Goal: Task Accomplishment & Management: Use online tool/utility

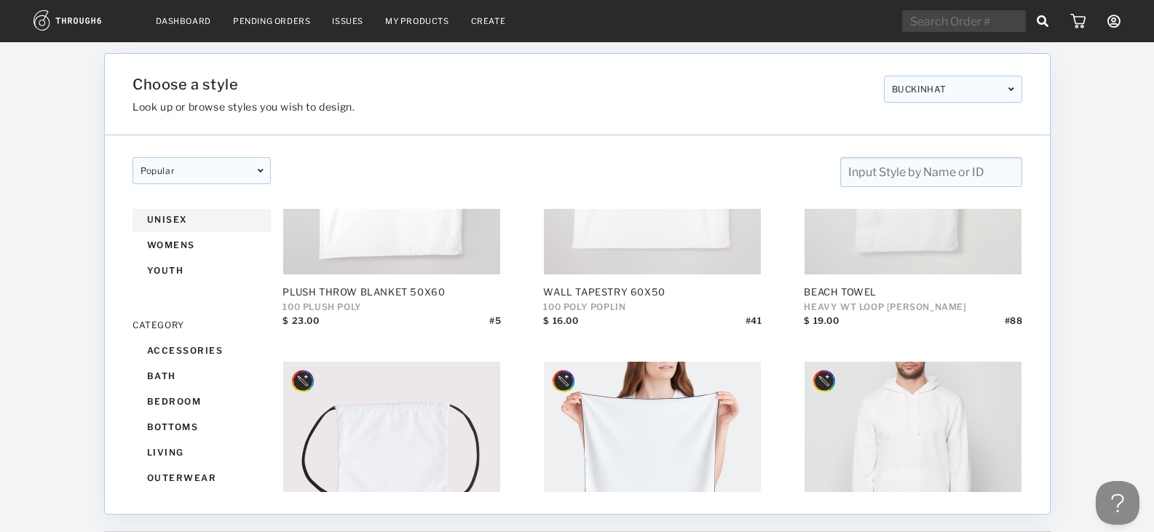
scroll to position [146, 0]
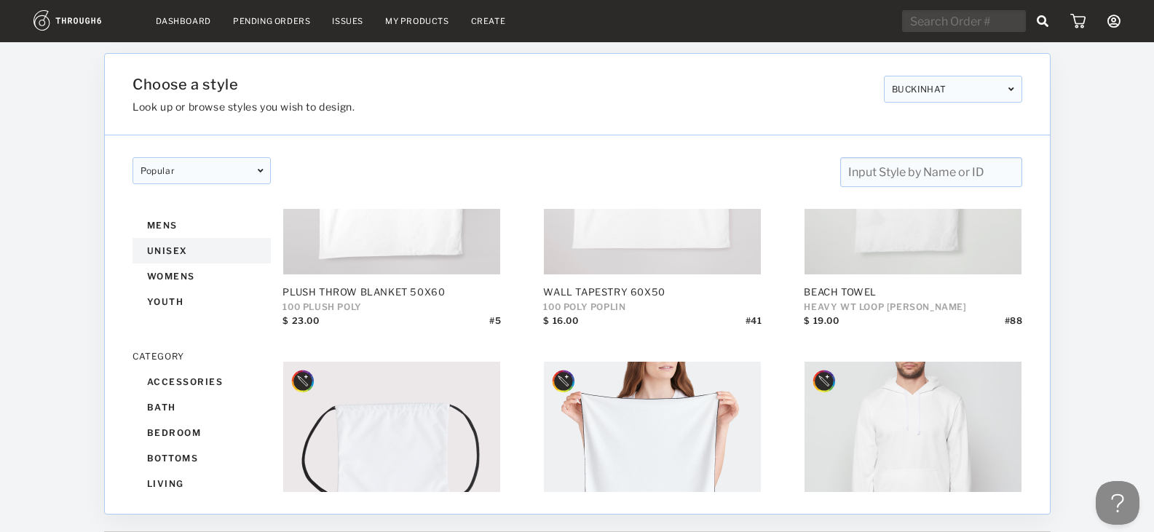
click at [183, 246] on div "unisex" at bounding box center [201, 250] width 138 height 25
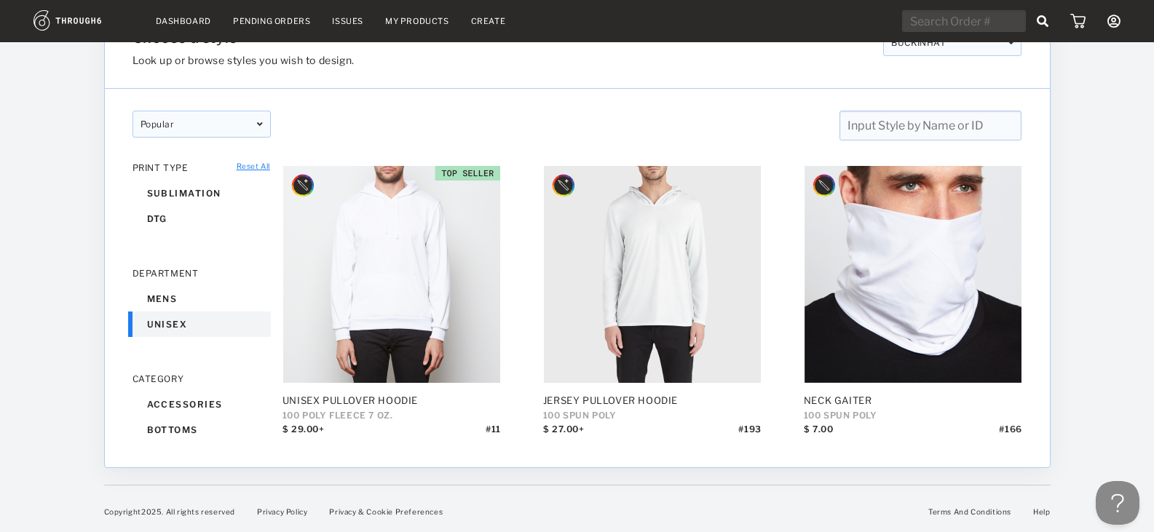
click at [152, 314] on div "unisex" at bounding box center [201, 324] width 138 height 25
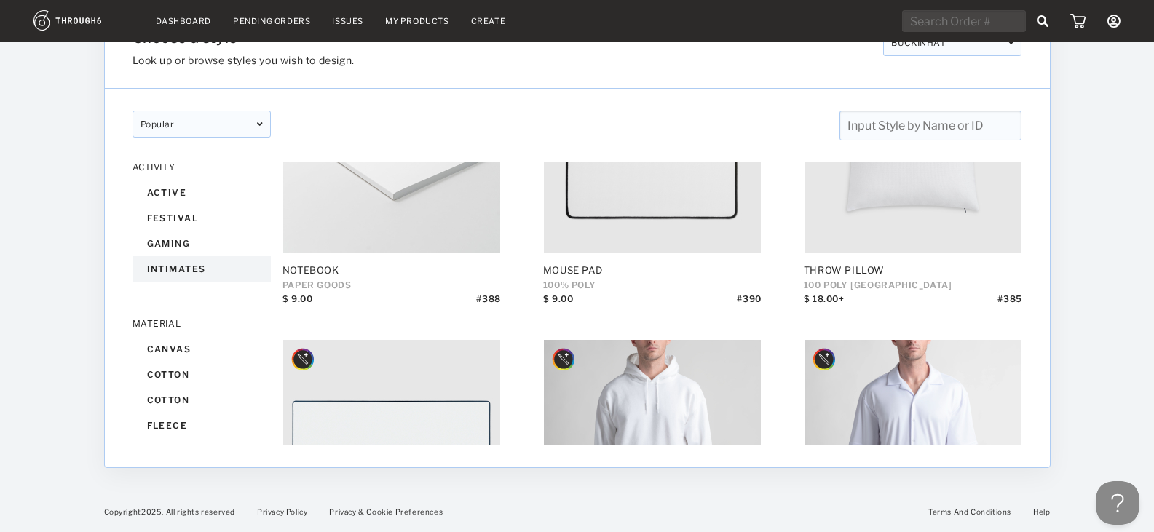
click at [170, 261] on div "intimates" at bounding box center [201, 268] width 138 height 25
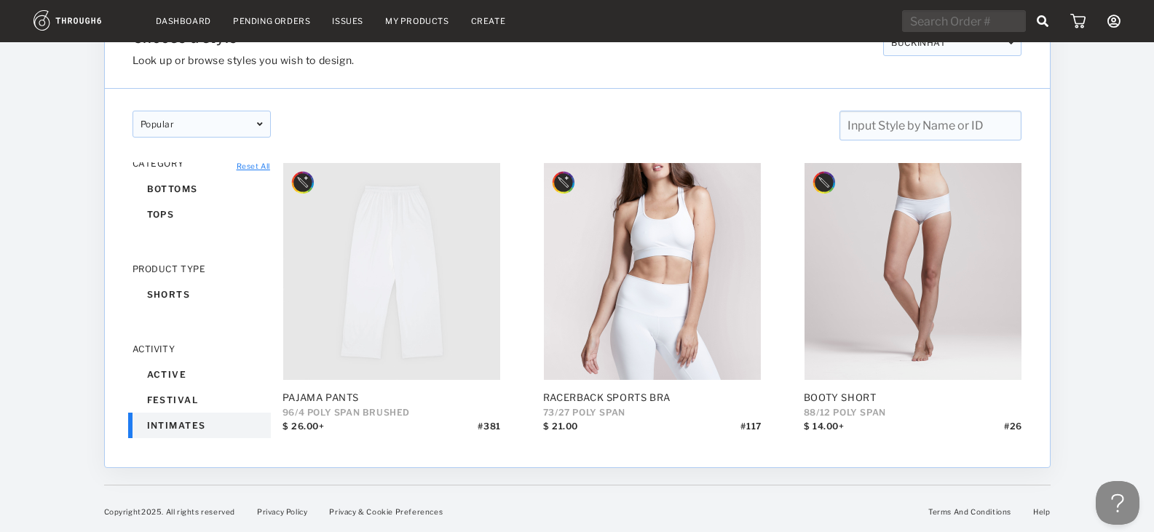
click at [167, 429] on div "intimates" at bounding box center [201, 425] width 138 height 25
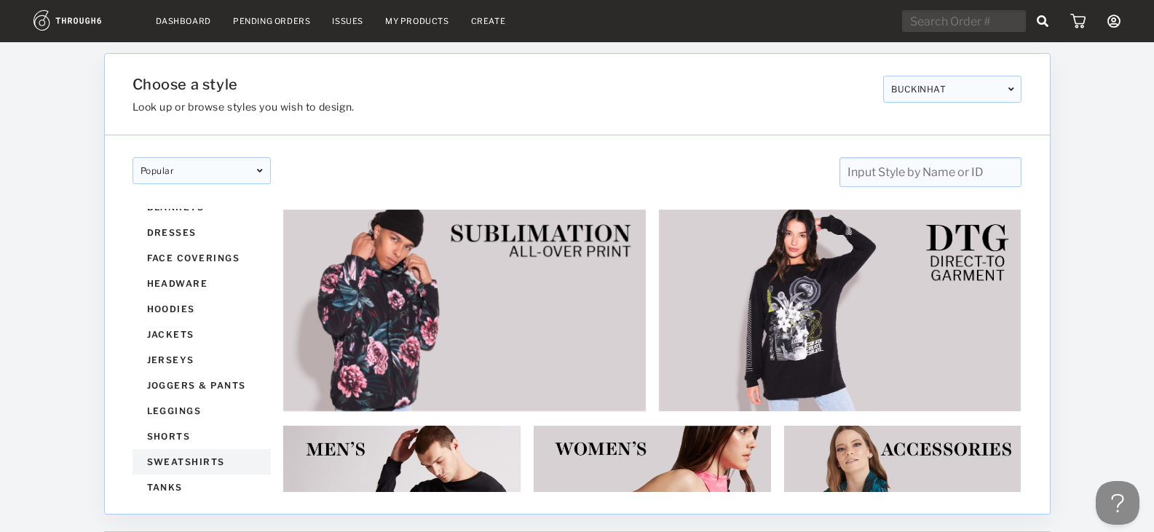
click at [205, 462] on div "sweatshirts" at bounding box center [201, 461] width 138 height 25
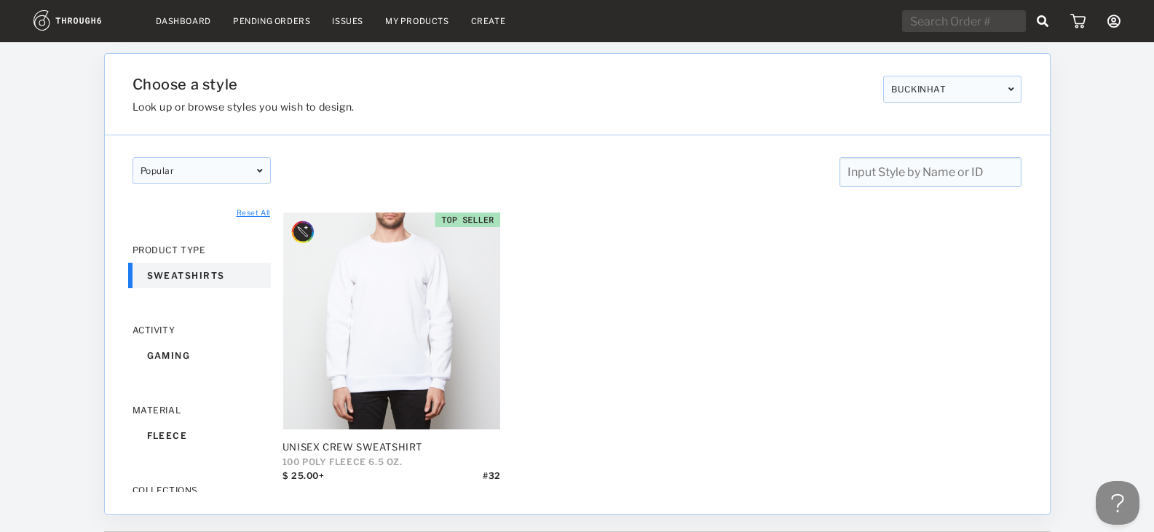
click at [173, 277] on div "sweatshirts" at bounding box center [201, 275] width 138 height 25
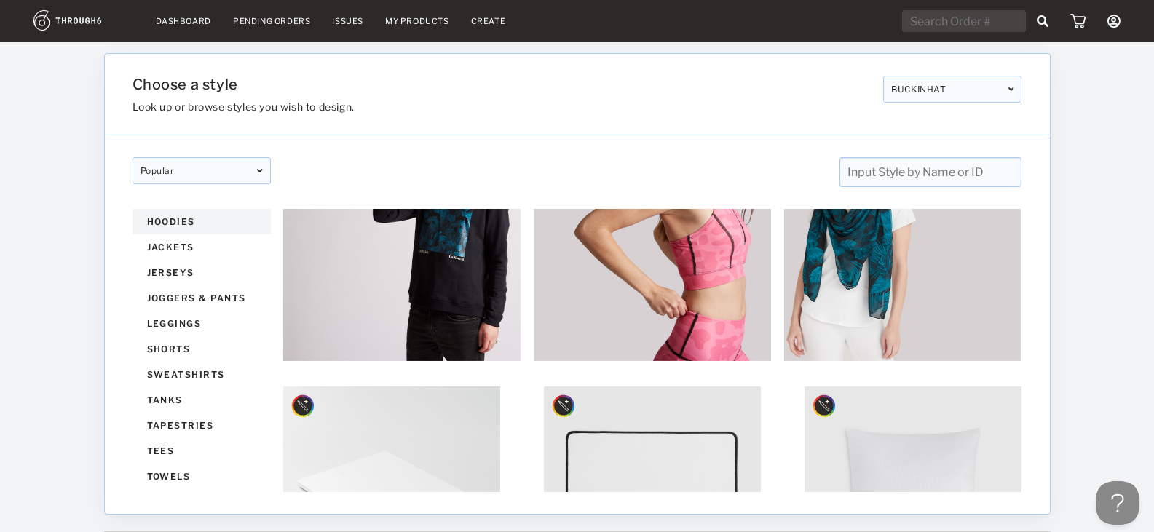
click at [189, 221] on div "hoodies" at bounding box center [201, 221] width 138 height 25
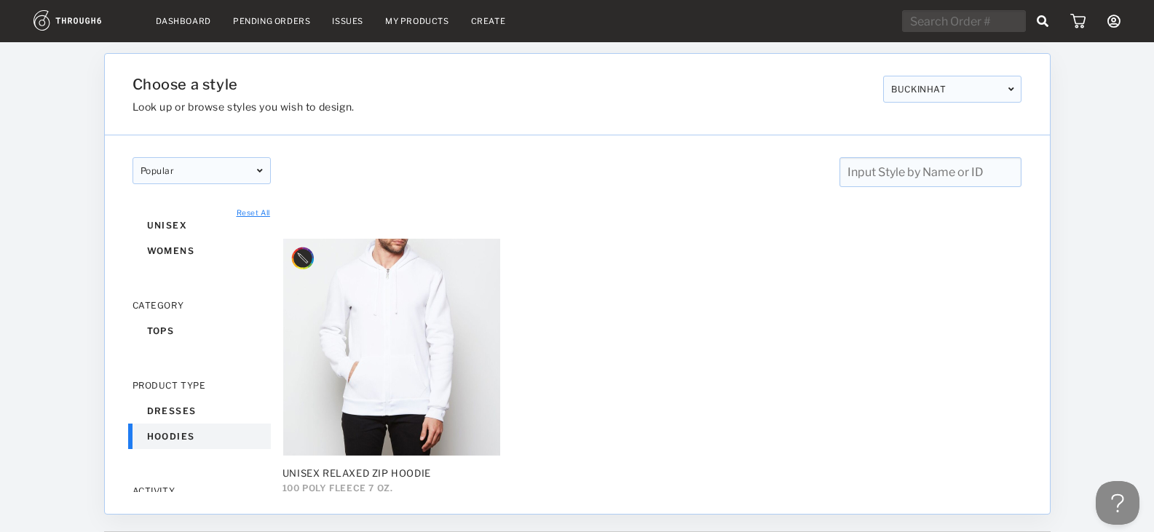
click at [175, 433] on div "hoodies" at bounding box center [201, 436] width 138 height 25
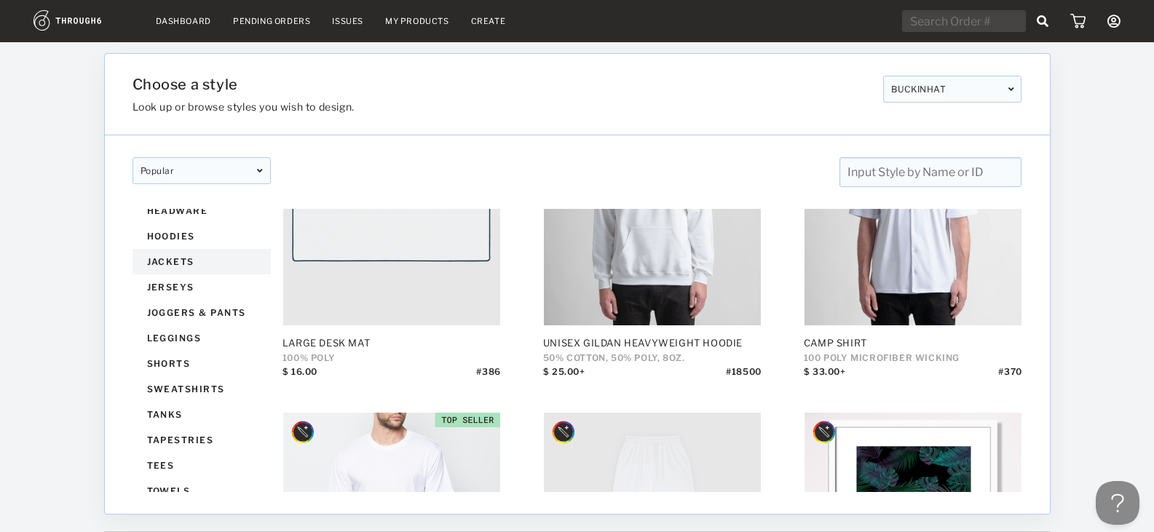
click at [193, 267] on div "jackets" at bounding box center [201, 261] width 138 height 25
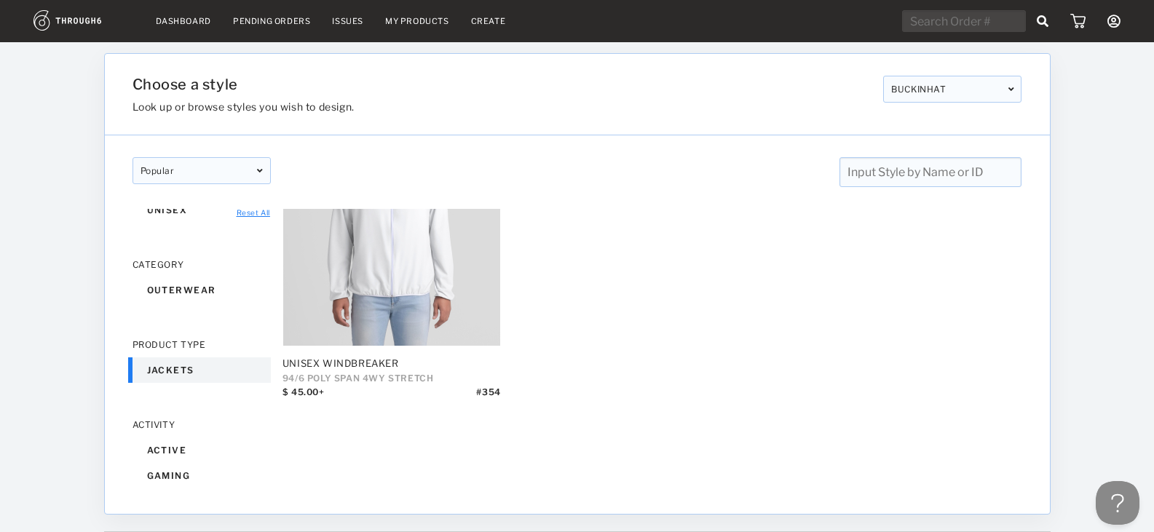
click at [181, 360] on div "jackets" at bounding box center [201, 369] width 138 height 25
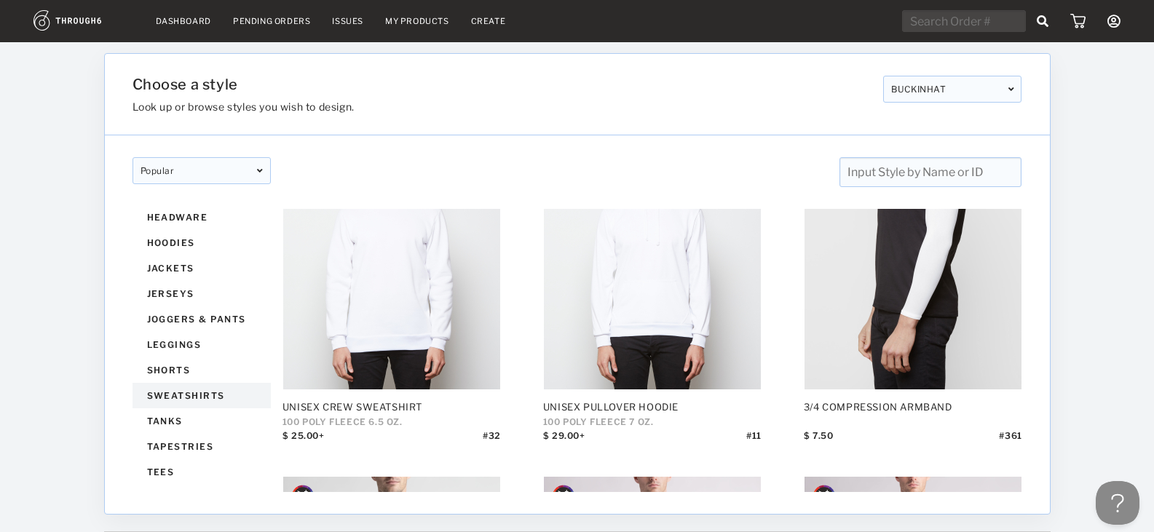
click at [204, 398] on div "sweatshirts" at bounding box center [201, 395] width 138 height 25
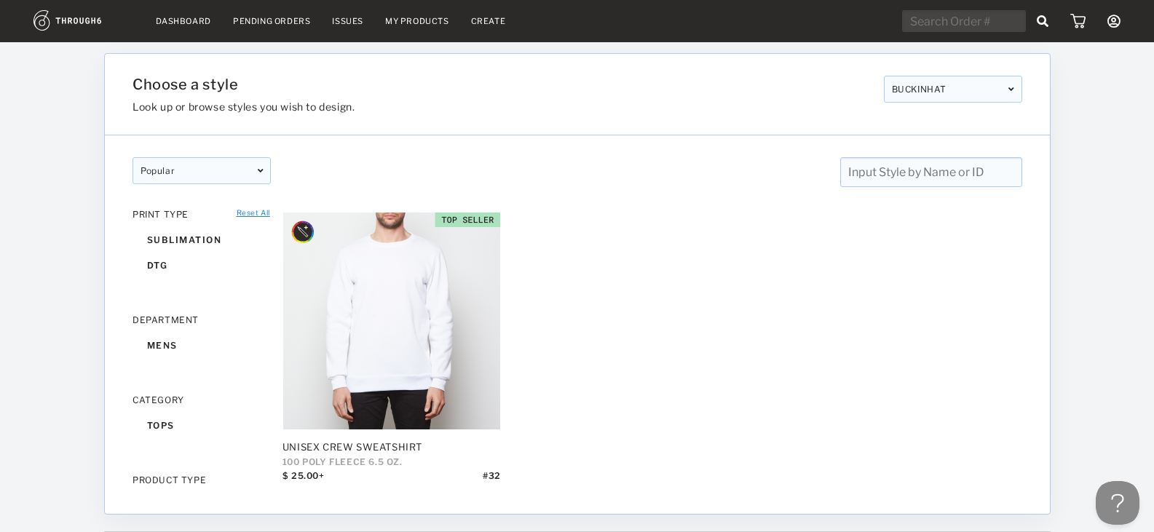
click at [223, 181] on div "popular" at bounding box center [201, 170] width 138 height 27
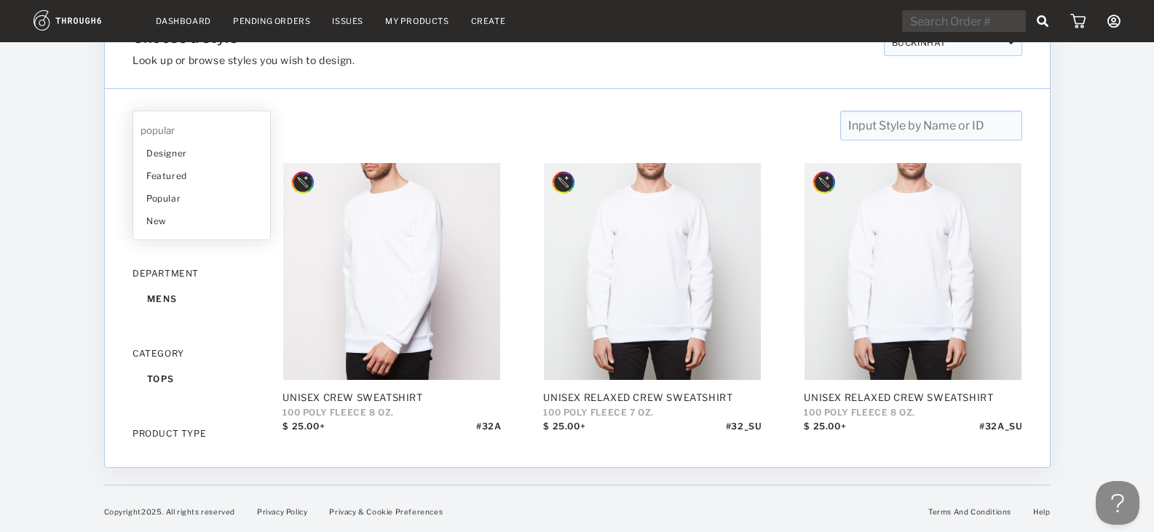
click at [885, 106] on div "popular designer featured popular New designer featured popular New CLEAR CLEAR" at bounding box center [577, 115] width 945 height 52
click at [884, 119] on input "text" at bounding box center [930, 126] width 182 height 30
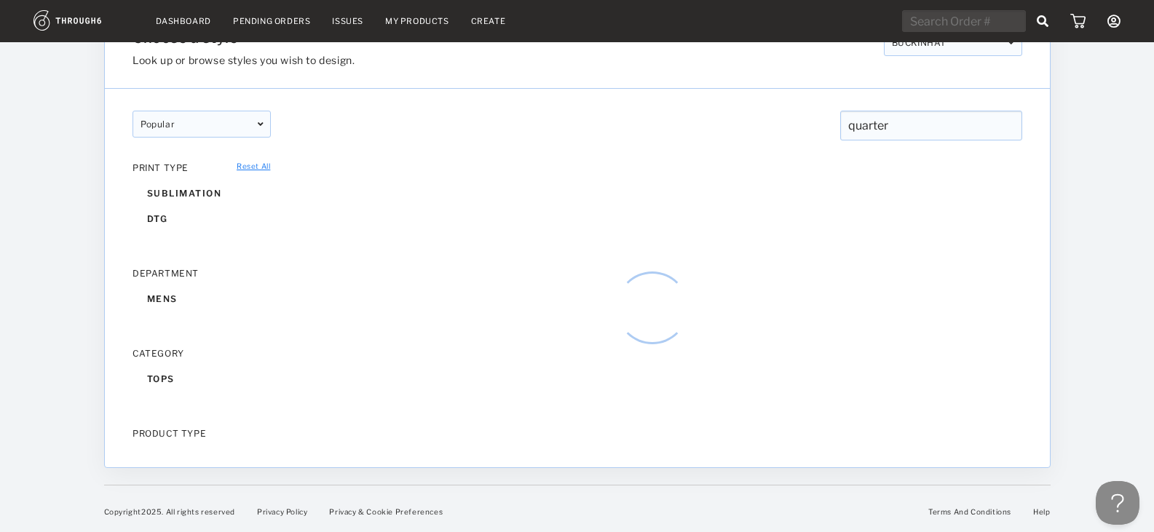
type input "quarter"
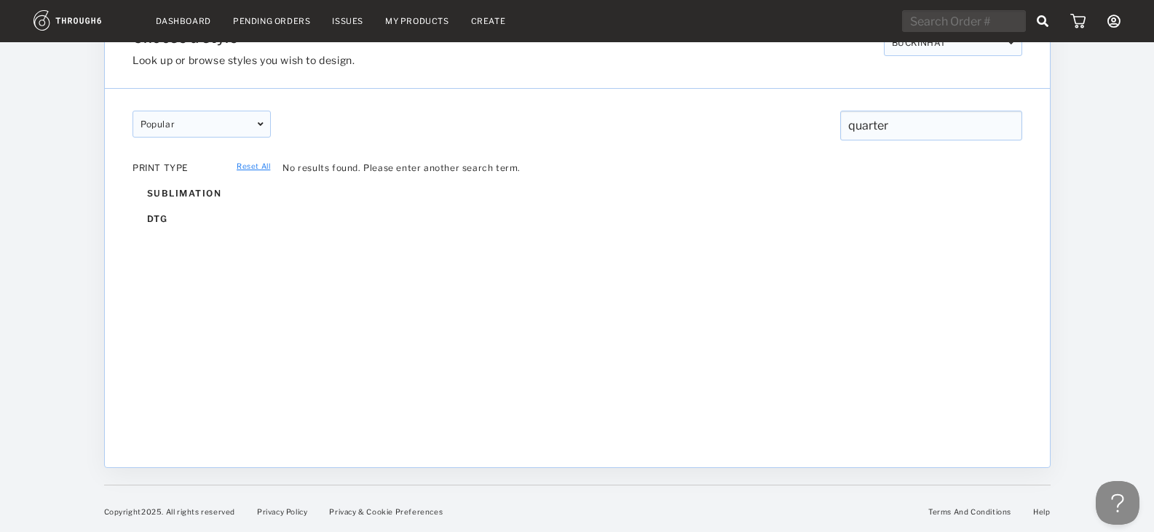
click at [252, 166] on link "Reset All" at bounding box center [253, 166] width 33 height 9
drag, startPoint x: 879, startPoint y: 143, endPoint x: 888, endPoint y: 139, distance: 9.8
click at [880, 143] on div at bounding box center [577, 151] width 933 height 22
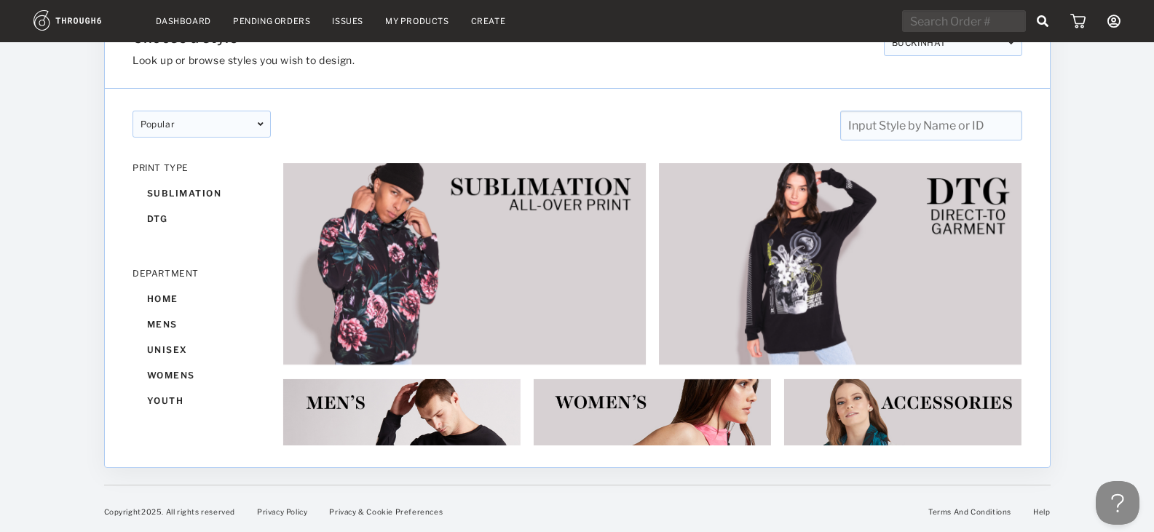
click at [888, 139] on input "text" at bounding box center [930, 126] width 182 height 30
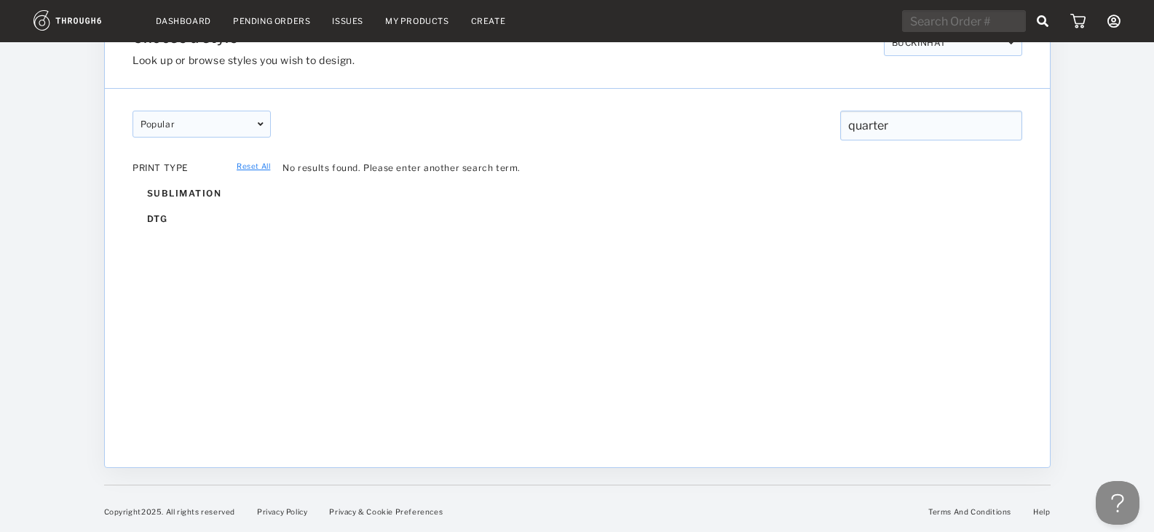
drag, startPoint x: 228, startPoint y: 167, endPoint x: 253, endPoint y: 124, distance: 49.6
click at [244, 140] on div "popular designer featured popular New designer featured popular New quarter qua…" at bounding box center [577, 267] width 945 height 357
click at [256, 120] on div "popular" at bounding box center [201, 124] width 138 height 27
click at [575, 300] on div "No results found. Please enter another search term." at bounding box center [652, 344] width 740 height 364
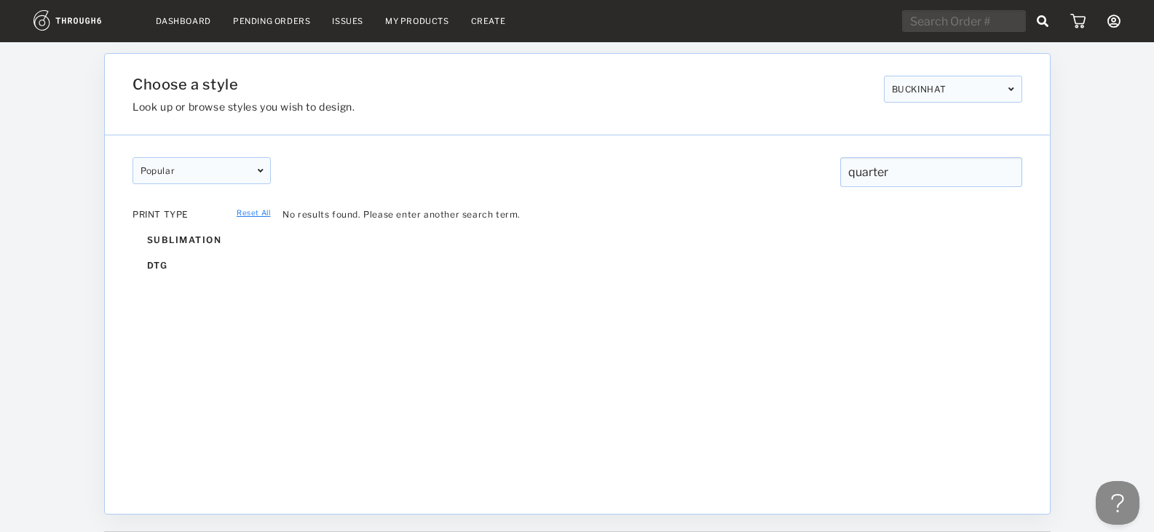
click at [177, 224] on div "PRINT TYPE sublimation dtg" at bounding box center [201, 243] width 138 height 69
drag, startPoint x: 950, startPoint y: 114, endPoint x: 919, endPoint y: 197, distance: 89.4
click at [951, 113] on div "Choose a style Look up or browse styles you wish to design. BUCKINHAT BUCKINHAT…" at bounding box center [577, 95] width 945 height 82
click at [916, 199] on div at bounding box center [577, 198] width 933 height 22
drag, startPoint x: 929, startPoint y: 177, endPoint x: 865, endPoint y: 160, distance: 66.2
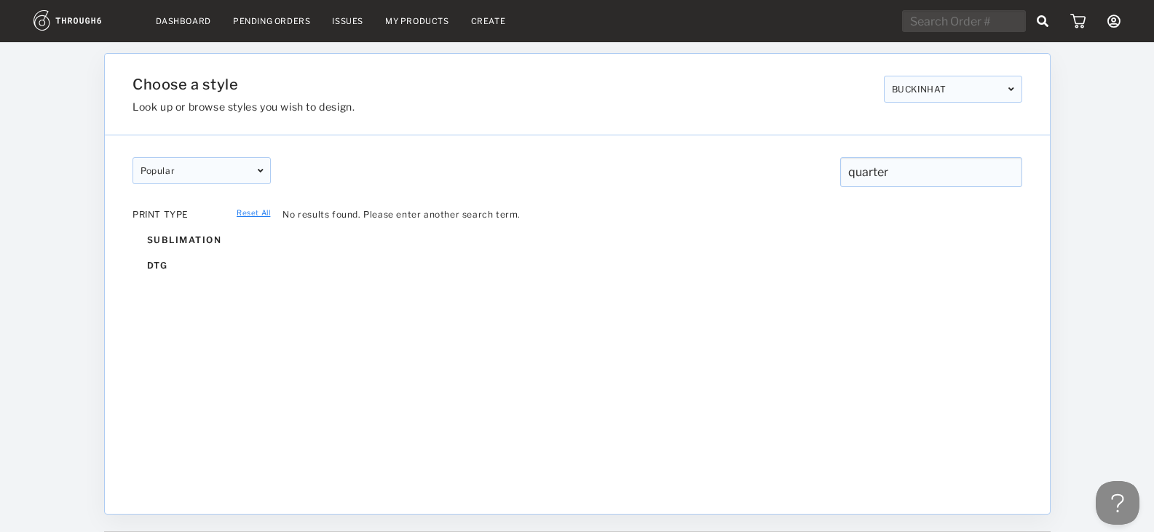
click at [924, 174] on input "quarter" at bounding box center [930, 172] width 182 height 30
drag, startPoint x: 865, startPoint y: 160, endPoint x: 326, endPoint y: 188, distance: 539.4
click at [326, 189] on div "popular designer featured popular New designer featured popular New quarter qua…" at bounding box center [577, 313] width 945 height 357
type input "q"
type input "zip"
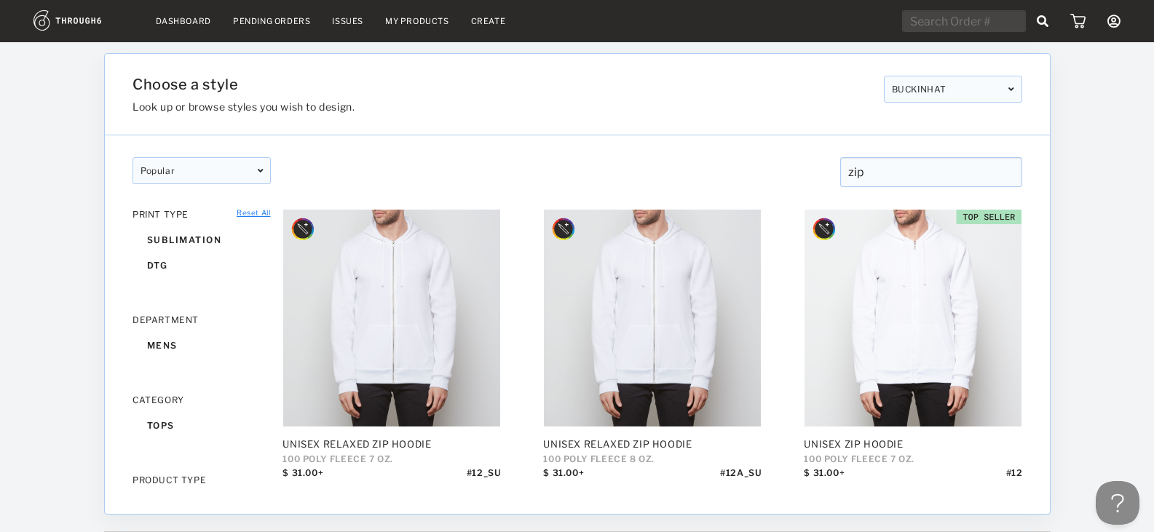
click at [431, 28] on nav "Dashboard Pending Orders Issues My Products Create My Account Brands Create New…" at bounding box center [576, 21] width 1087 height 23
drag, startPoint x: 431, startPoint y: 28, endPoint x: 432, endPoint y: 20, distance: 7.3
click at [432, 23] on nav "Dashboard Pending Orders Issues My Products Create My Account Brands Create New…" at bounding box center [576, 21] width 1087 height 23
click at [431, 19] on link "My Products" at bounding box center [417, 21] width 64 height 10
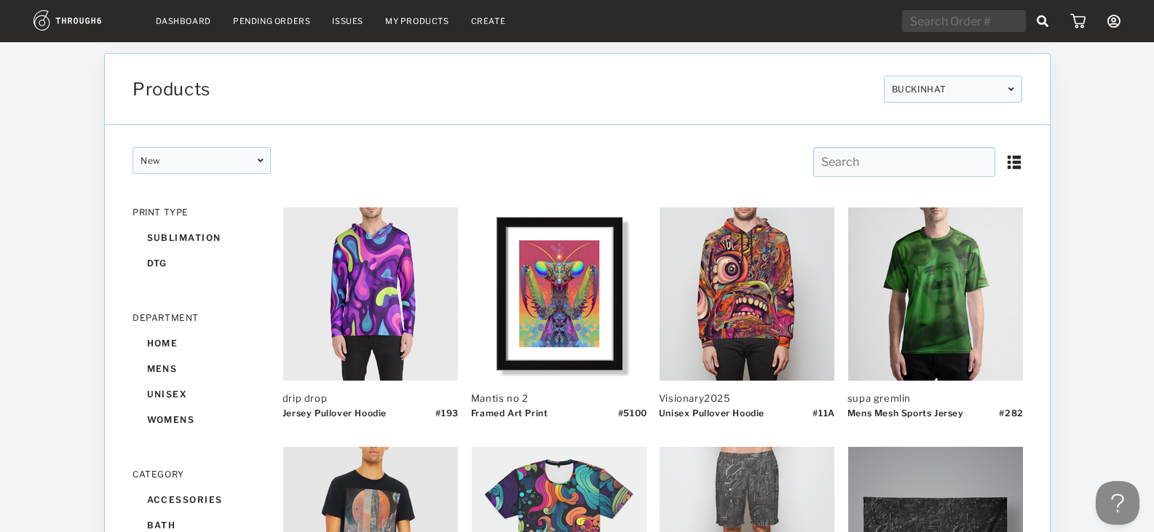
click at [972, 81] on div "BUCKINHAT" at bounding box center [952, 89] width 138 height 27
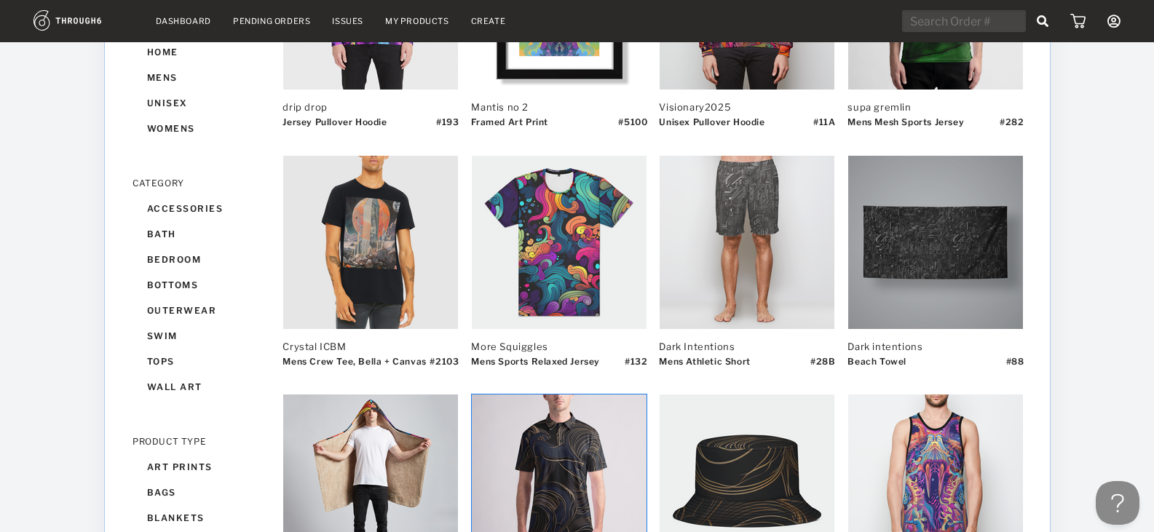
scroll to position [728, 0]
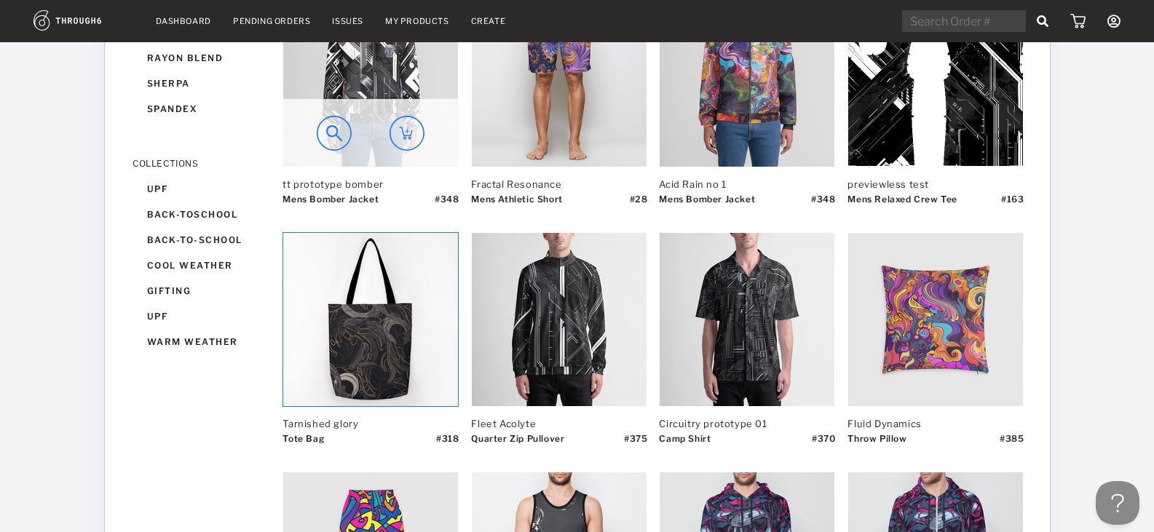
scroll to position [1529, 0]
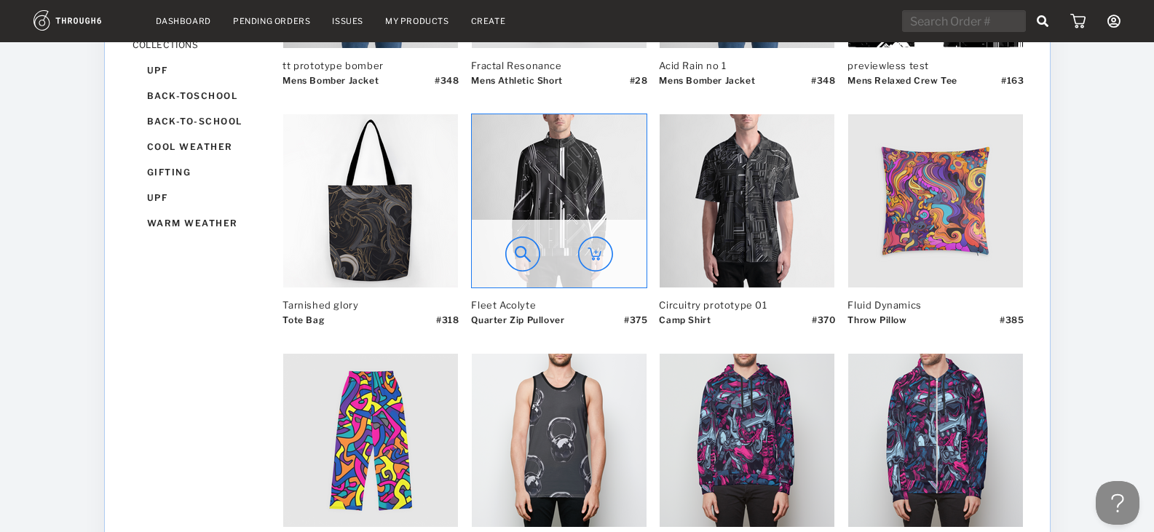
click at [520, 261] on img at bounding box center [522, 254] width 35 height 35
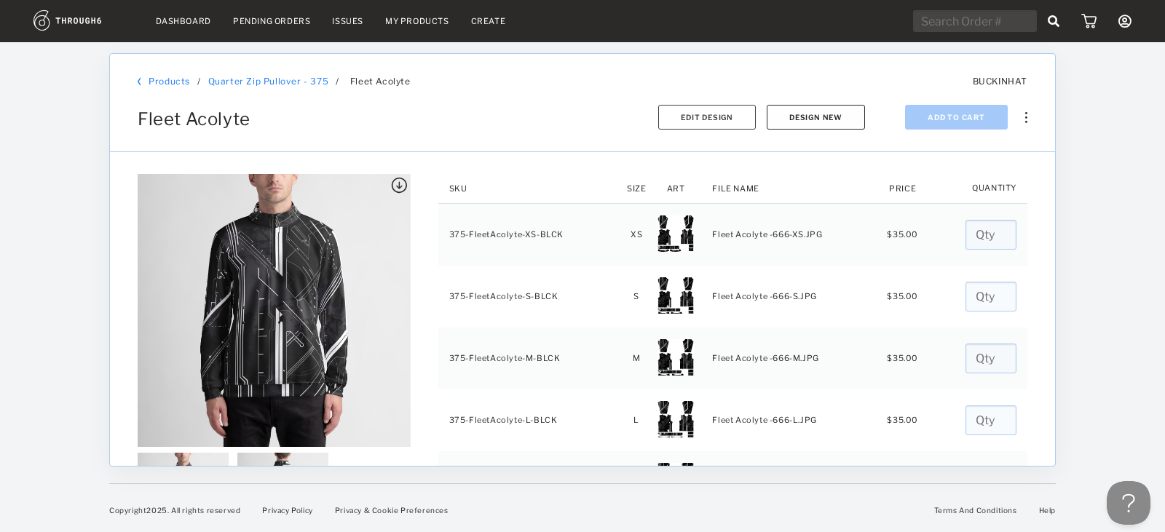
click at [852, 114] on button "Design New" at bounding box center [816, 117] width 98 height 25
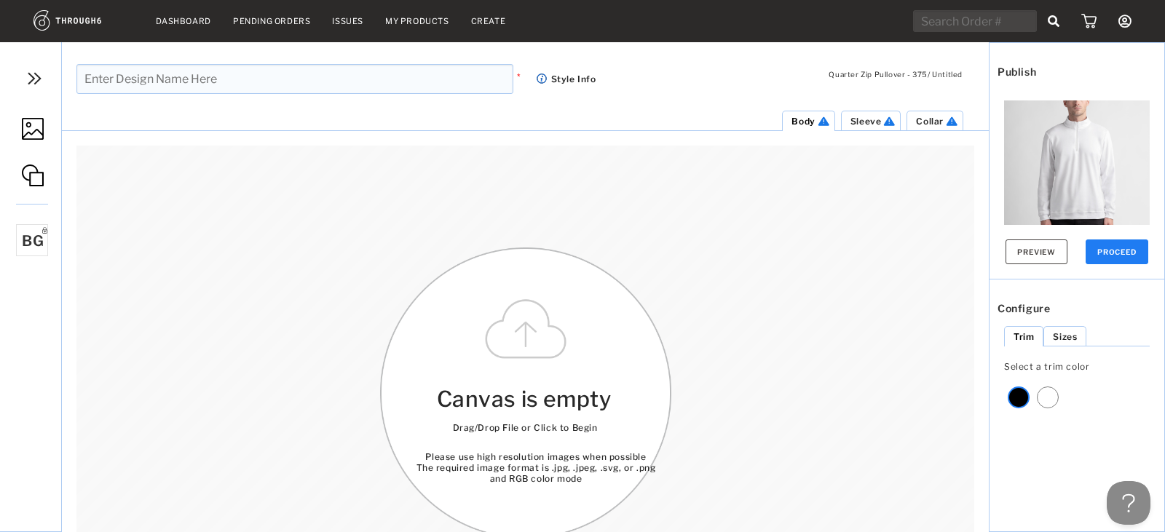
click at [39, 84] on img at bounding box center [34, 79] width 22 height 22
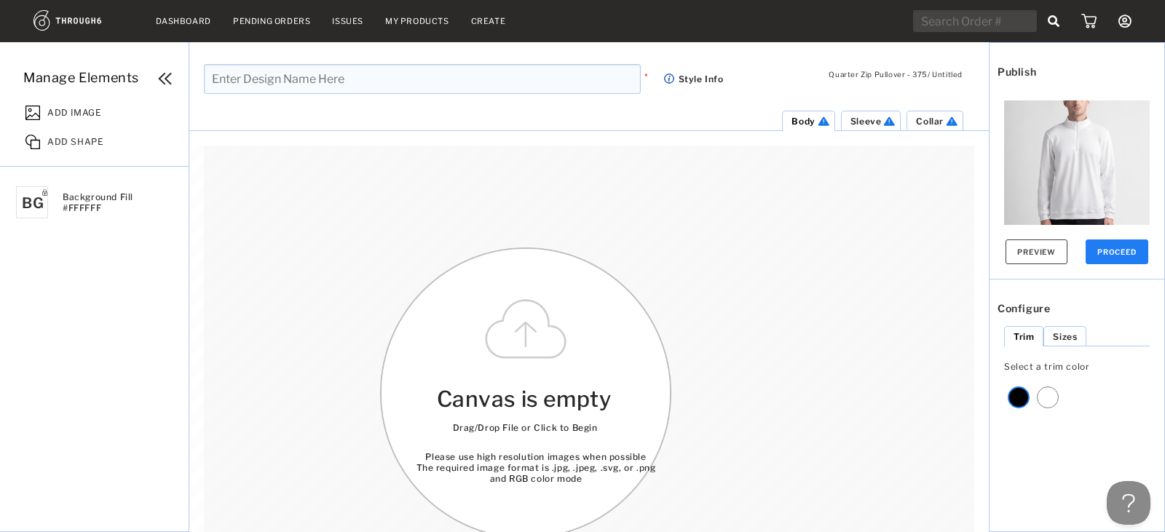
click at [92, 122] on div "ADD IMAGE" at bounding box center [103, 110] width 170 height 29
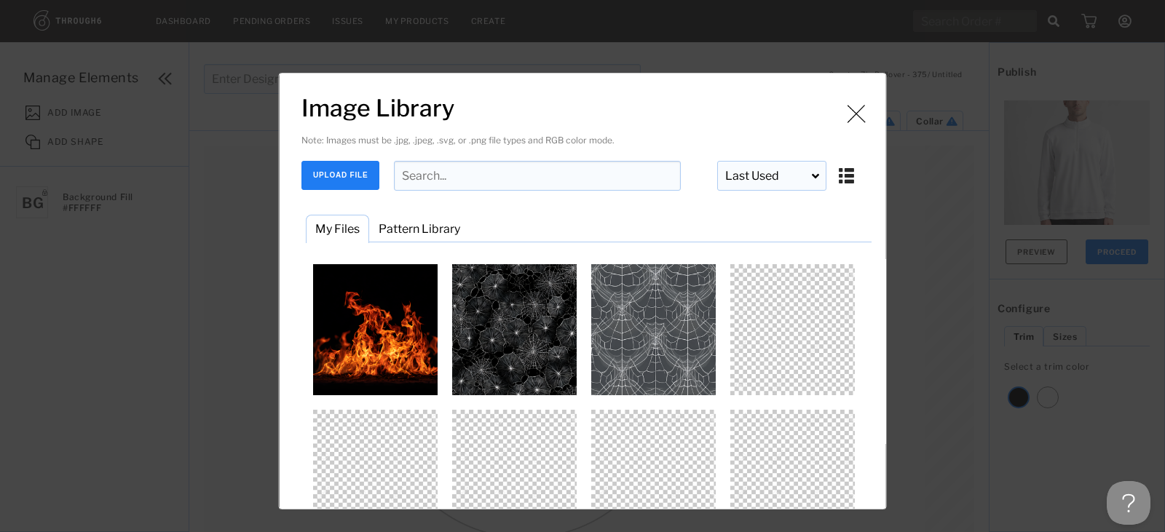
click at [339, 155] on div "Note: Images must be .jpg, .jpeg, .svg, or .png file types and RGB color mode. …" at bounding box center [586, 162] width 570 height 58
click at [338, 165] on button "UPLOAD FILE" at bounding box center [340, 175] width 78 height 29
click at [325, 172] on button "UPLOAD FILE" at bounding box center [340, 175] width 78 height 29
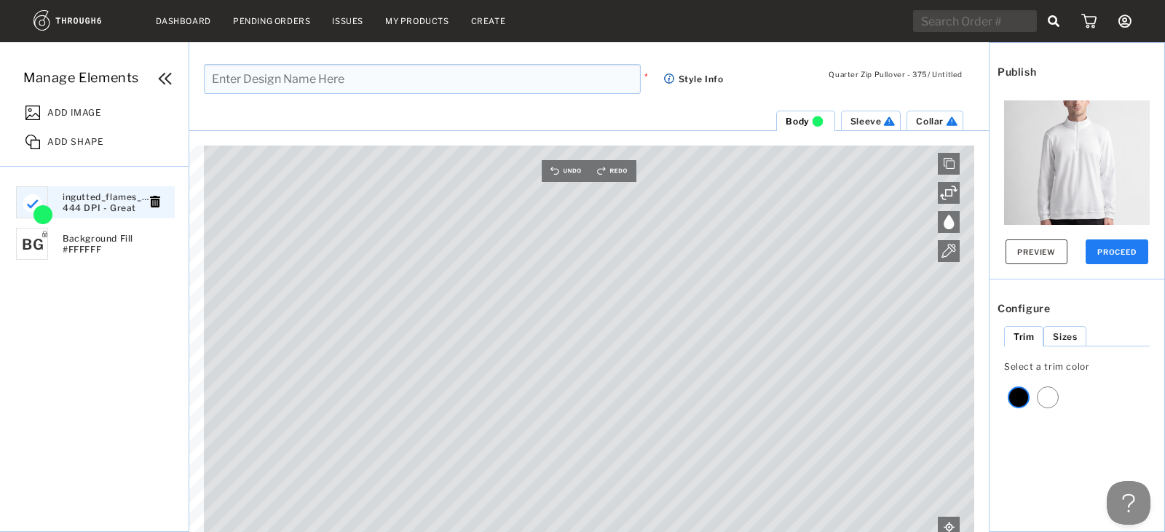
click at [69, 113] on span "ADD IMAGE" at bounding box center [74, 110] width 54 height 15
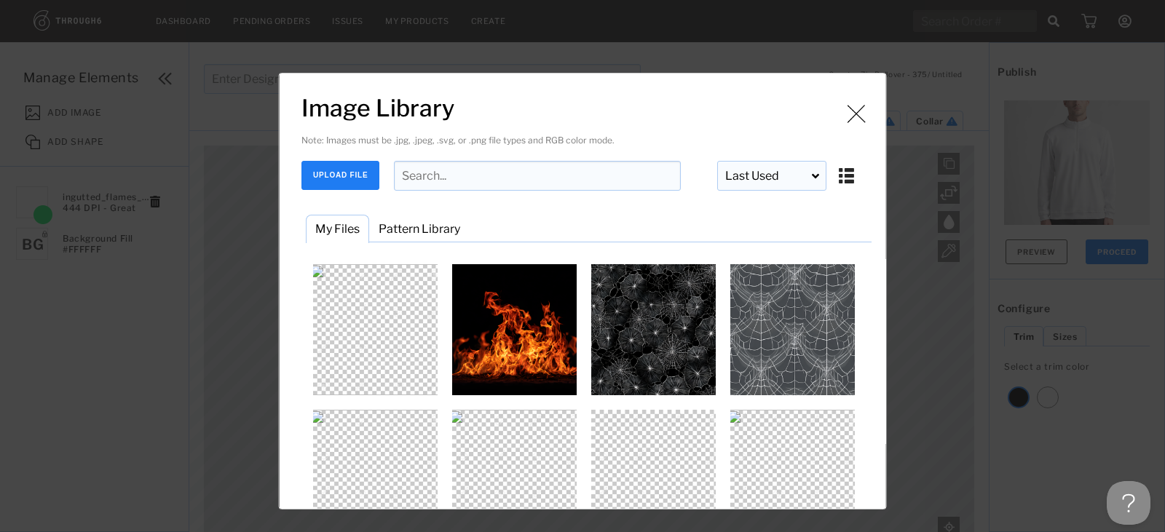
click at [349, 175] on button "UPLOAD FILE" at bounding box center [340, 175] width 78 height 29
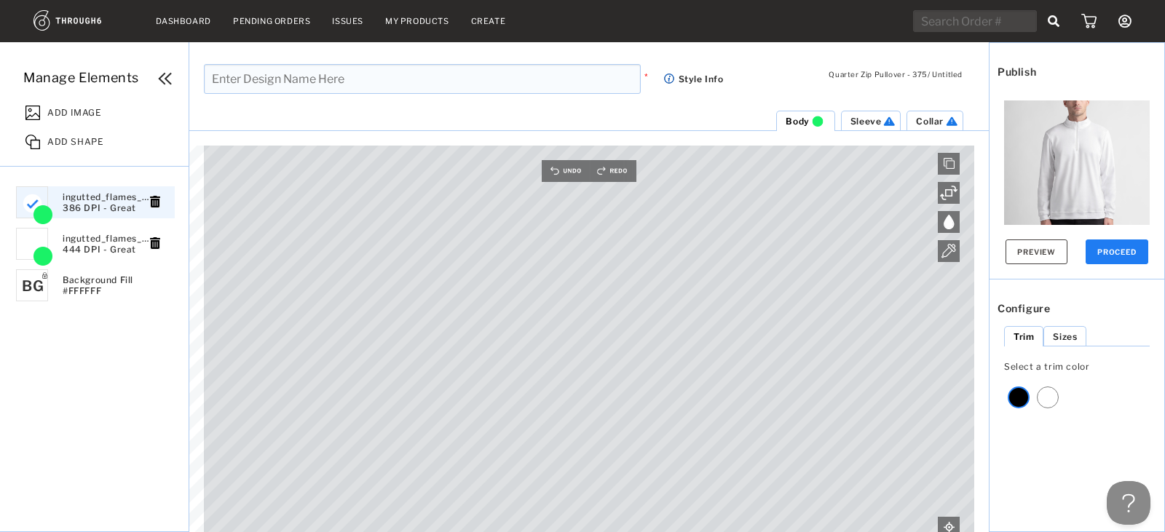
click at [81, 110] on span "ADD IMAGE" at bounding box center [74, 110] width 54 height 15
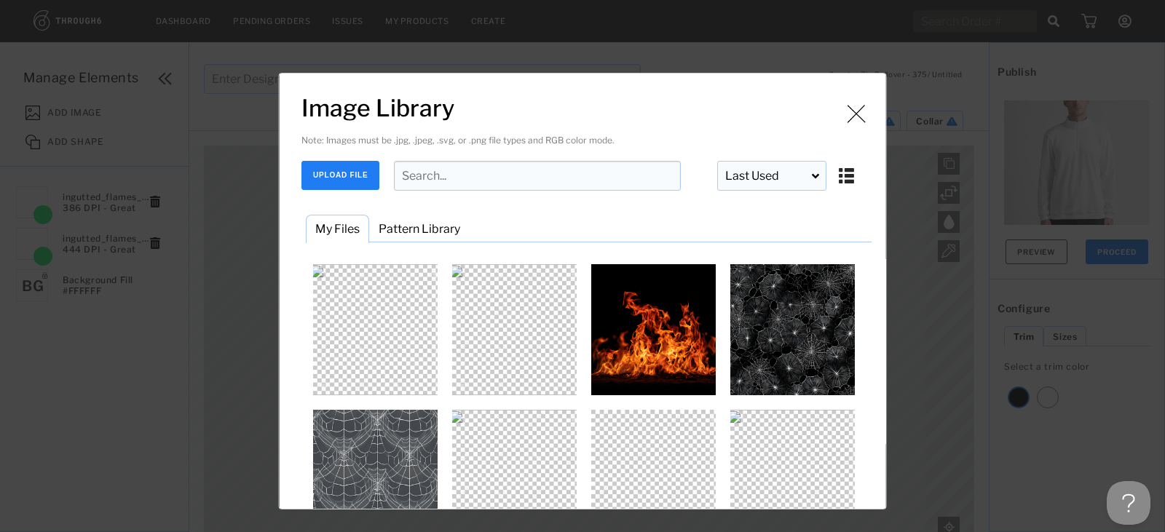
click at [347, 173] on button "UPLOAD FILE" at bounding box center [340, 175] width 78 height 29
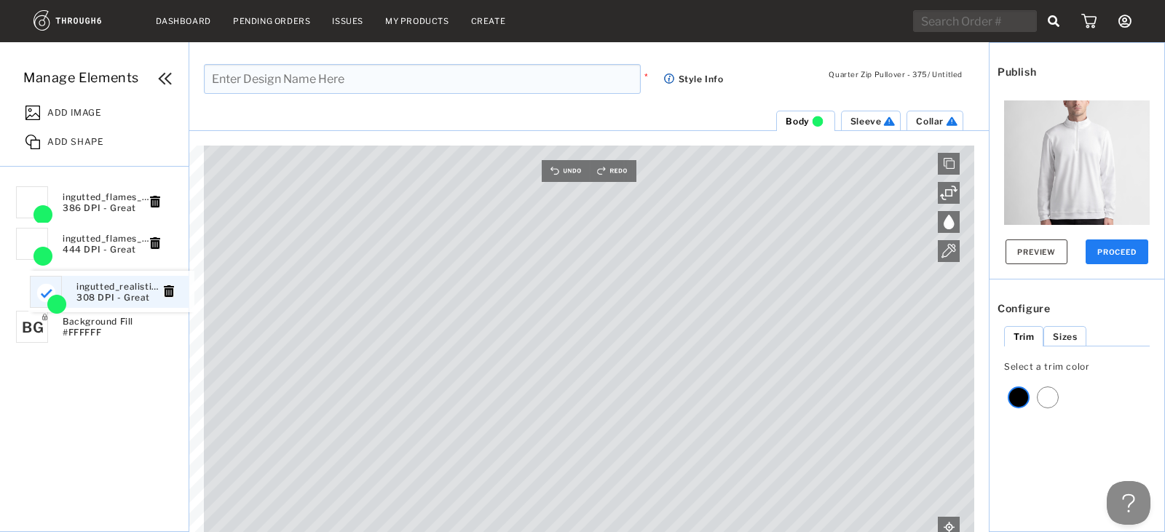
drag, startPoint x: 100, startPoint y: 227, endPoint x: 116, endPoint y: 312, distance: 86.7
click at [875, 124] on span "Sleeve" at bounding box center [865, 121] width 31 height 11
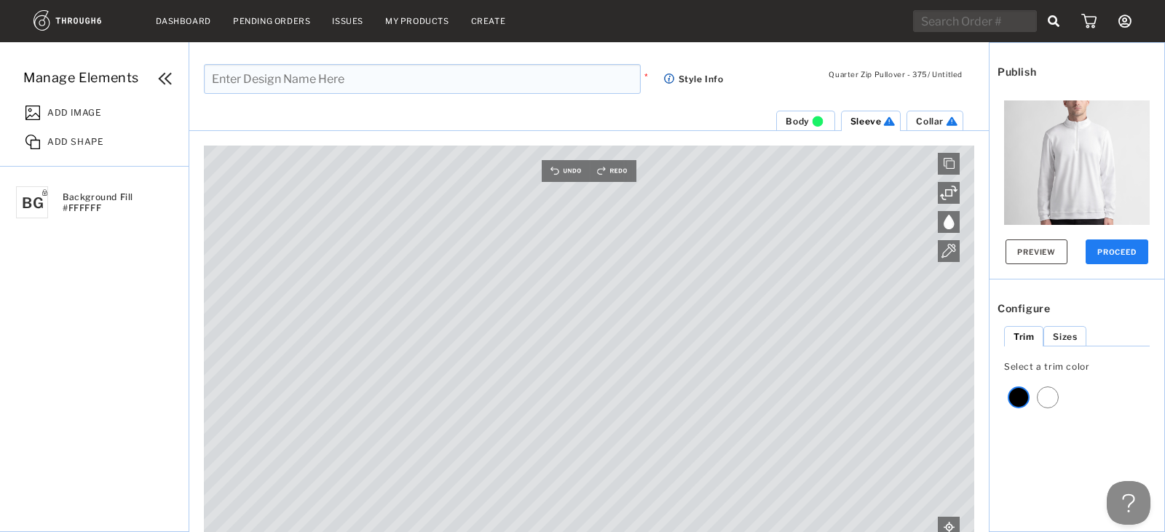
click at [780, 122] on li "Body" at bounding box center [805, 121] width 58 height 20
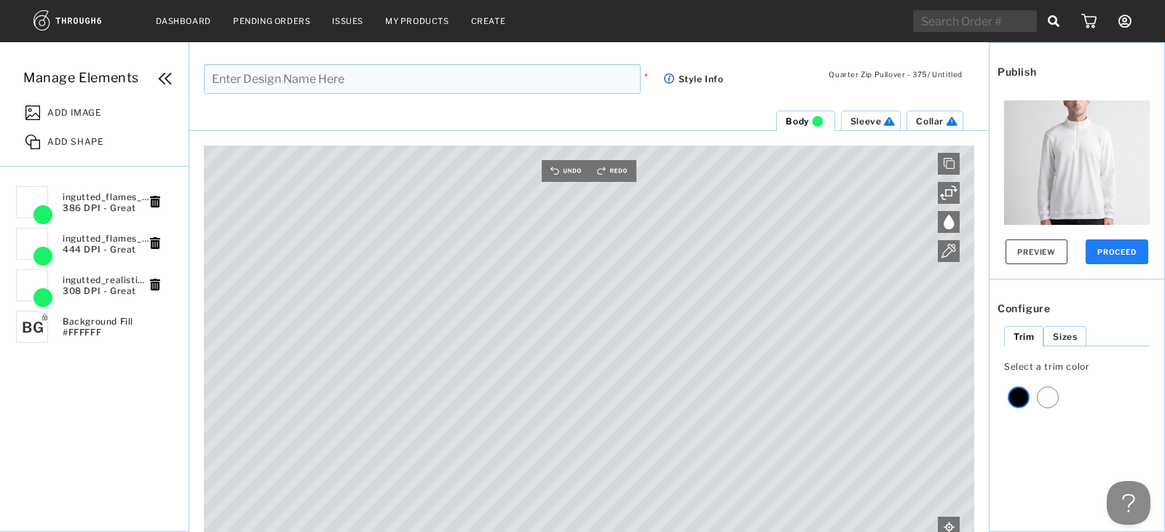
click at [861, 118] on span "Sleeve" at bounding box center [865, 121] width 31 height 11
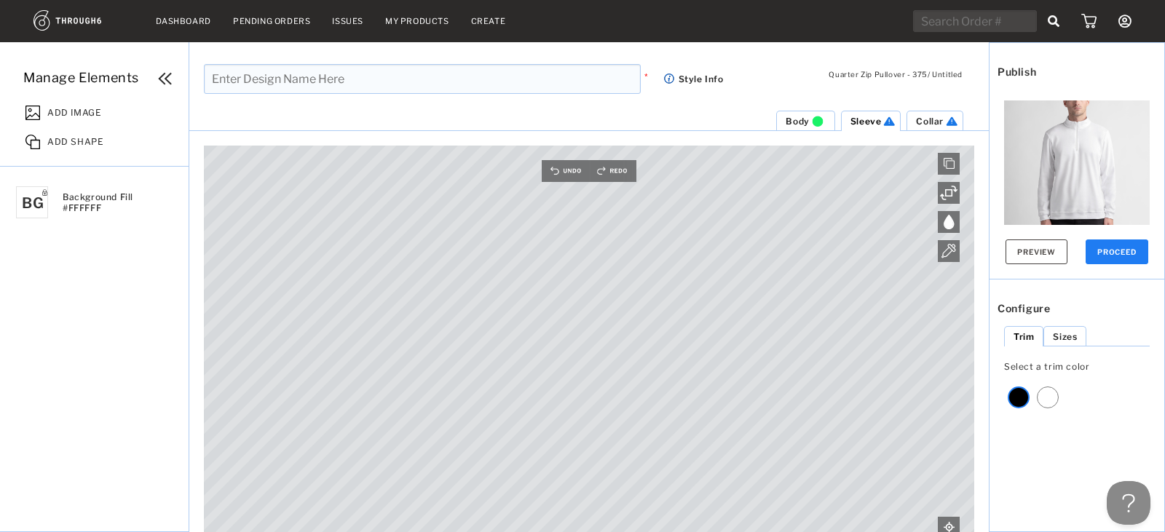
click at [58, 108] on span "ADD IMAGE" at bounding box center [74, 110] width 54 height 15
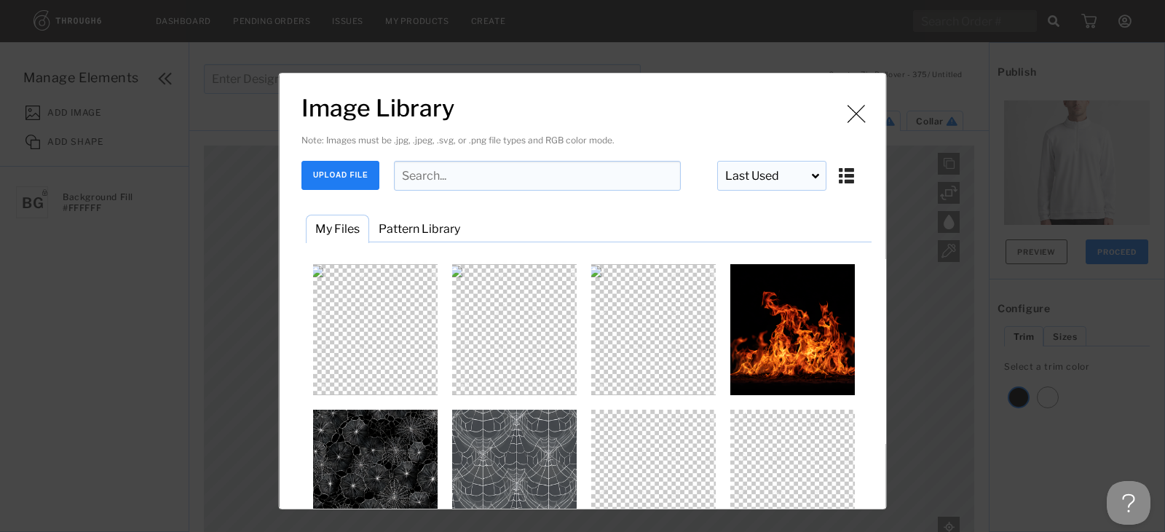
click at [341, 170] on button "UPLOAD FILE" at bounding box center [340, 175] width 78 height 29
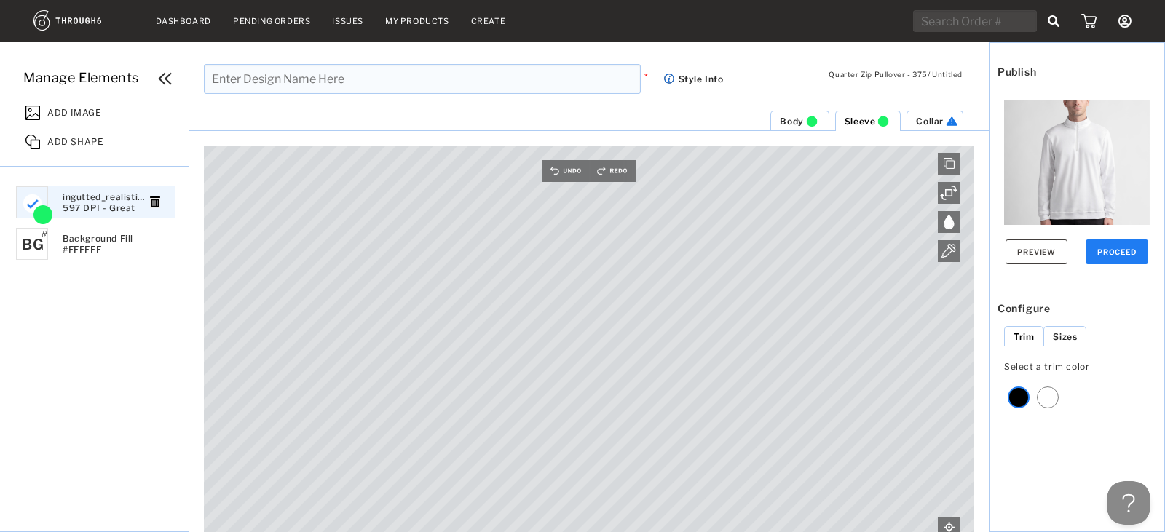
click at [66, 140] on span "ADD SHAPE" at bounding box center [75, 139] width 56 height 15
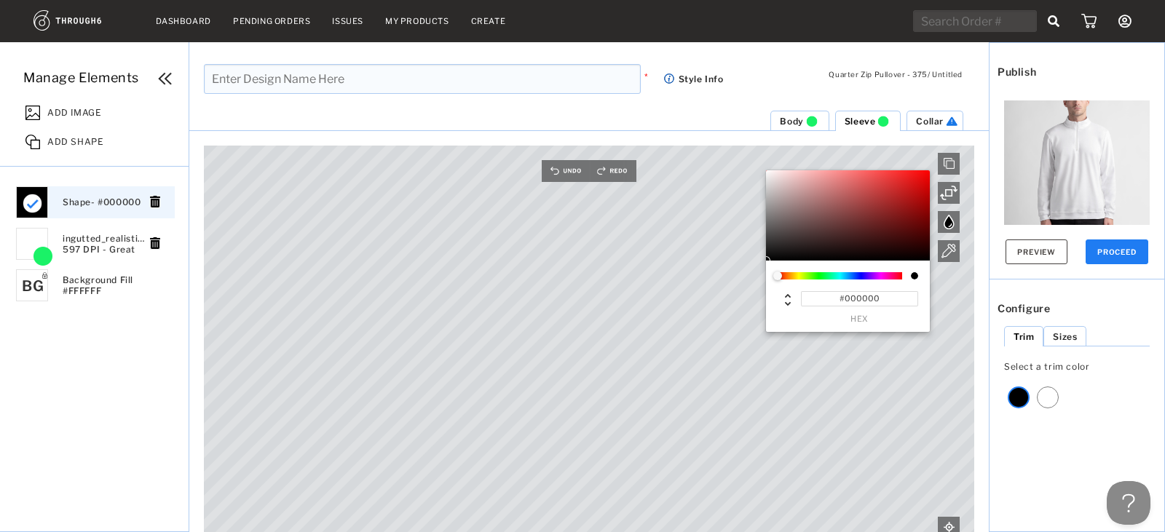
drag, startPoint x: 924, startPoint y: 266, endPoint x: 936, endPoint y: 277, distance: 15.5
click at [936, 277] on div "#000000 hex" at bounding box center [877, 251] width 223 height 162
click at [949, 251] on img at bounding box center [948, 251] width 15 height 15
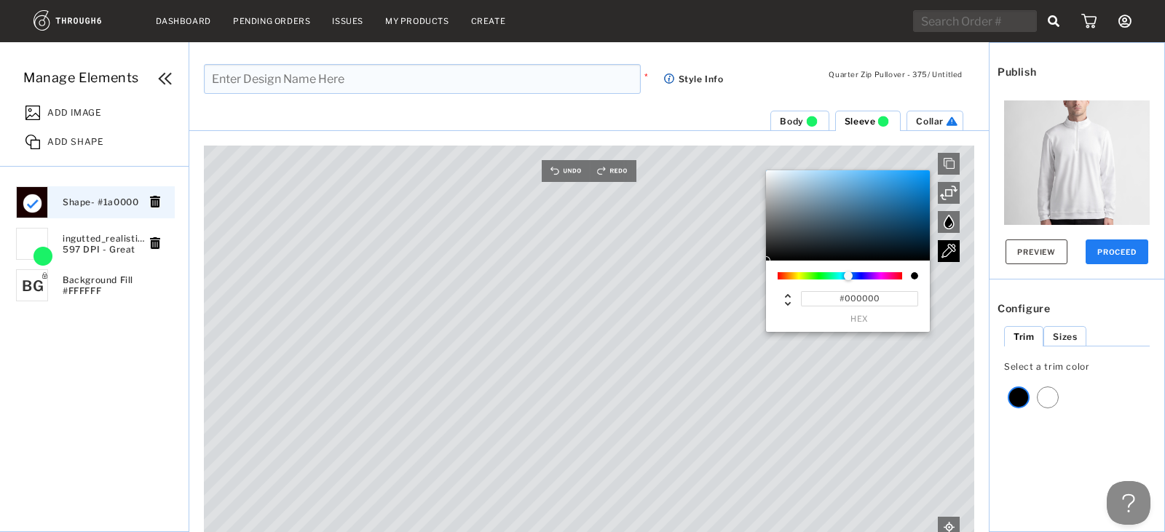
click at [942, 258] on div at bounding box center [949, 251] width 22 height 22
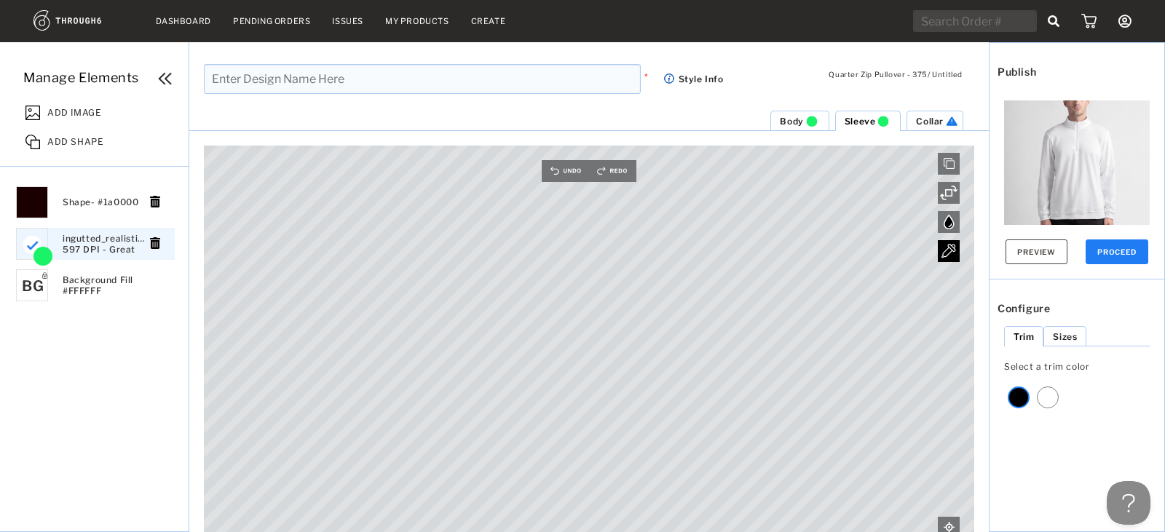
click at [950, 251] on img at bounding box center [948, 251] width 15 height 15
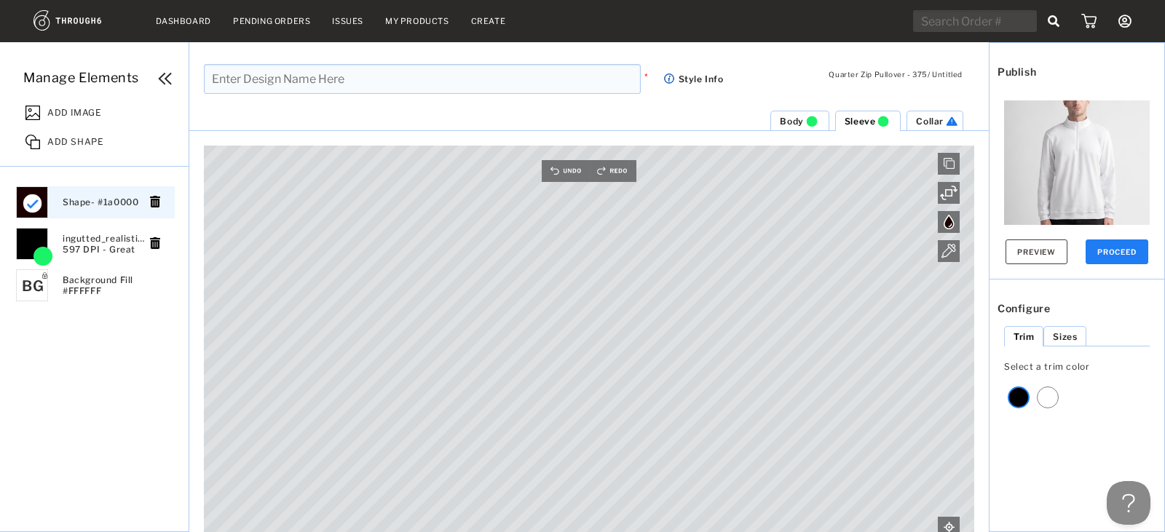
click at [953, 223] on img at bounding box center [948, 222] width 11 height 15
click at [949, 251] on img at bounding box center [948, 251] width 15 height 15
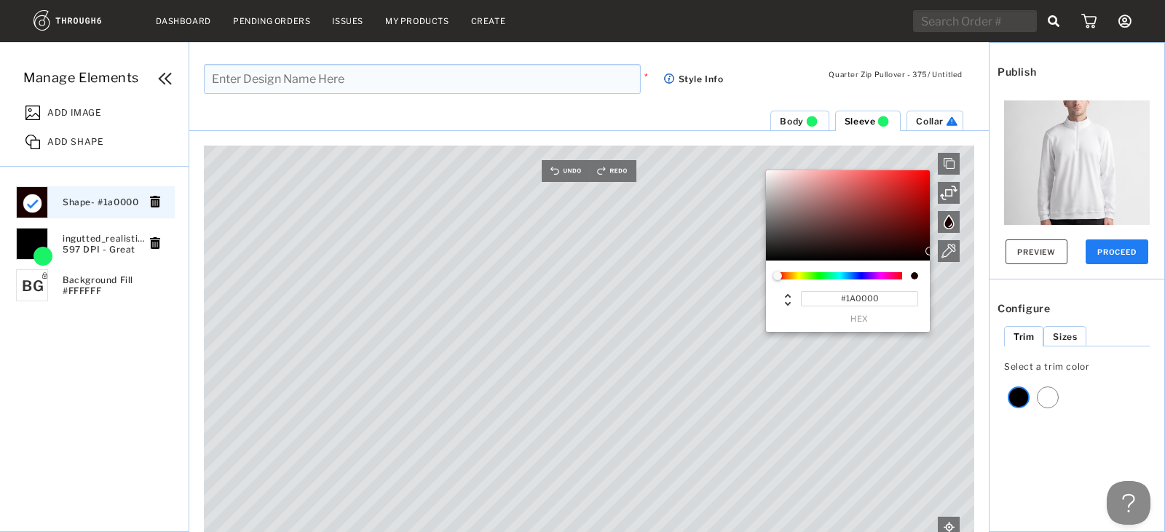
click at [955, 225] on div at bounding box center [949, 222] width 22 height 22
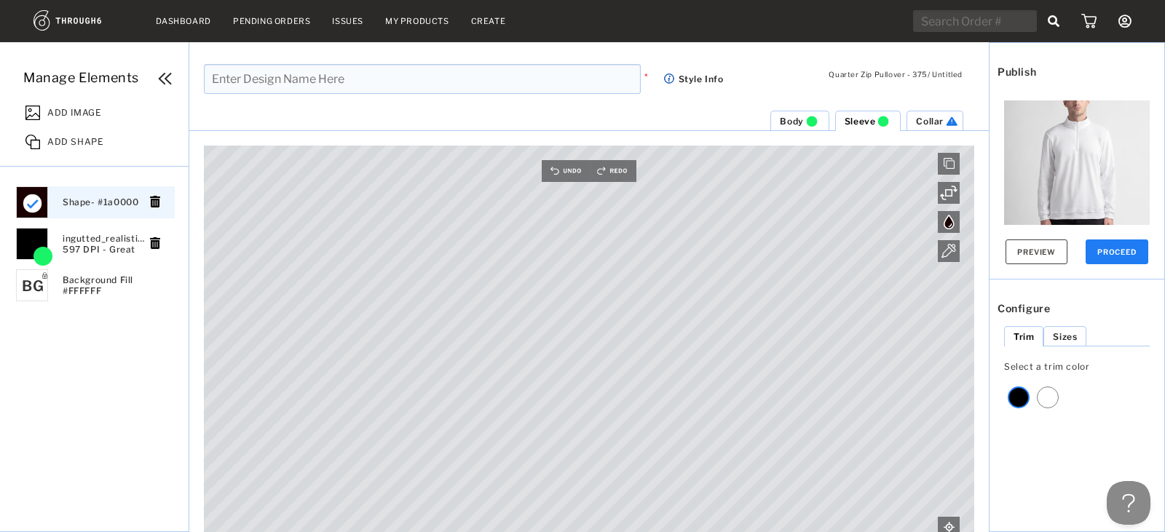
click at [955, 225] on div at bounding box center [949, 222] width 22 height 22
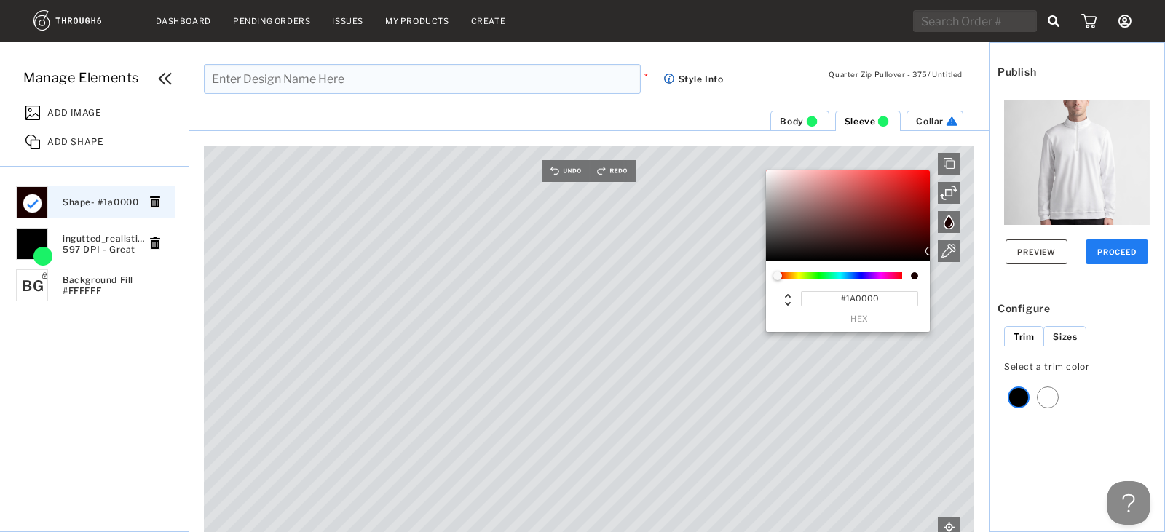
click at [948, 264] on div "#1A0000 hex" at bounding box center [877, 251] width 223 height 162
click at [950, 261] on div at bounding box center [949, 251] width 22 height 22
click at [949, 255] on img at bounding box center [948, 251] width 15 height 15
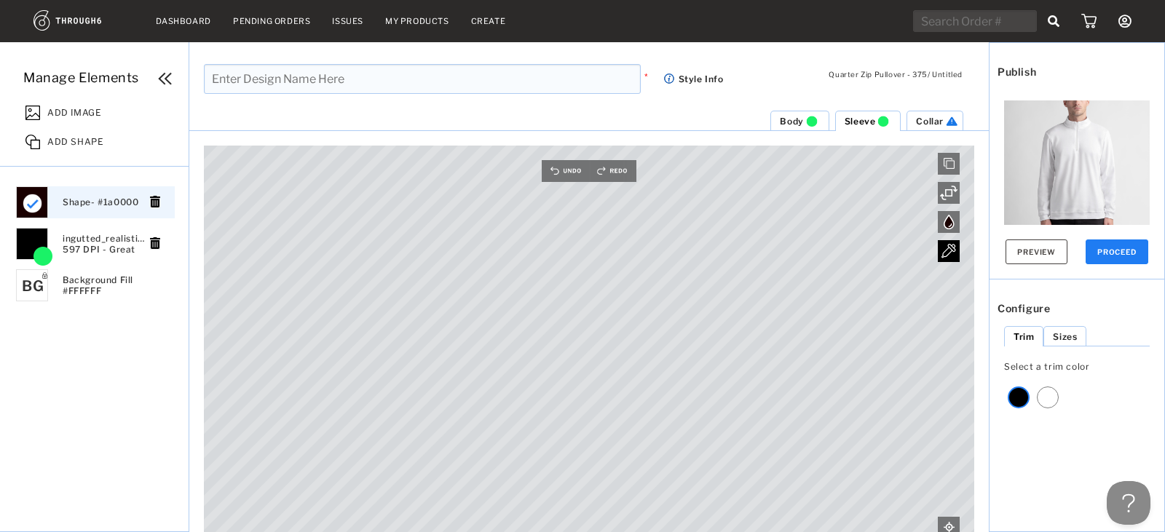
click at [957, 252] on div at bounding box center [949, 251] width 22 height 22
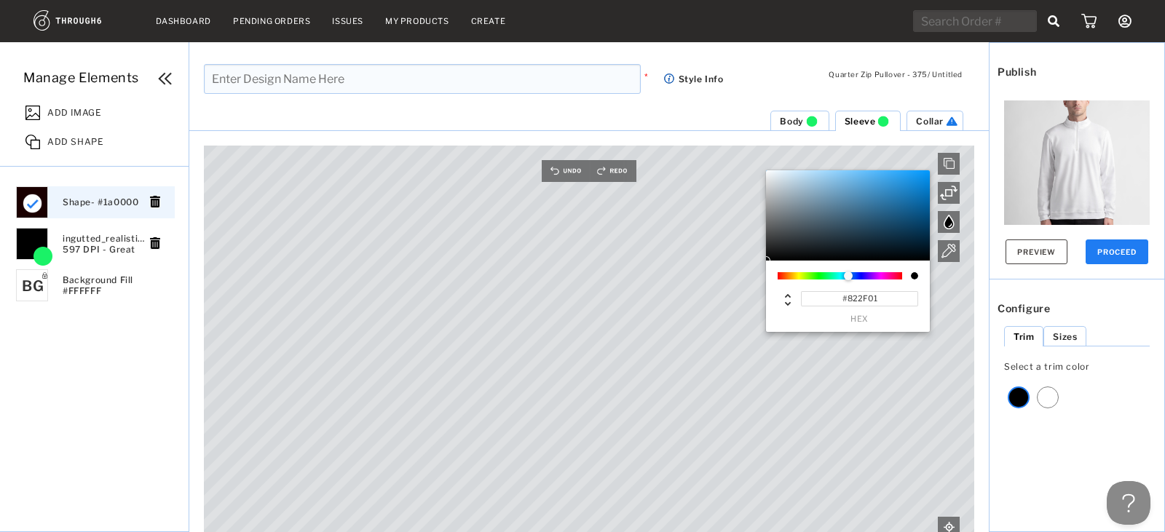
type input "#000000"
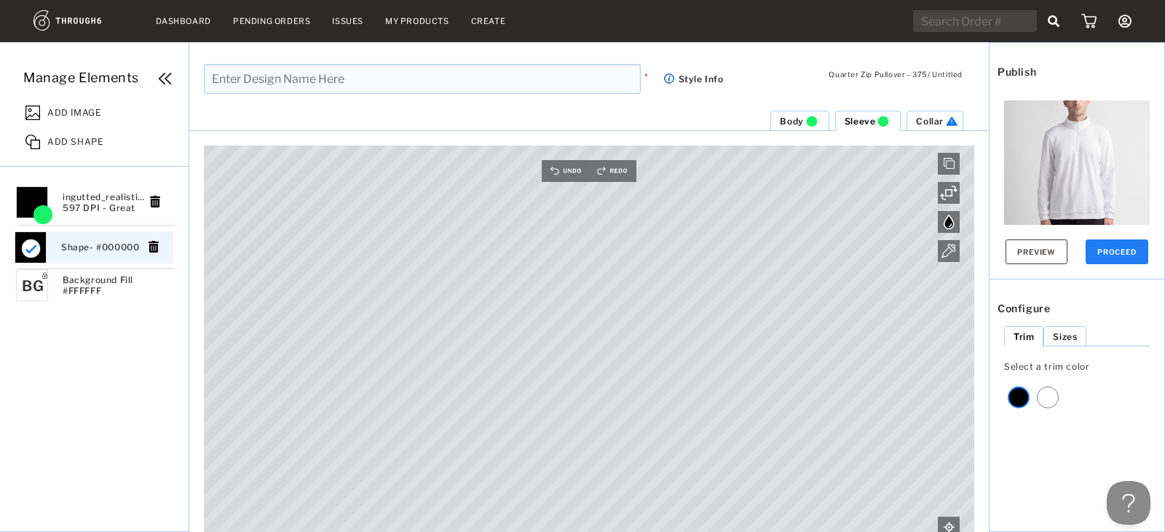
drag, startPoint x: 89, startPoint y: 205, endPoint x: 87, endPoint y: 252, distance: 46.6
click at [84, 114] on span "ADD IMAGE" at bounding box center [74, 110] width 54 height 15
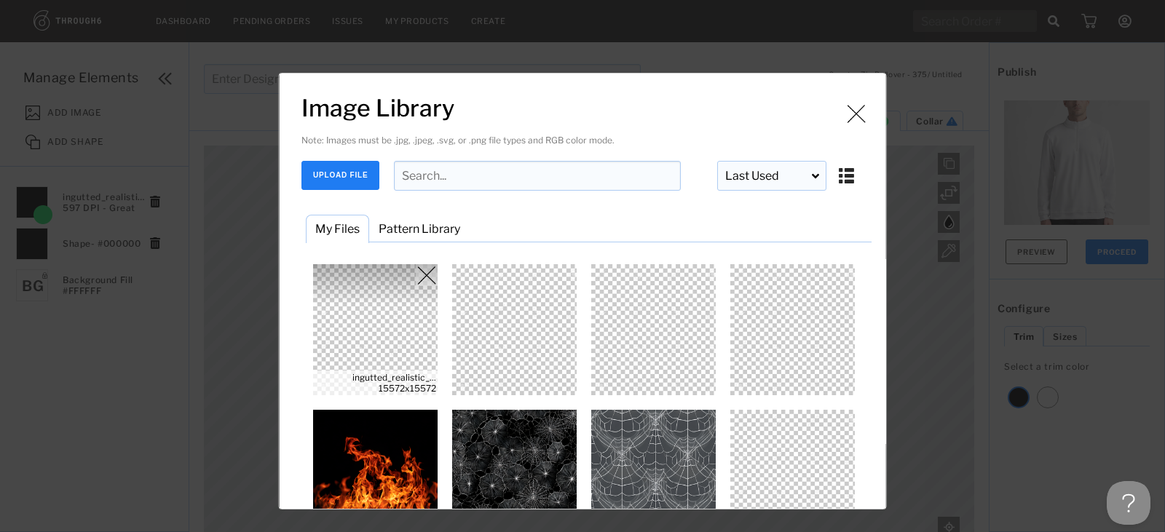
click at [373, 333] on img "Image Library" at bounding box center [375, 329] width 131 height 131
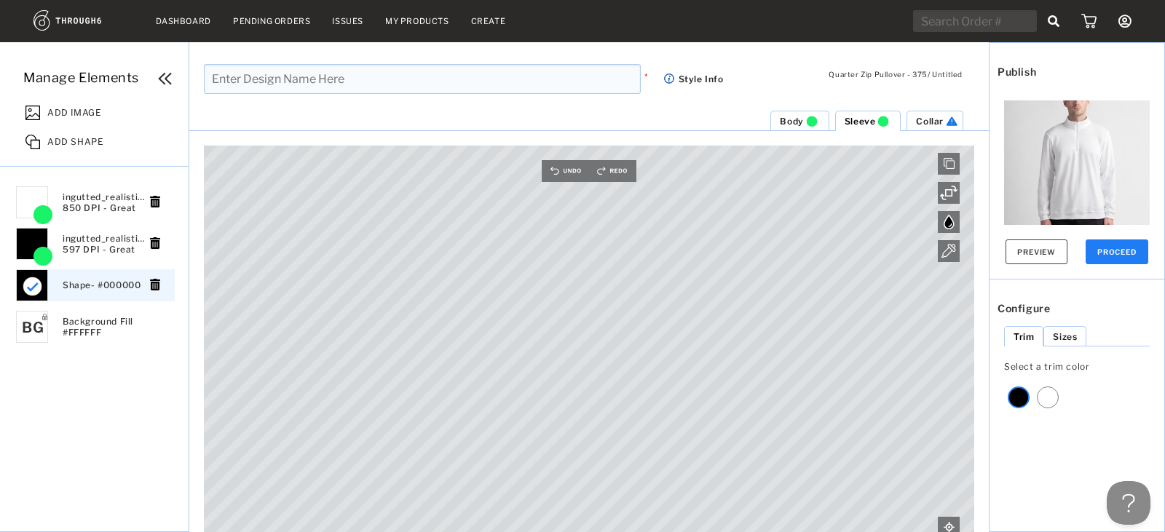
click at [941, 114] on li "Collar" at bounding box center [934, 121] width 57 height 20
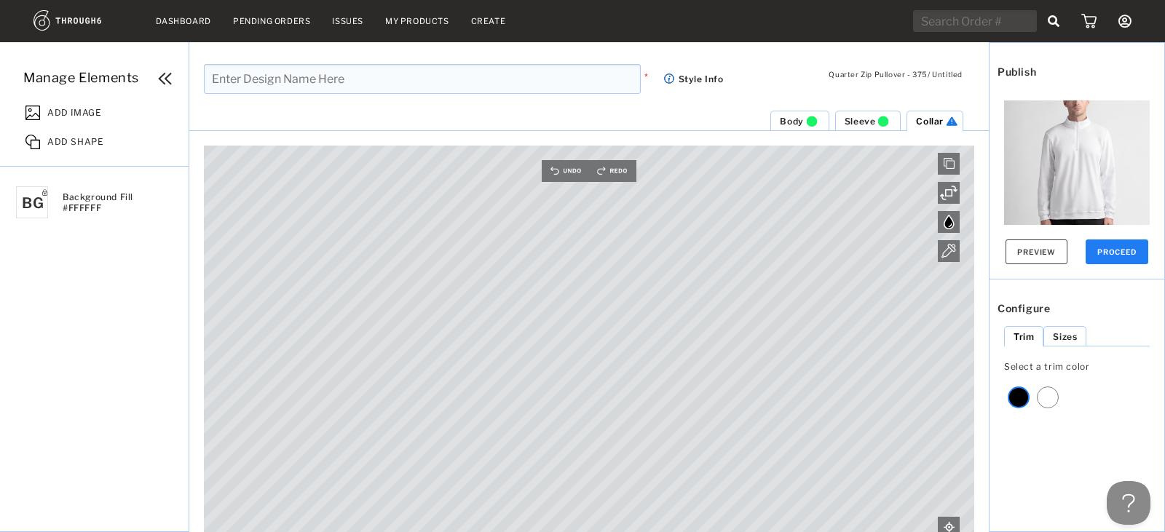
click at [57, 129] on div "ADD SHAPE" at bounding box center [103, 139] width 170 height 29
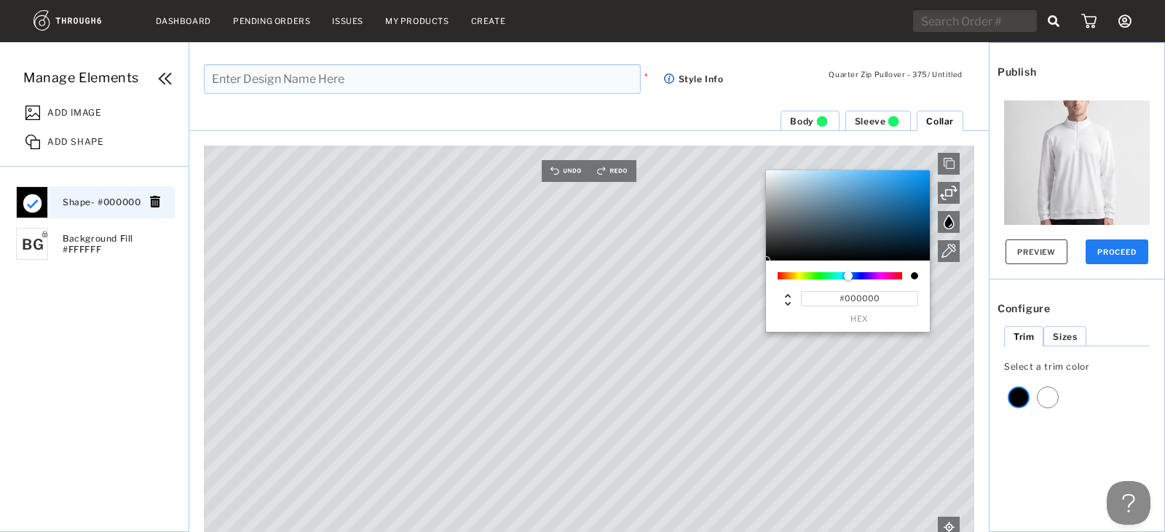
click at [60, 135] on span "ADD SHAPE" at bounding box center [75, 139] width 56 height 15
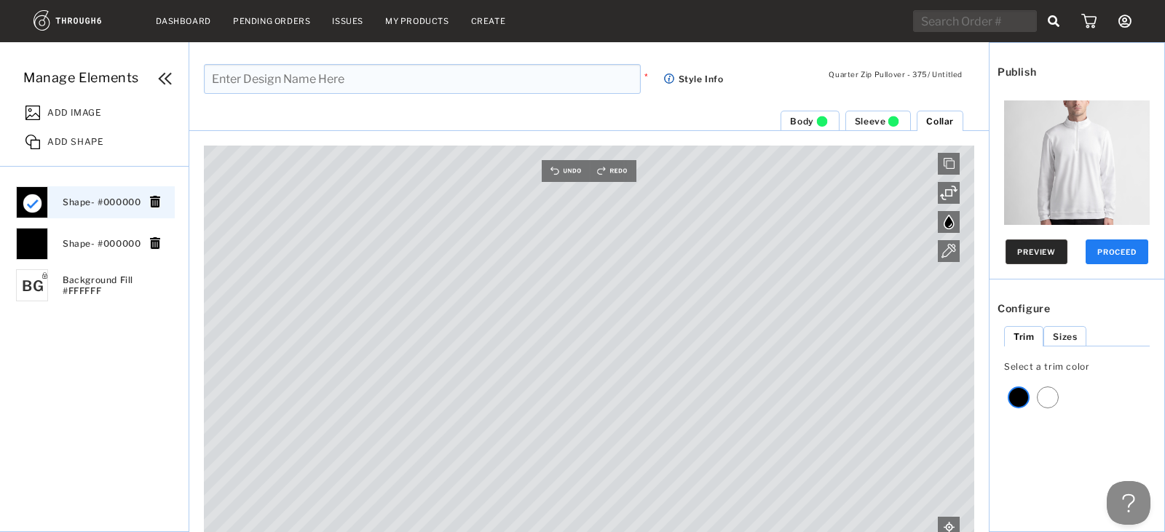
click at [1043, 256] on button "Preview" at bounding box center [1036, 251] width 62 height 25
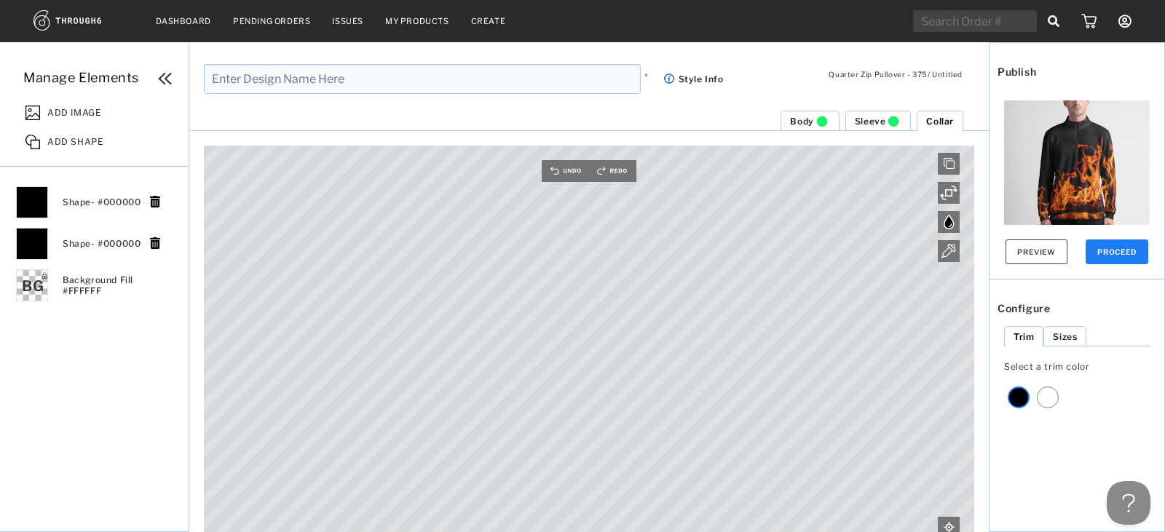
click at [896, 113] on li "Sleeve" at bounding box center [878, 121] width 66 height 20
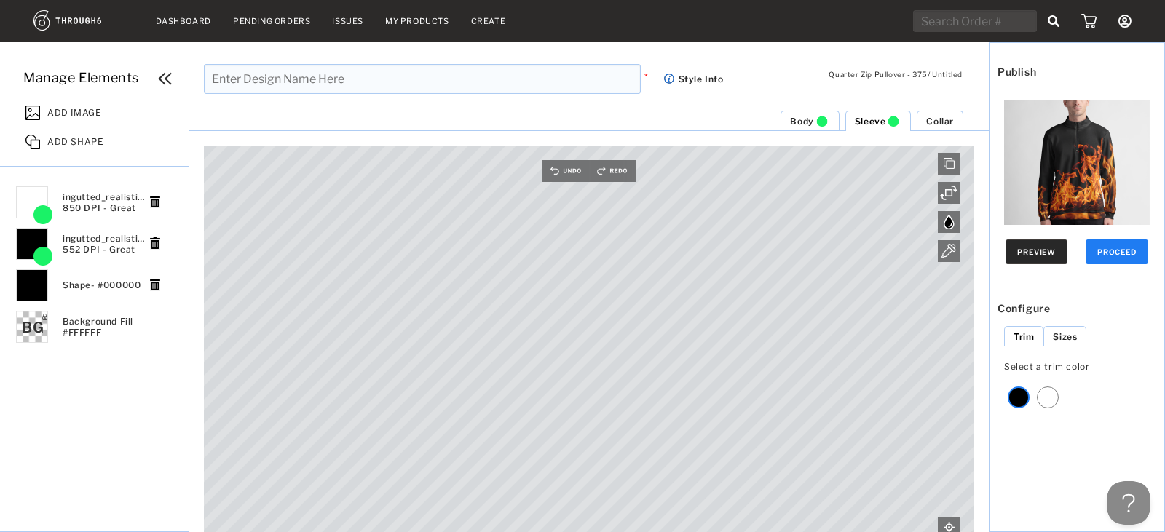
click at [1025, 247] on button "Preview" at bounding box center [1036, 251] width 62 height 25
click at [1090, 143] on img at bounding box center [1077, 173] width 146 height 146
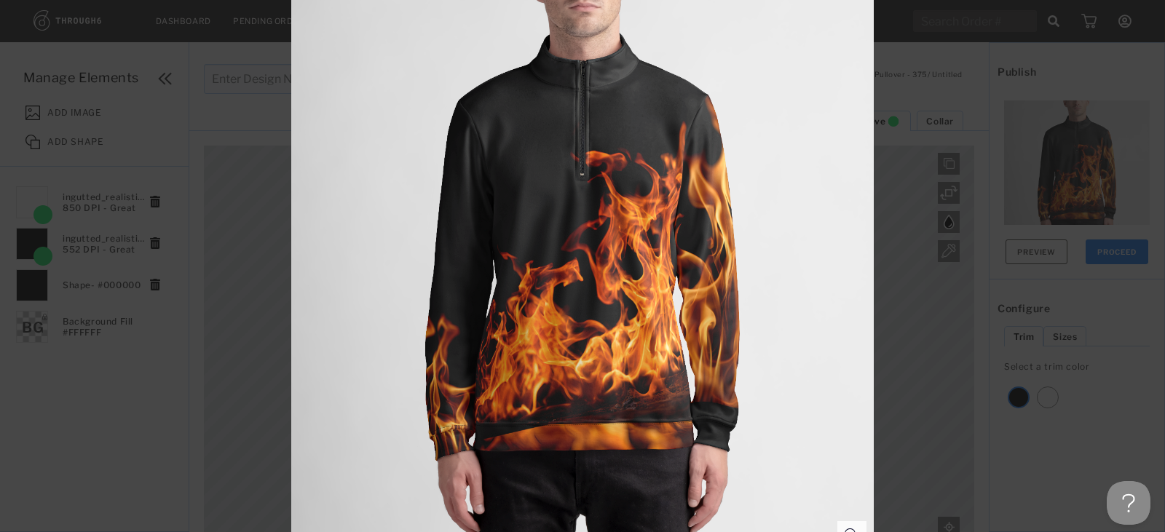
click at [944, 127] on div at bounding box center [582, 266] width 1165 height 532
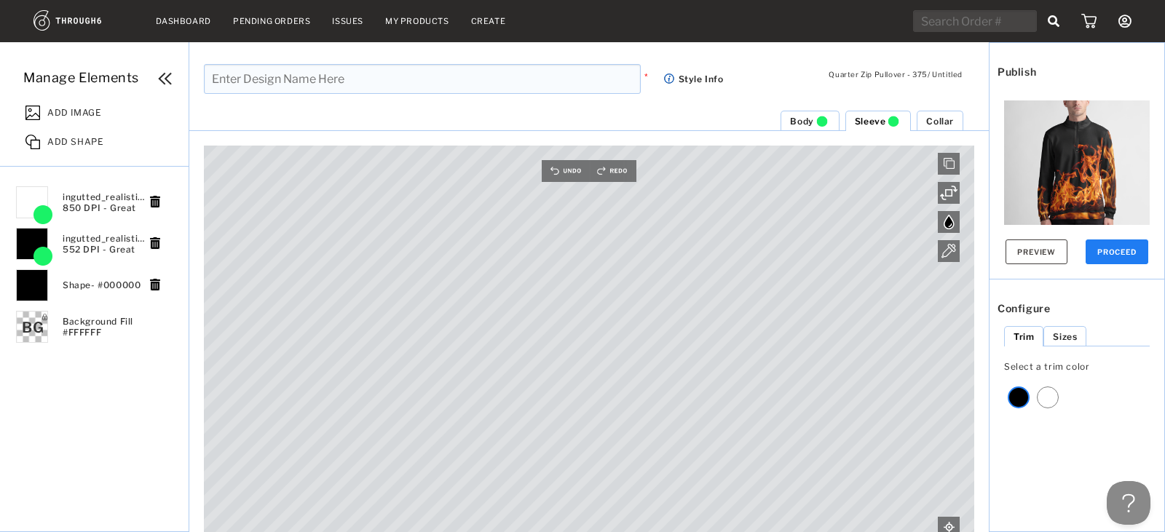
click at [806, 124] on span "Body" at bounding box center [801, 121] width 23 height 11
click at [815, 531] on html "Dashboard Pending Orders Issues My Products Create My Account Brands Create New…" at bounding box center [582, 266] width 1165 height 532
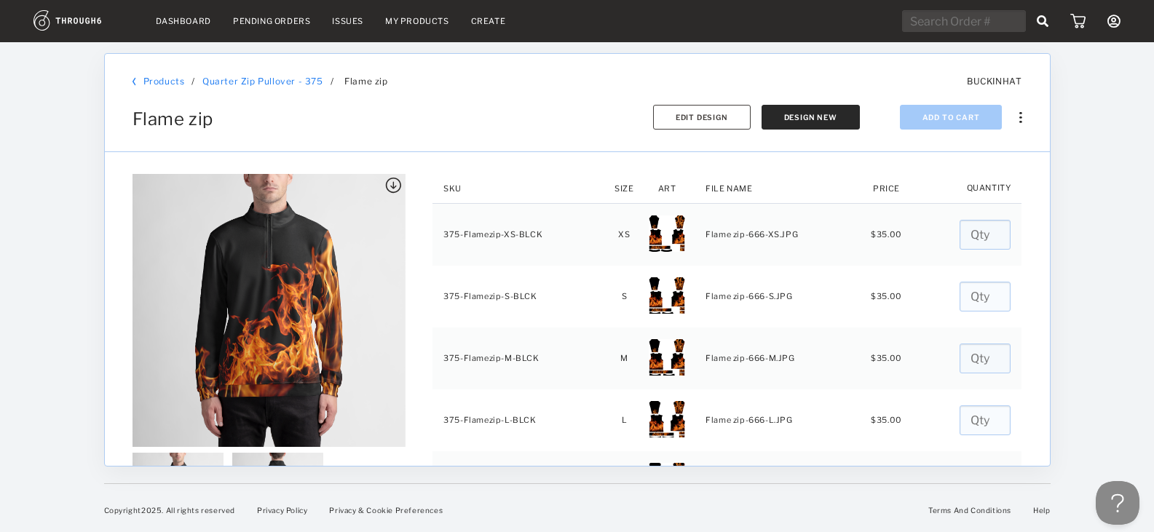
click at [487, 22] on link "Create" at bounding box center [488, 21] width 35 height 10
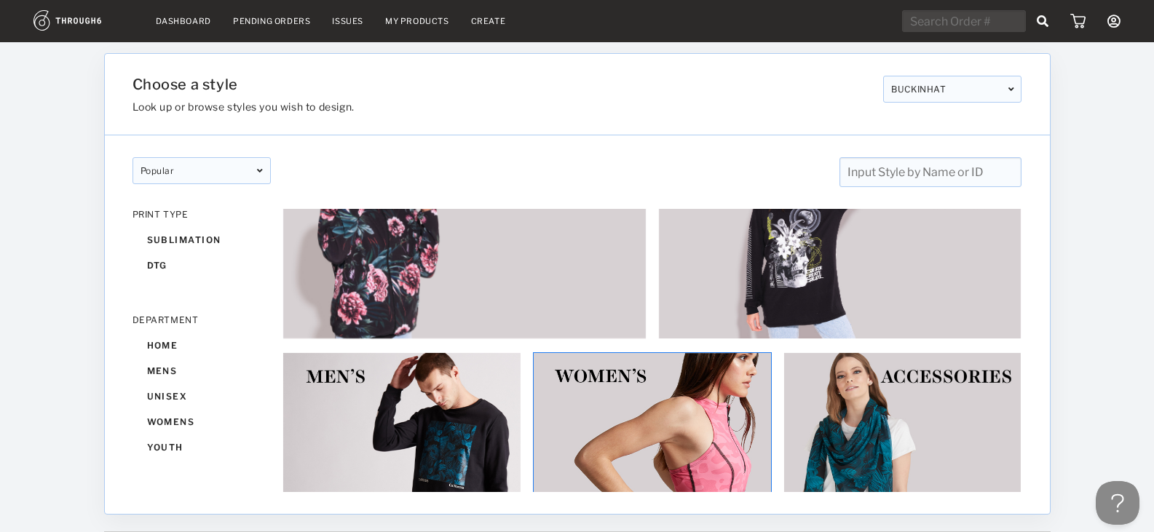
click at [605, 387] on img at bounding box center [652, 471] width 239 height 239
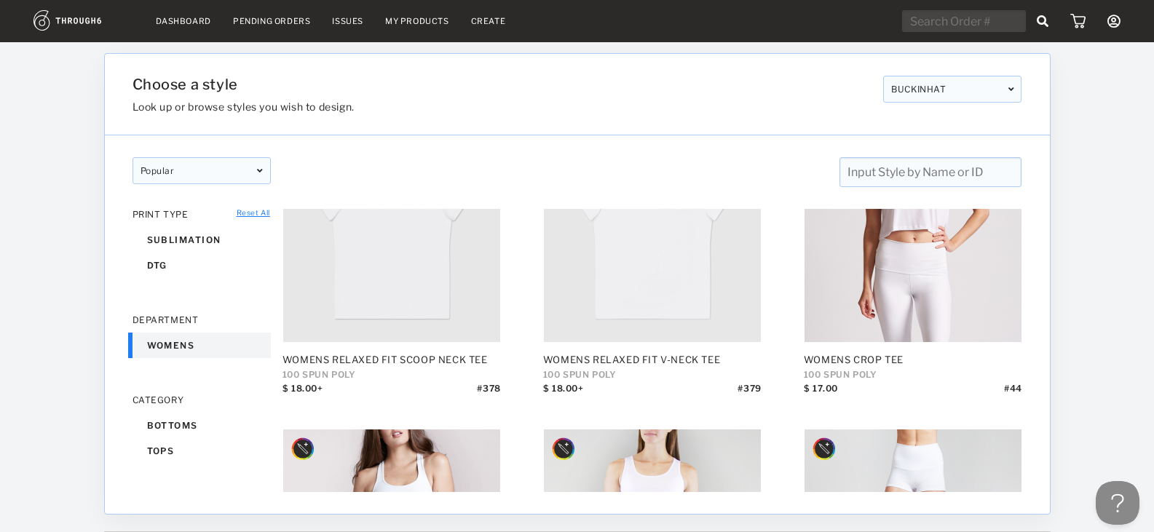
scroll to position [36, 0]
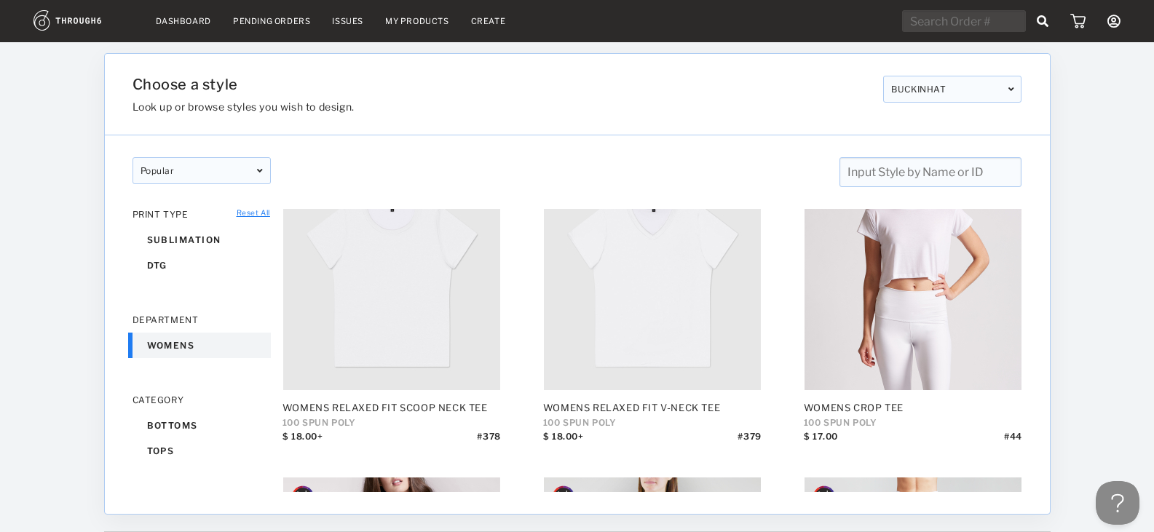
click at [159, 341] on div "womens" at bounding box center [201, 345] width 138 height 25
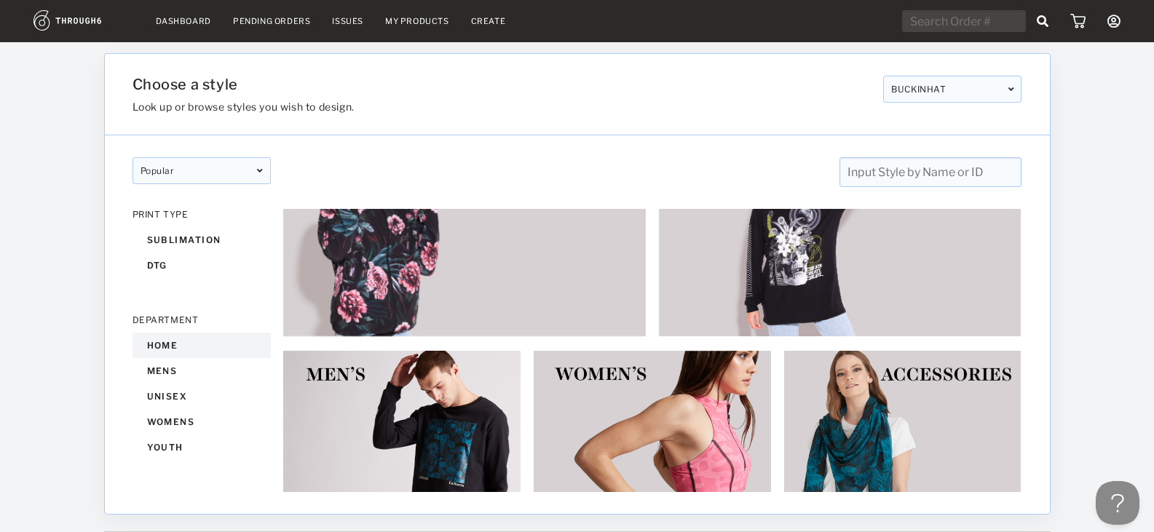
scroll to position [81, 0]
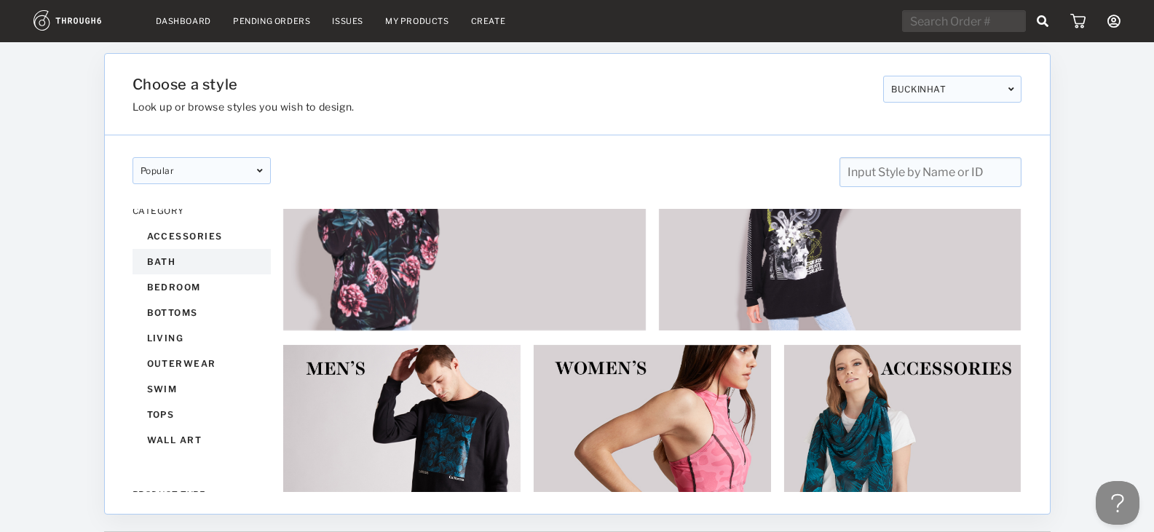
click at [167, 268] on div "bath" at bounding box center [201, 261] width 138 height 25
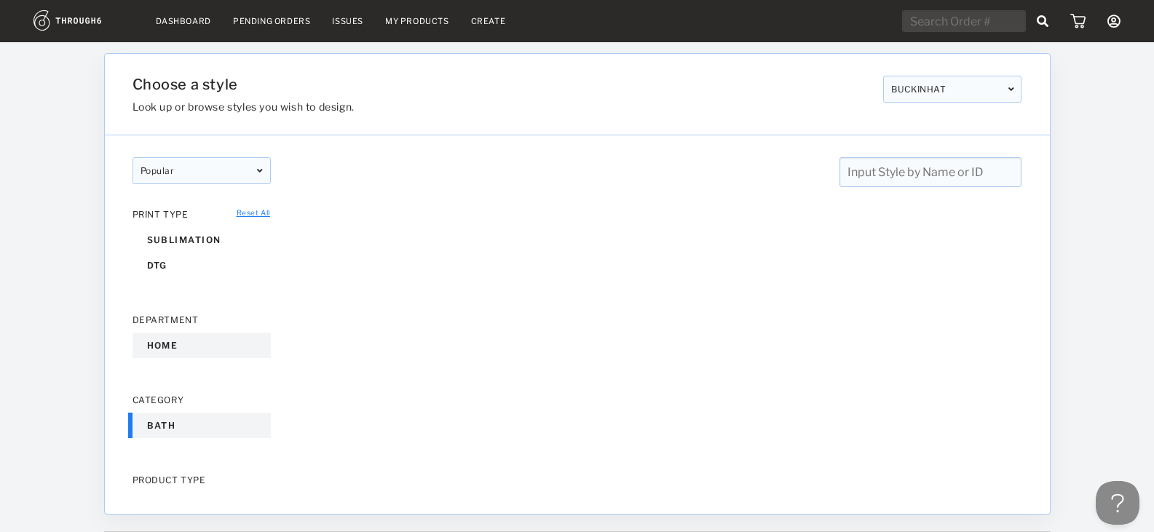
scroll to position [81, 0]
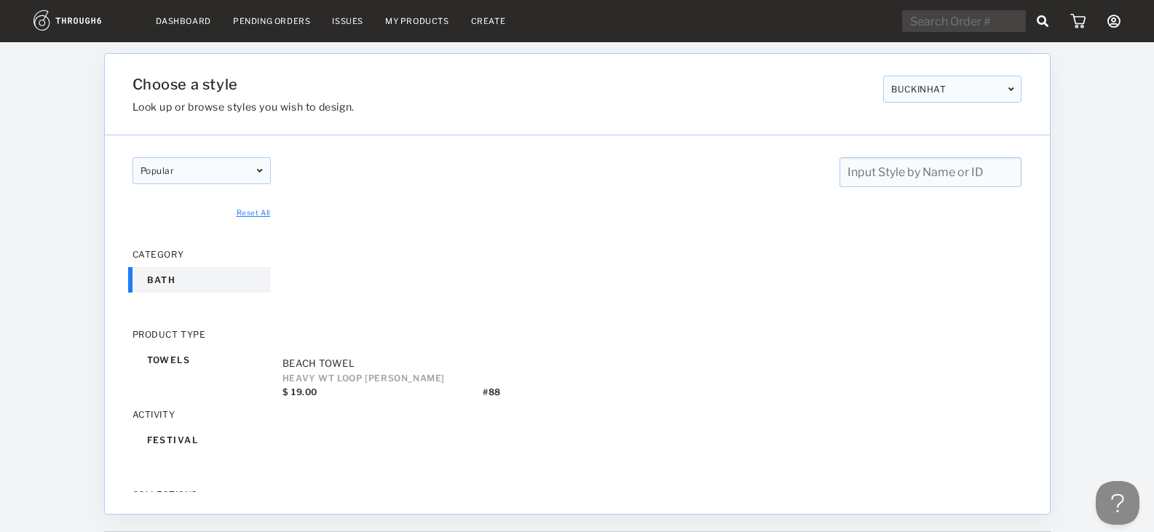
click at [143, 273] on div "bath" at bounding box center [201, 279] width 138 height 25
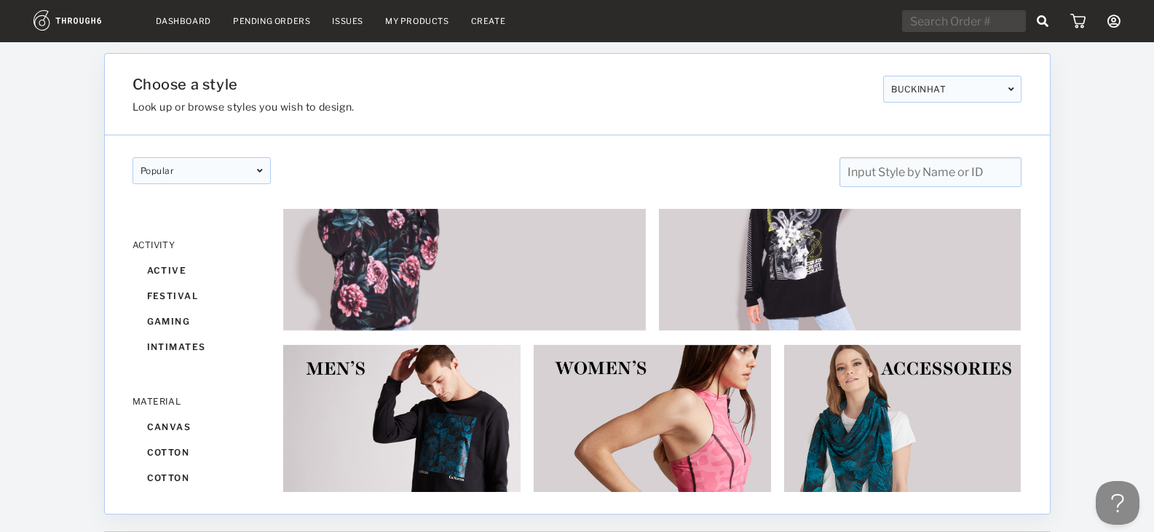
scroll to position [1136, 0]
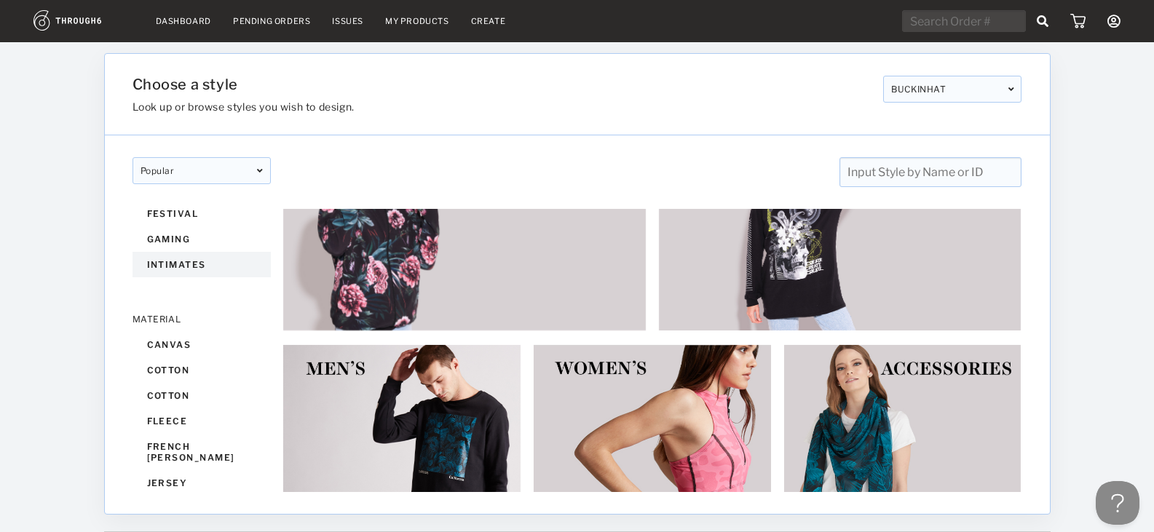
click at [179, 258] on div "intimates" at bounding box center [201, 264] width 138 height 25
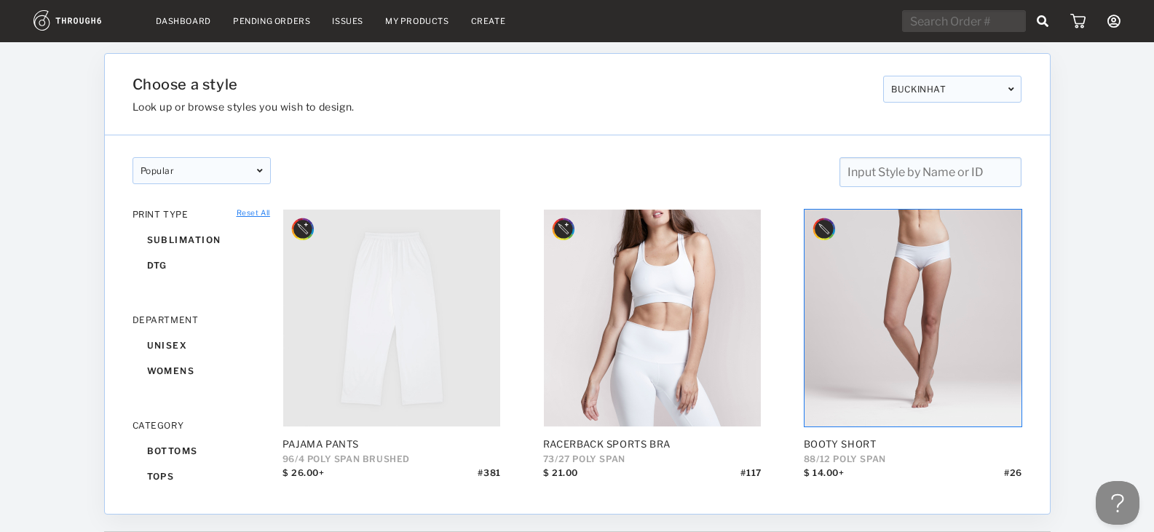
click at [965, 402] on img at bounding box center [959, 394] width 43 height 44
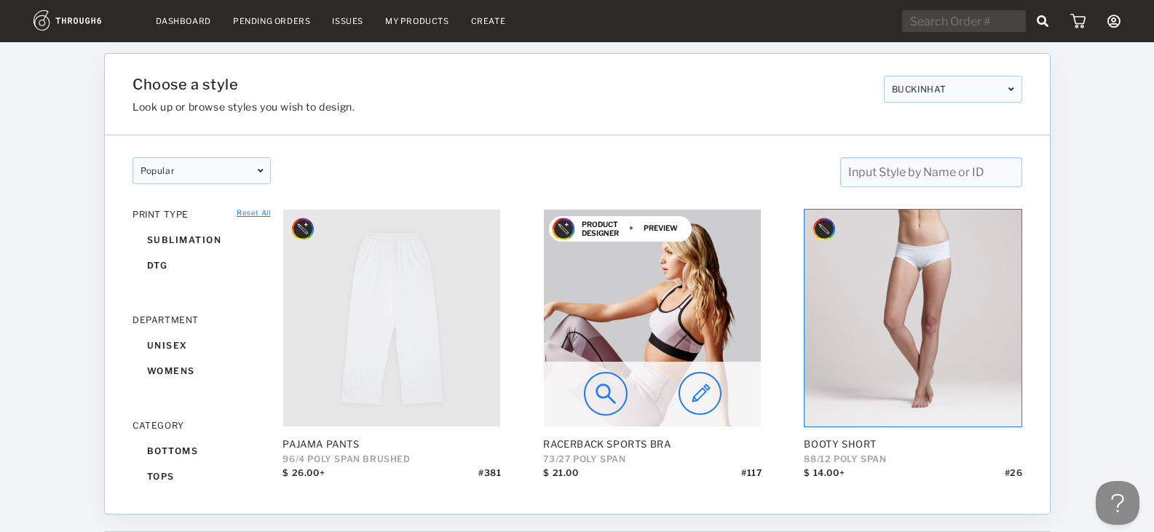
click at [697, 405] on img at bounding box center [699, 394] width 43 height 44
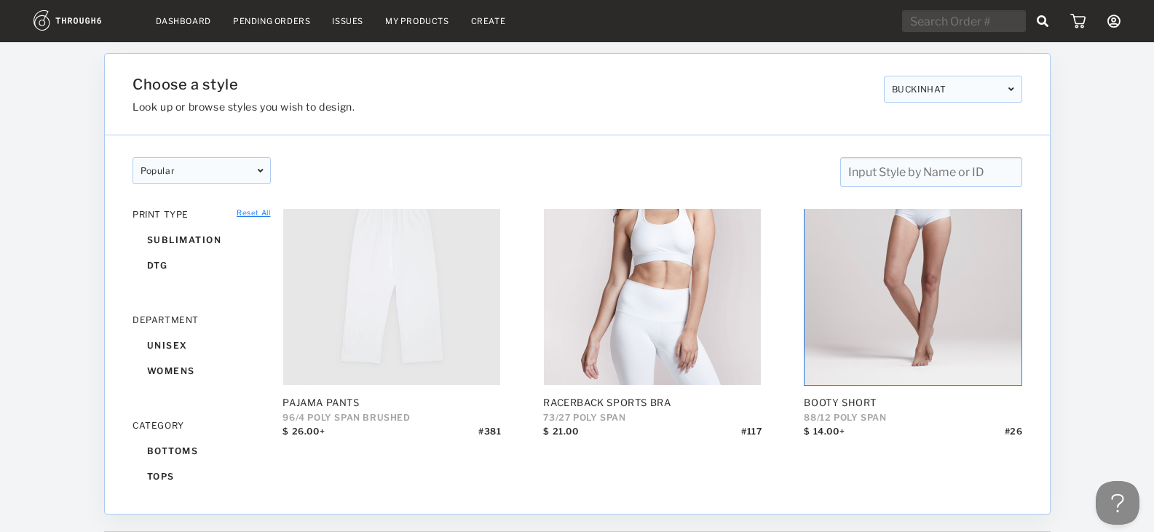
scroll to position [81, 0]
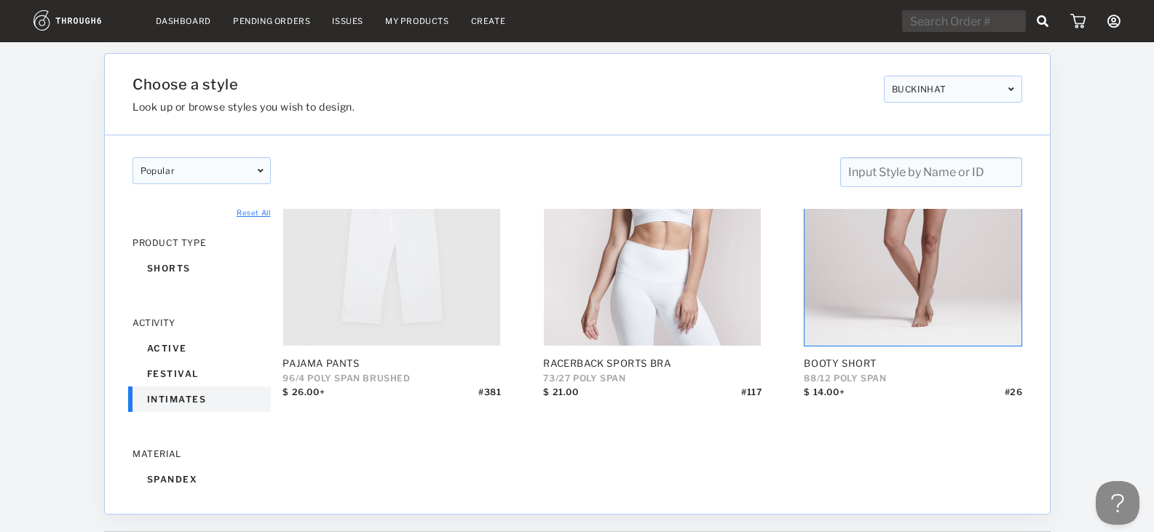
click at [178, 403] on div "intimates" at bounding box center [201, 399] width 138 height 25
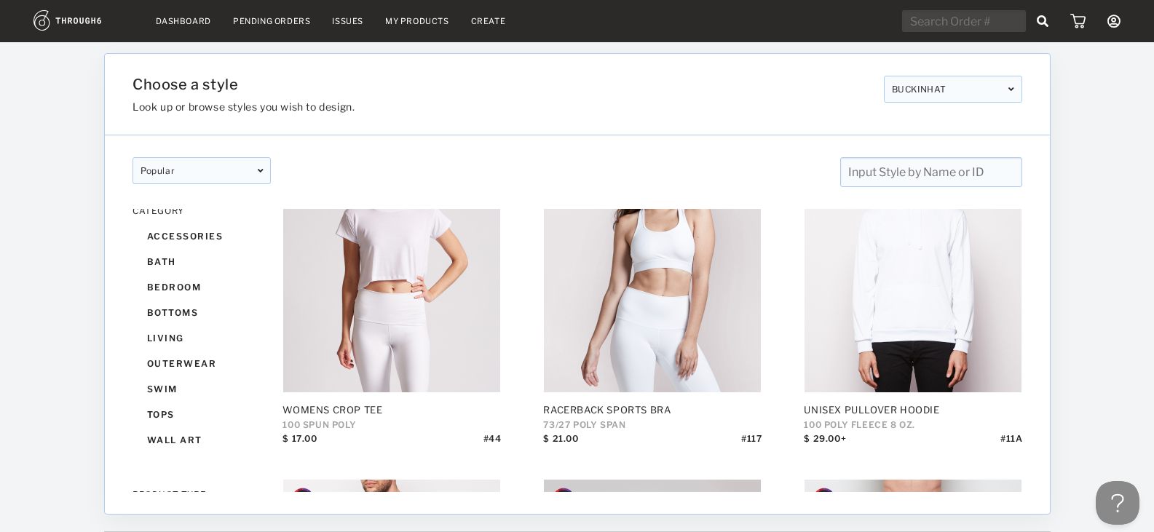
scroll to position [2337, 0]
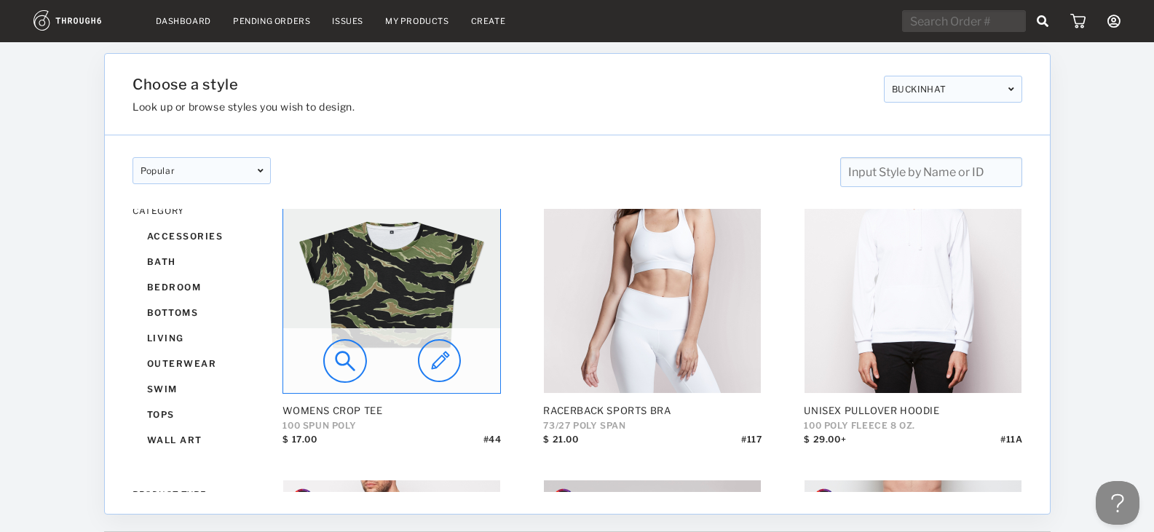
click at [444, 355] on img at bounding box center [438, 361] width 43 height 44
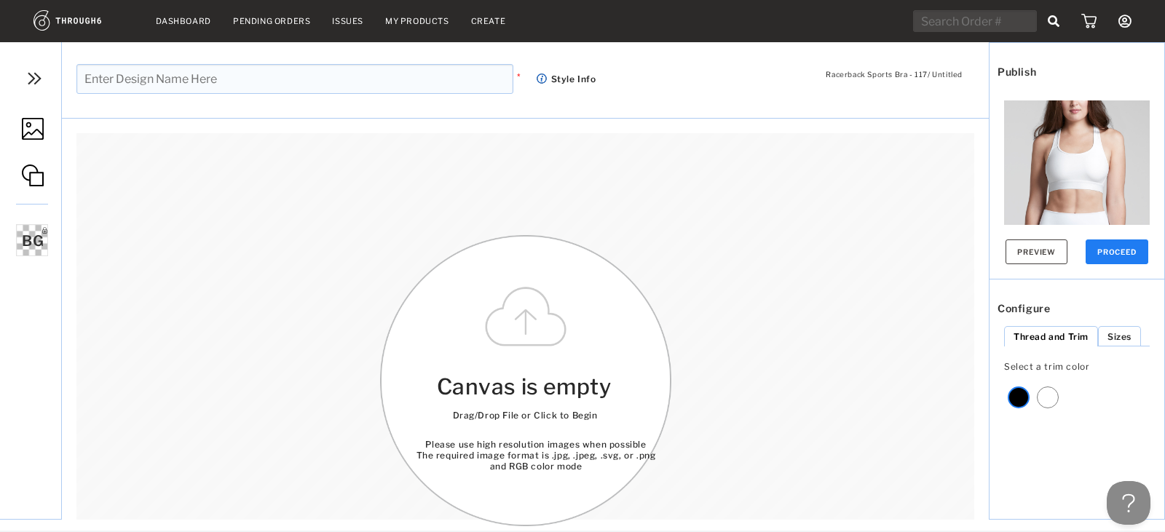
click at [22, 132] on link at bounding box center [30, 130] width 61 height 68
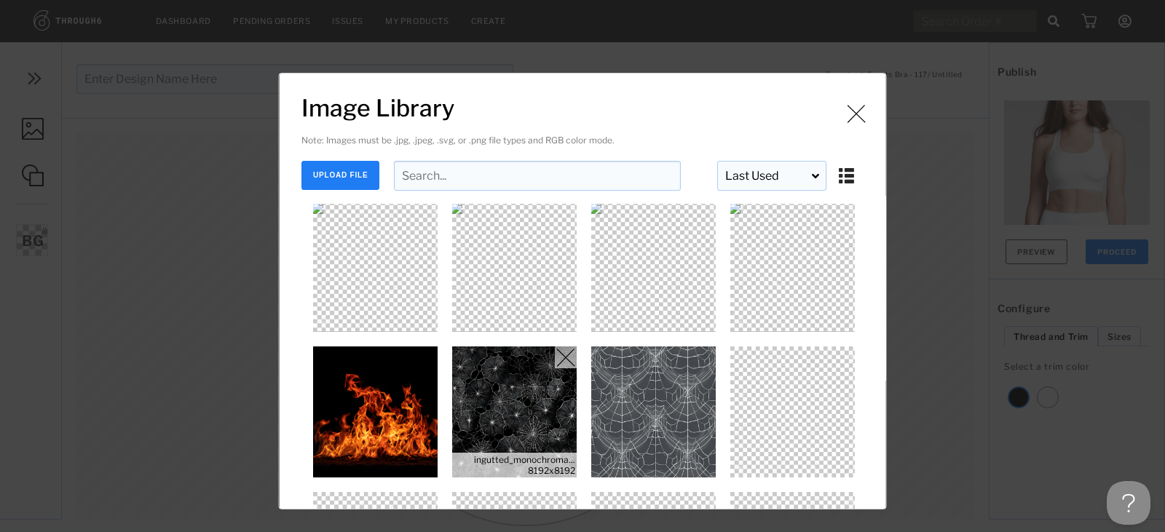
scroll to position [146, 0]
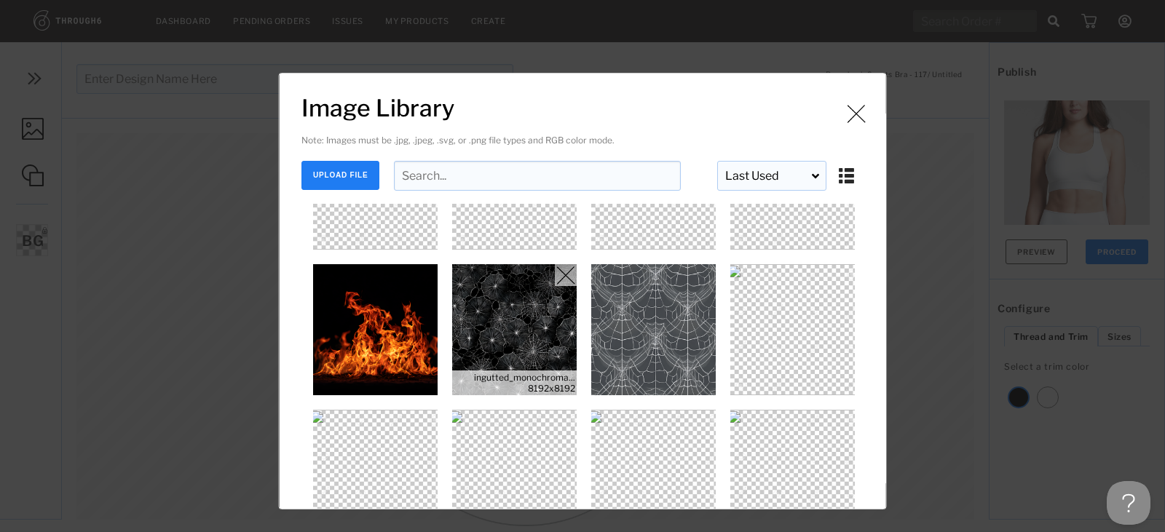
click at [541, 316] on img "Image Library" at bounding box center [514, 329] width 131 height 131
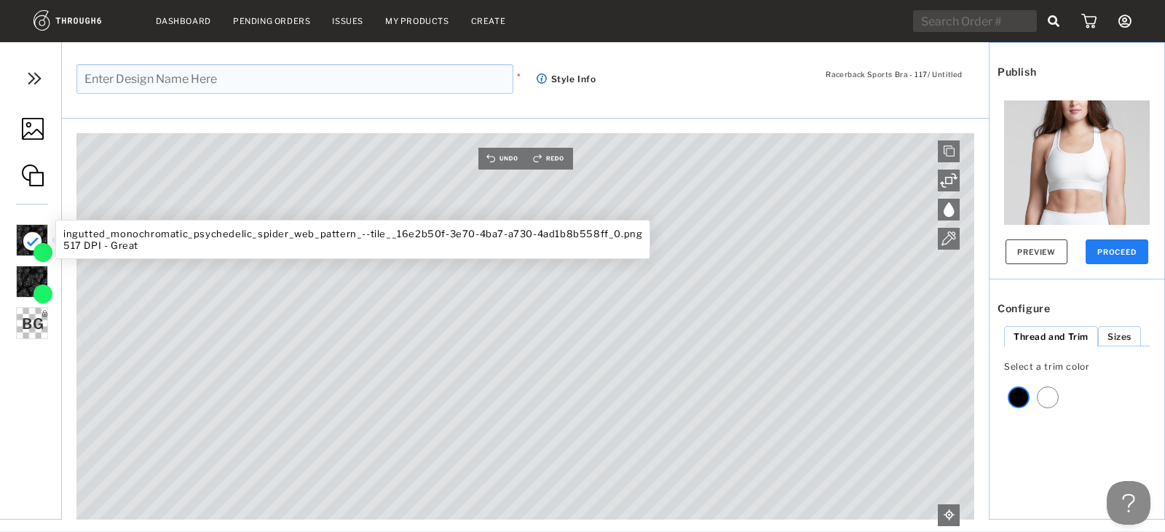
click at [27, 227] on div at bounding box center [32, 240] width 32 height 32
click at [41, 252] on img at bounding box center [42, 252] width 23 height 20
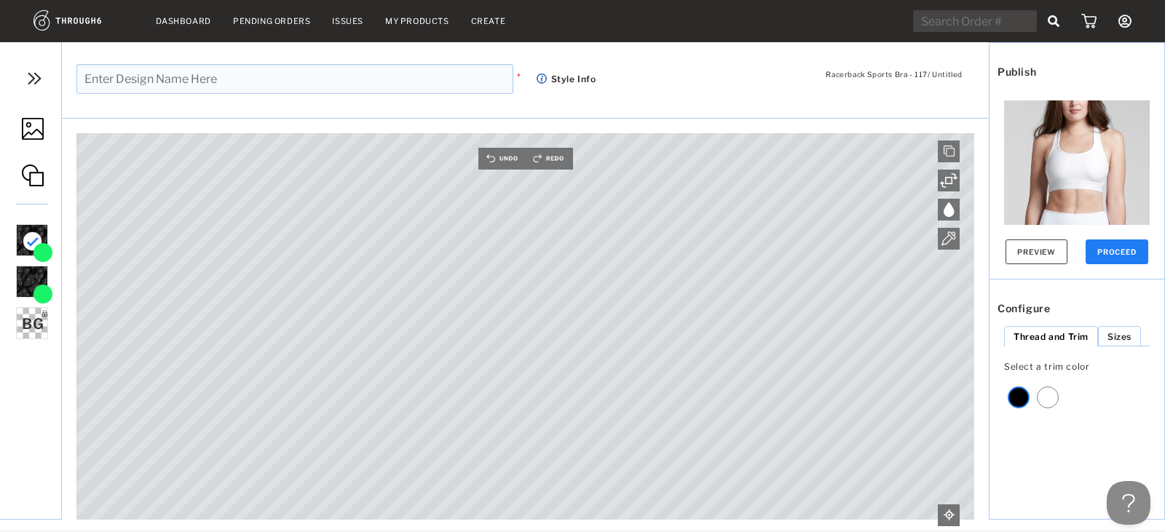
click at [27, 76] on img at bounding box center [34, 79] width 22 height 22
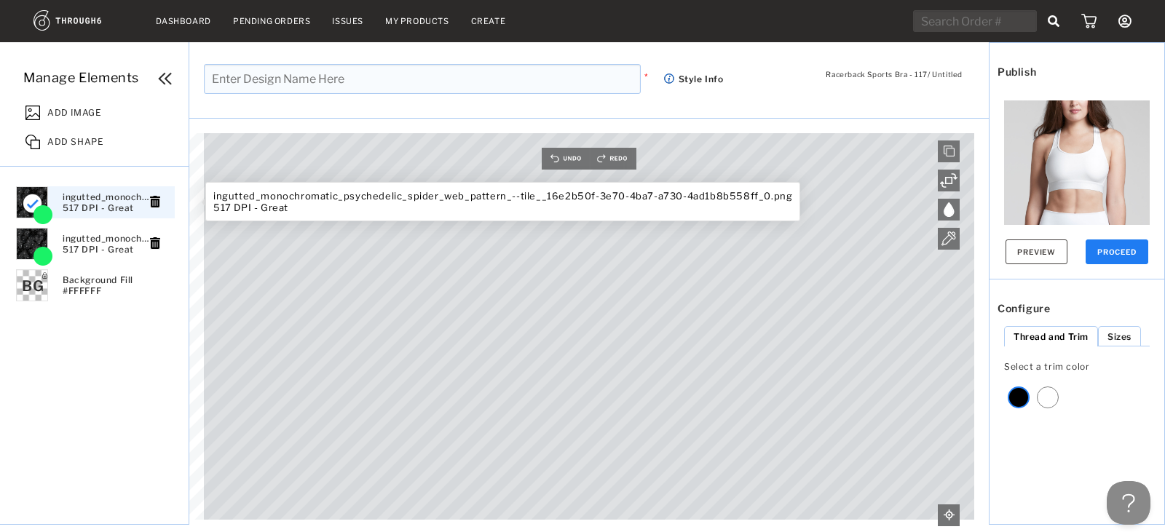
click at [154, 197] on icon at bounding box center [155, 202] width 10 height 12
click at [456, 189] on div "Racerback Sports Bra - 117 / Untitled * Style Info Manage Elements ADD IMAGE AD…" at bounding box center [582, 283] width 1165 height 483
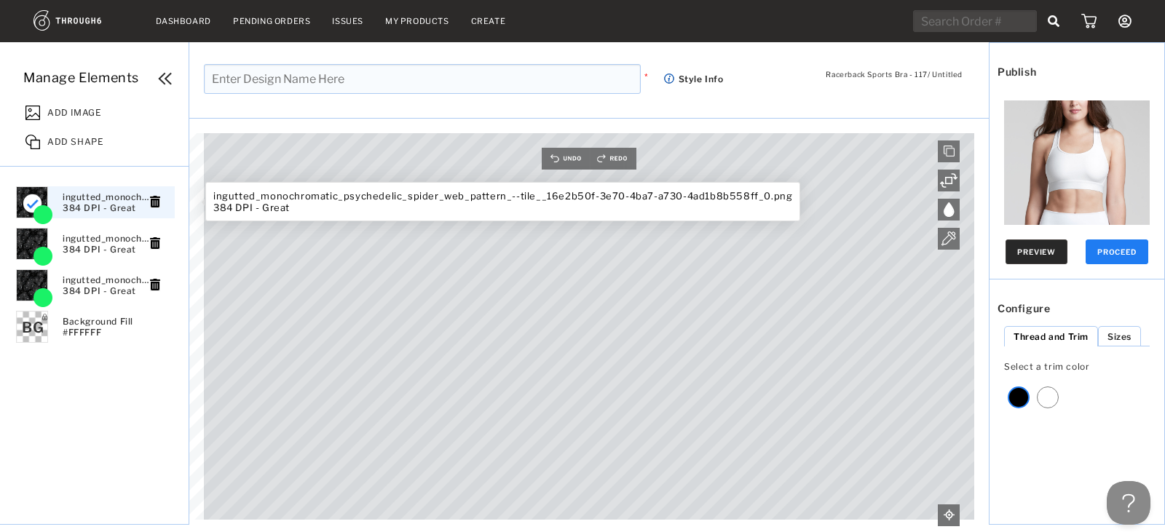
click at [1044, 242] on button "Preview" at bounding box center [1036, 251] width 62 height 25
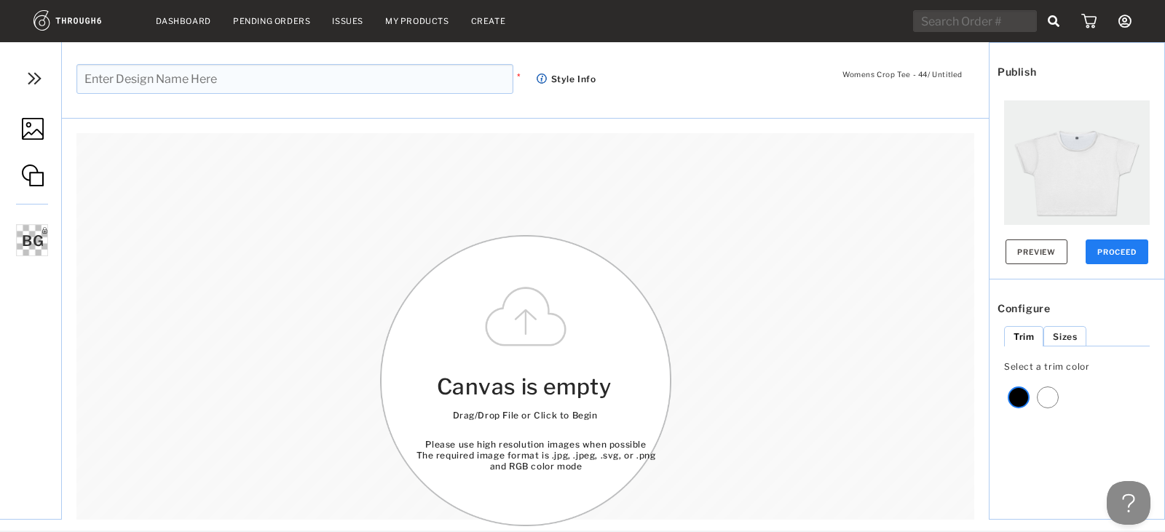
click at [39, 74] on img at bounding box center [34, 79] width 22 height 22
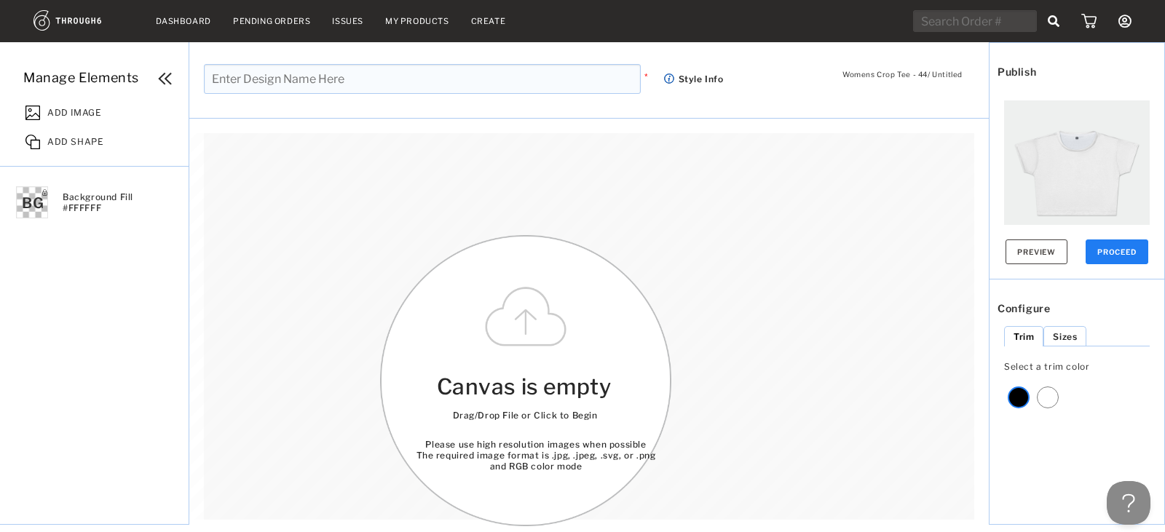
click at [53, 98] on div "ADD IMAGE" at bounding box center [103, 110] width 170 height 29
click at [57, 103] on div "ADD IMAGE" at bounding box center [103, 110] width 170 height 29
click at [63, 112] on span "ADD IMAGE" at bounding box center [74, 110] width 54 height 15
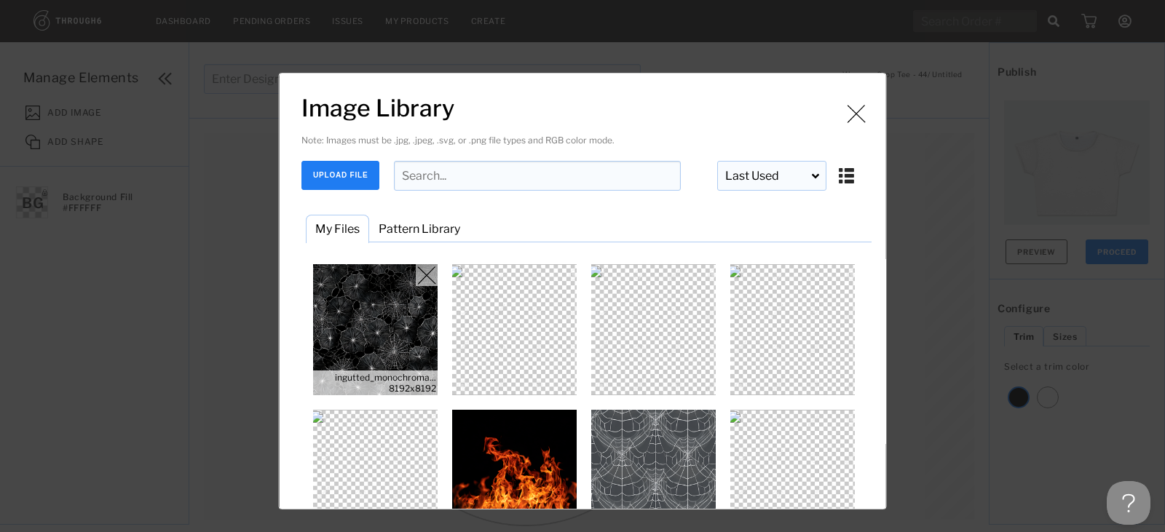
click at [385, 333] on img "Image Library" at bounding box center [375, 329] width 131 height 131
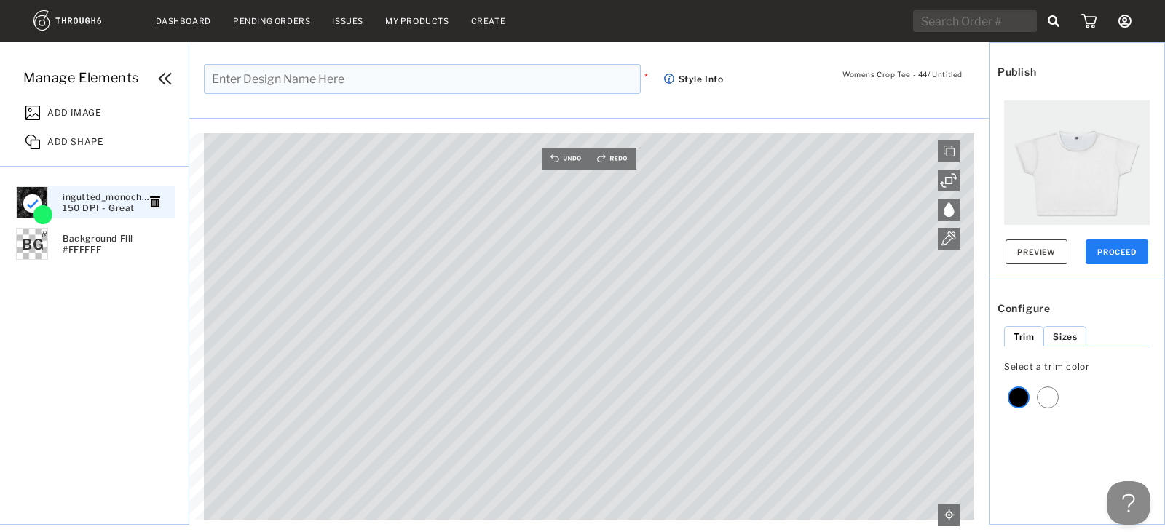
click at [411, 98] on div "Womens Crop Tee - 44 / Untitled * Style Info Manage Elements ADD IMAGE ADD SHAP…" at bounding box center [582, 283] width 1165 height 483
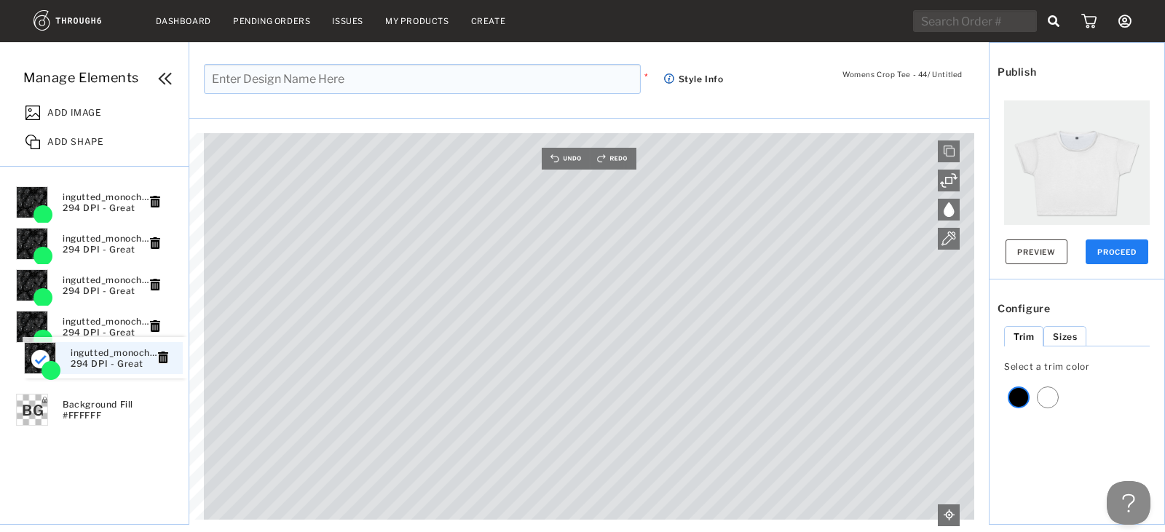
drag, startPoint x: 90, startPoint y: 218, endPoint x: 98, endPoint y: 375, distance: 157.4
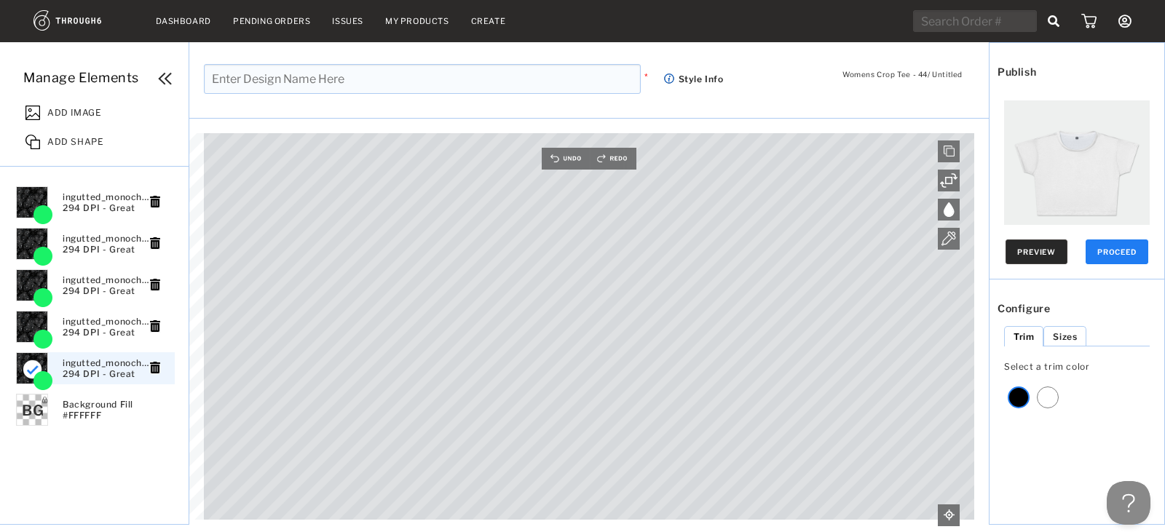
click at [1021, 261] on button "Preview" at bounding box center [1036, 251] width 62 height 25
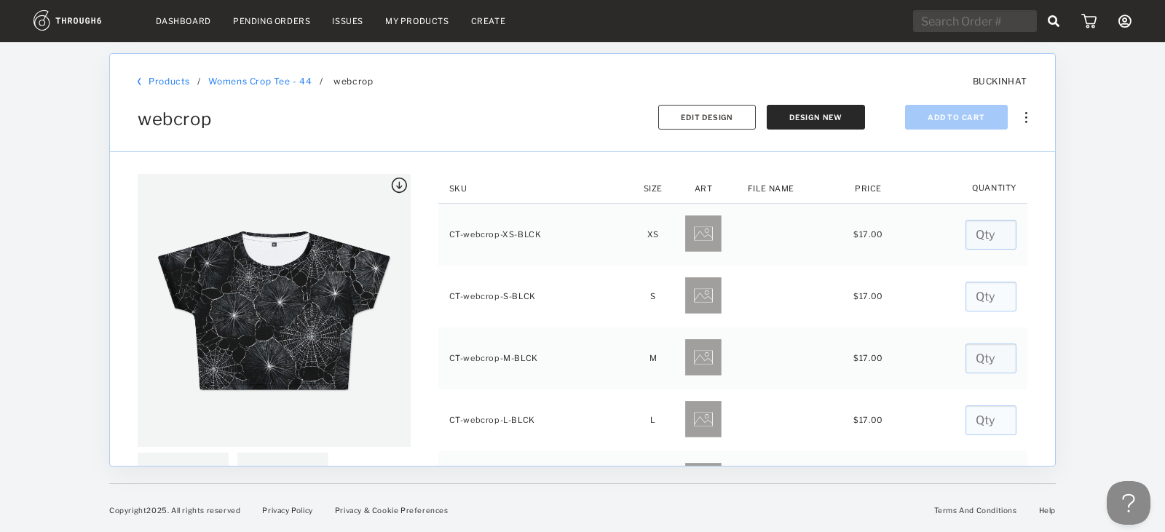
click at [497, 30] on nav "Dashboard Pending Orders Issues My Products Create My Account Brands Create New…" at bounding box center [582, 21] width 1098 height 23
click at [494, 24] on link "Create" at bounding box center [488, 21] width 35 height 10
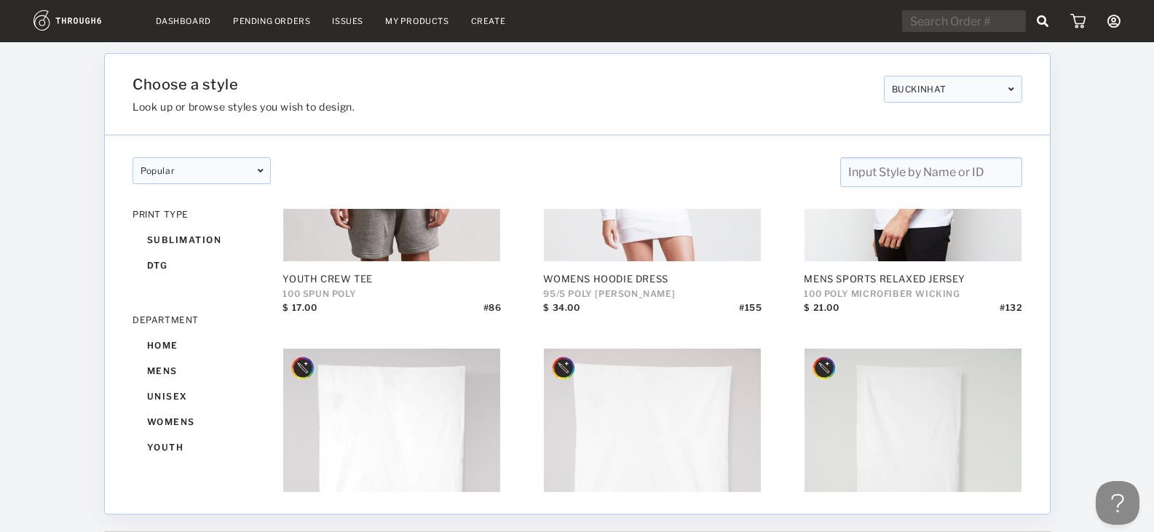
scroll to position [4222, 0]
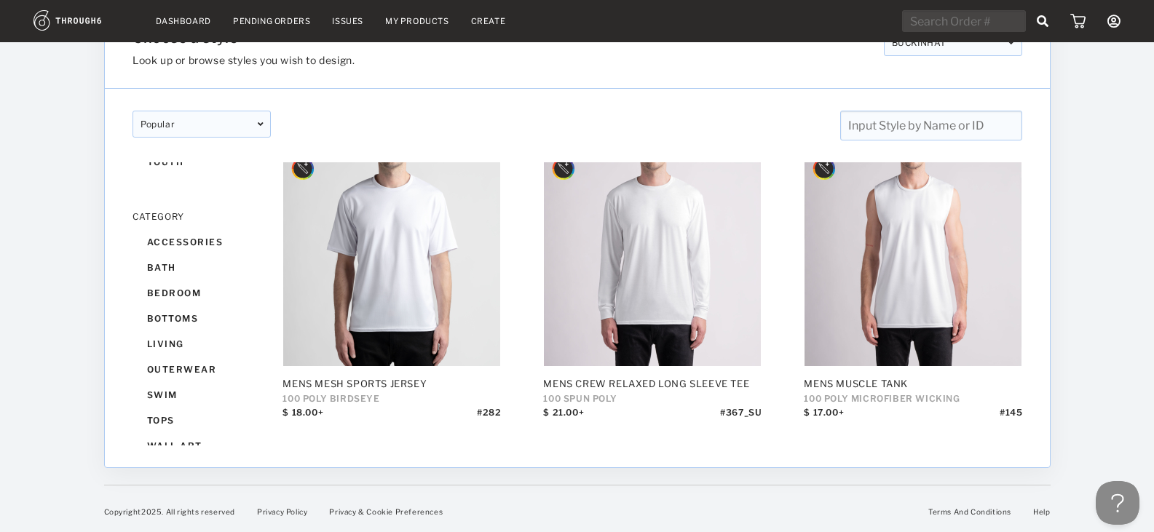
scroll to position [357, 0]
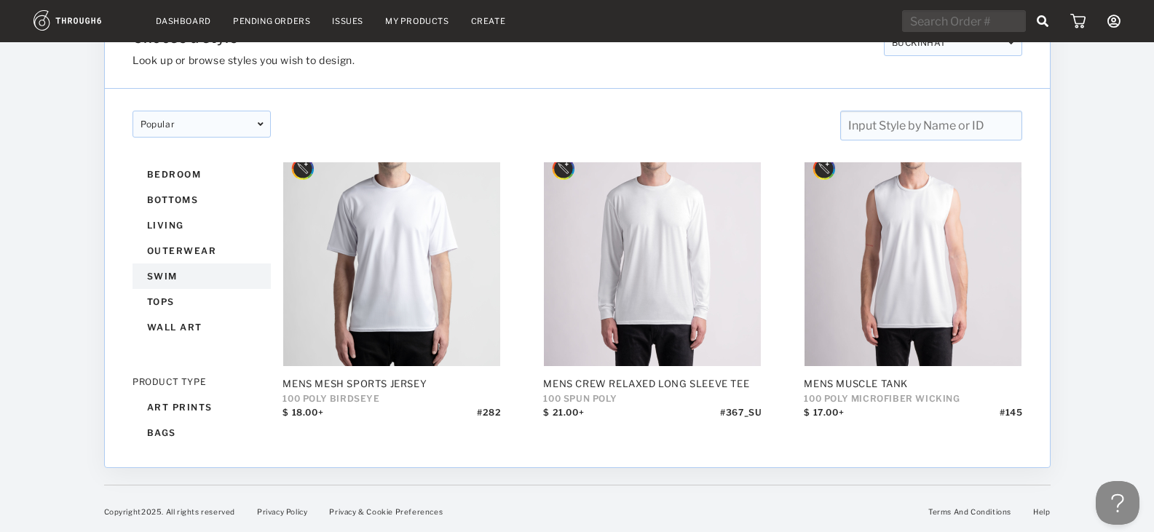
click at [178, 280] on div "swim" at bounding box center [201, 276] width 138 height 25
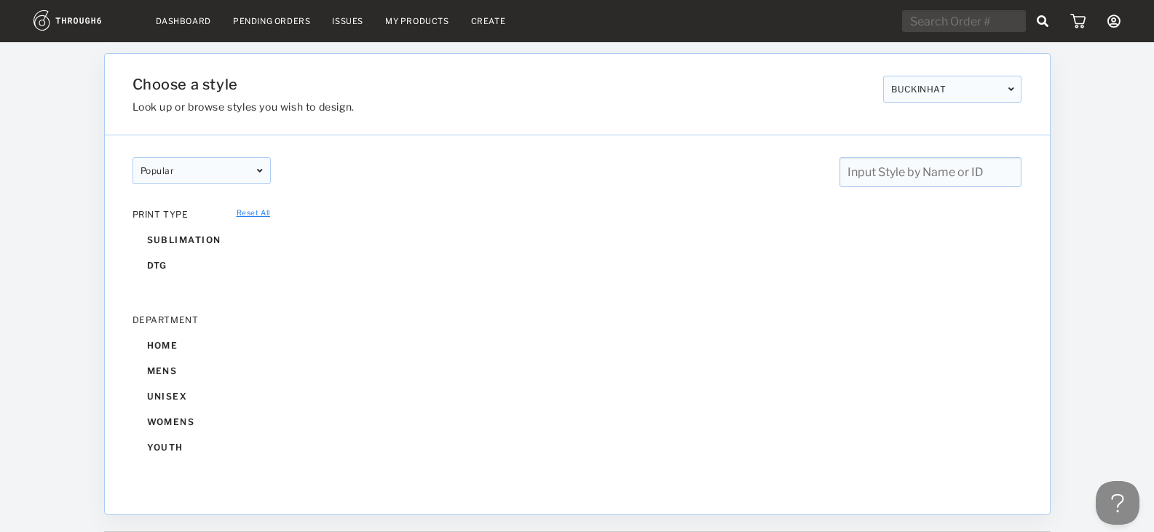
scroll to position [81, 0]
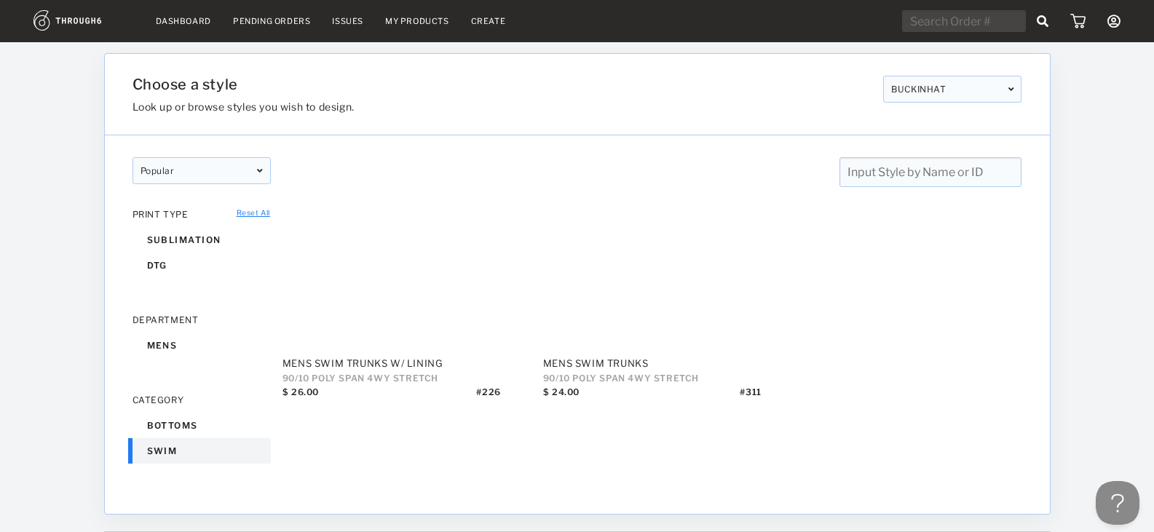
click at [181, 439] on div "swim" at bounding box center [201, 450] width 138 height 25
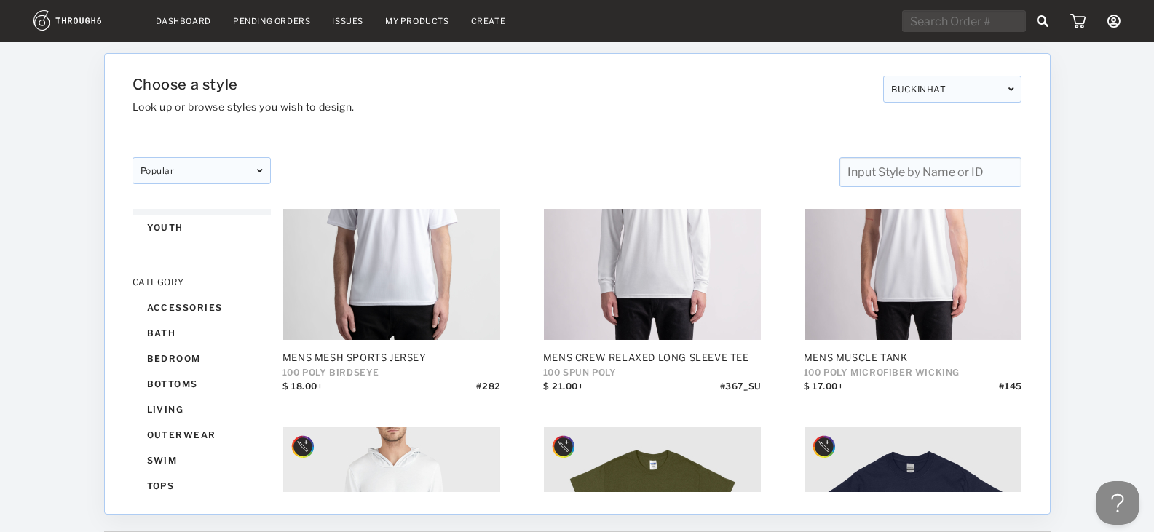
scroll to position [291, 0]
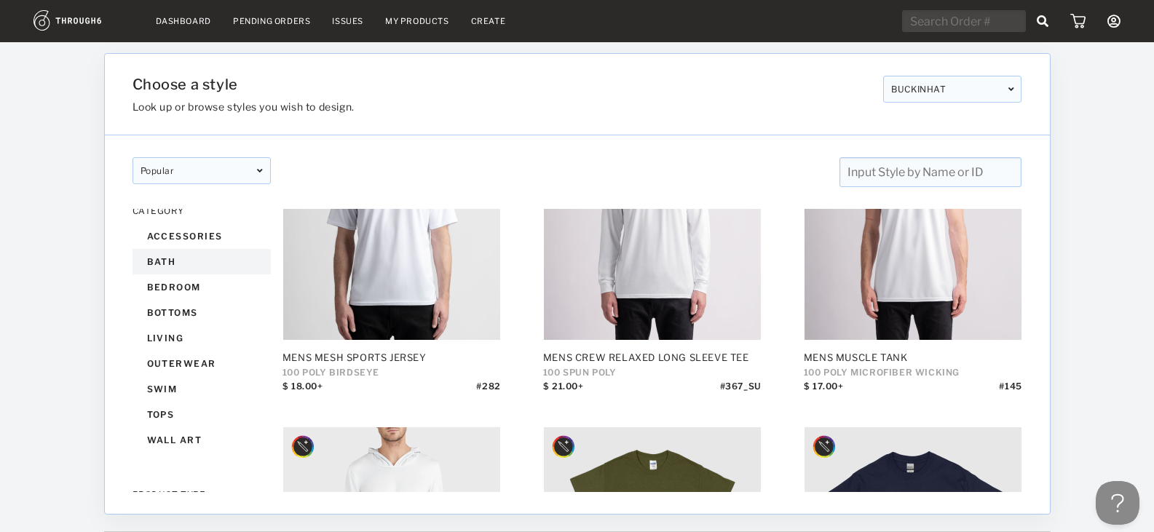
click at [168, 265] on div "bath" at bounding box center [201, 261] width 138 height 25
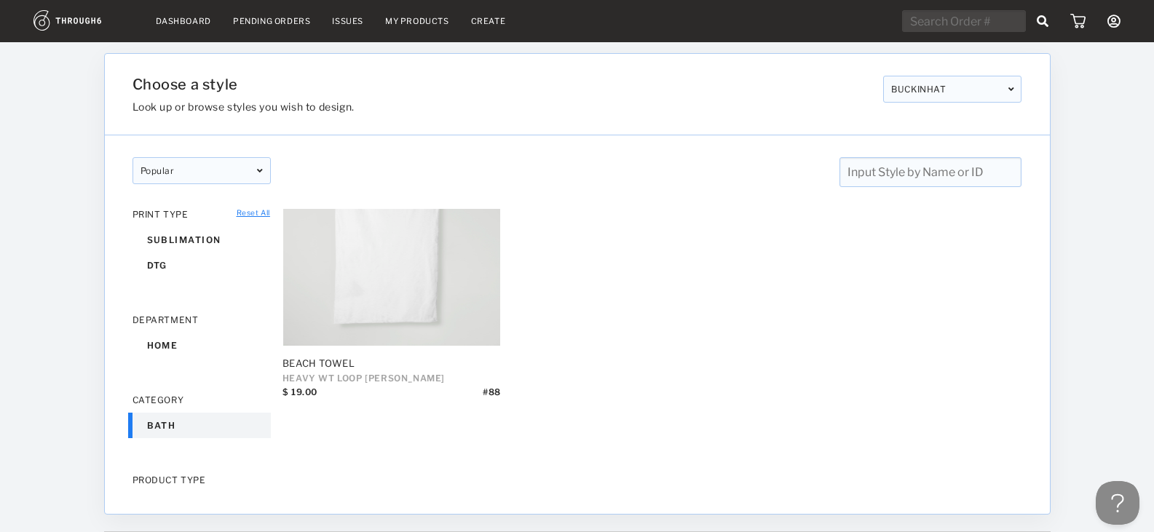
click at [253, 209] on link "Reset All" at bounding box center [253, 212] width 33 height 9
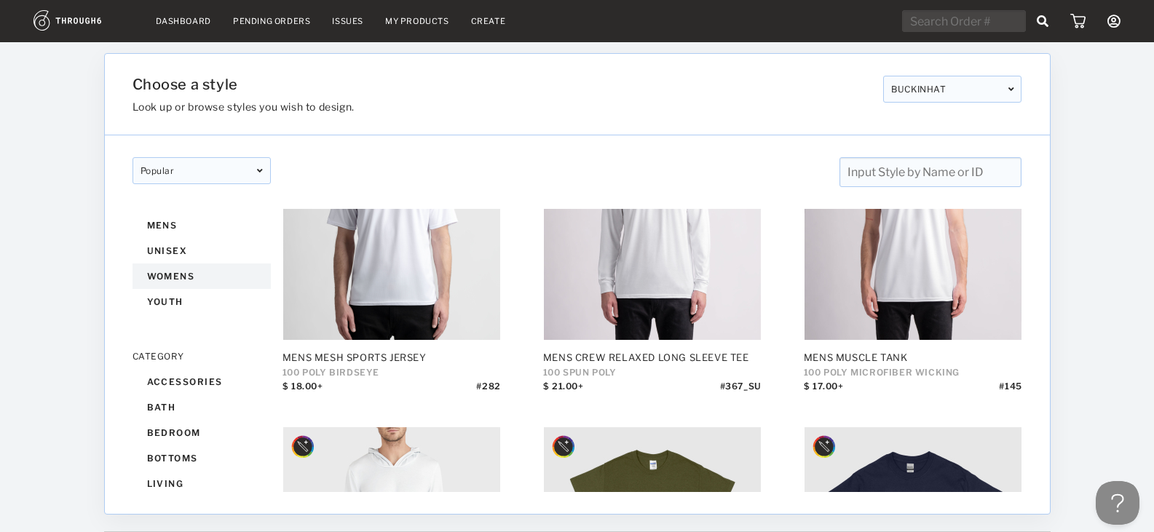
click at [173, 277] on div "womens" at bounding box center [201, 276] width 138 height 25
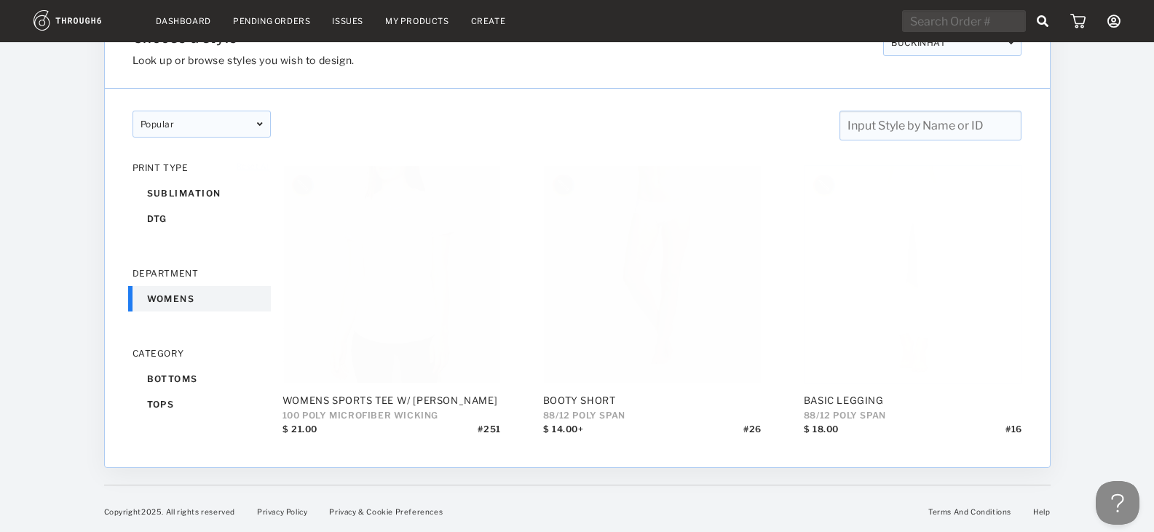
click at [965, 346] on img at bounding box center [959, 350] width 43 height 44
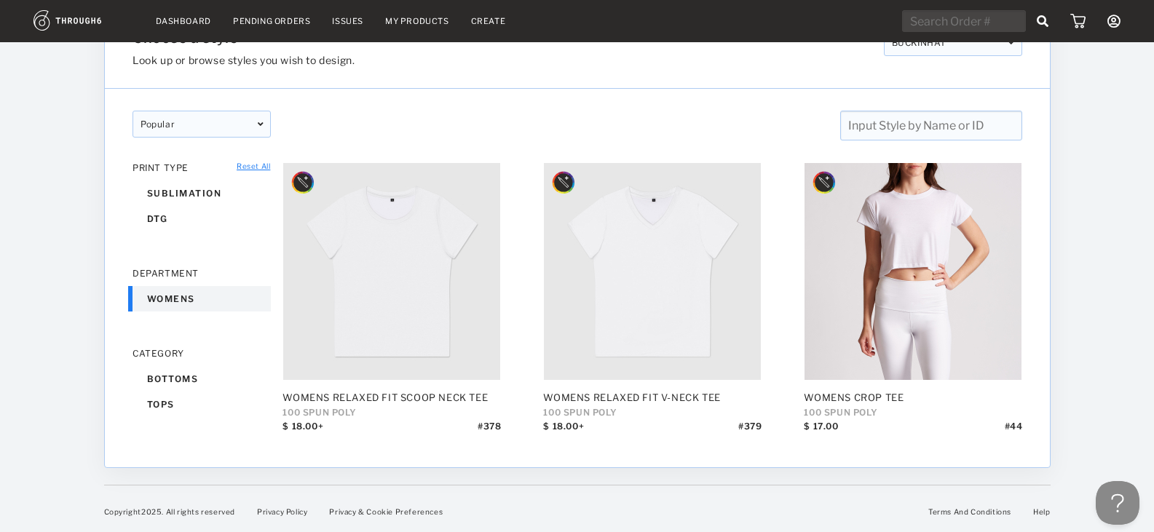
scroll to position [910, 0]
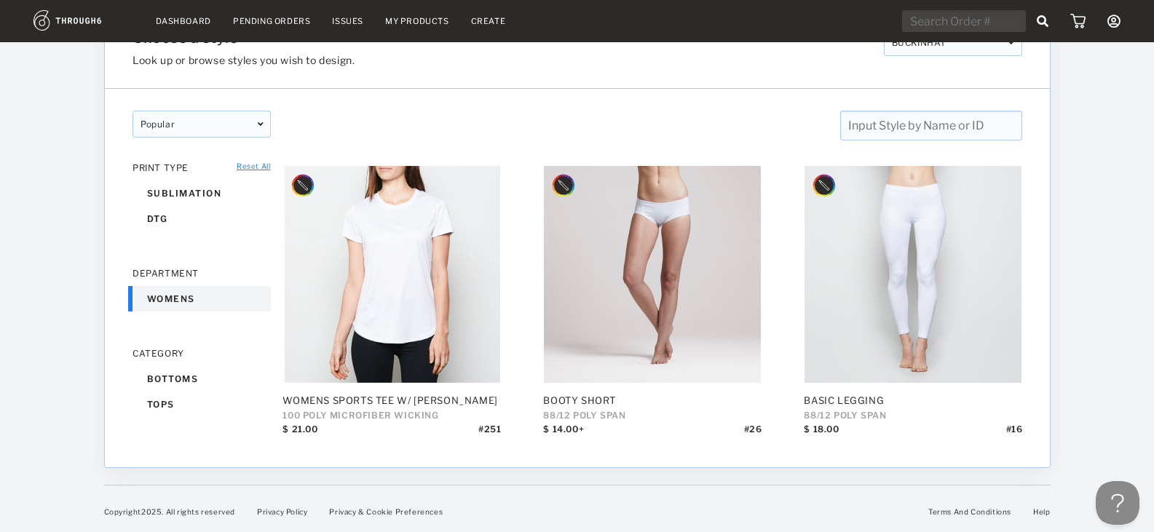
click at [182, 294] on div "womens" at bounding box center [201, 298] width 138 height 25
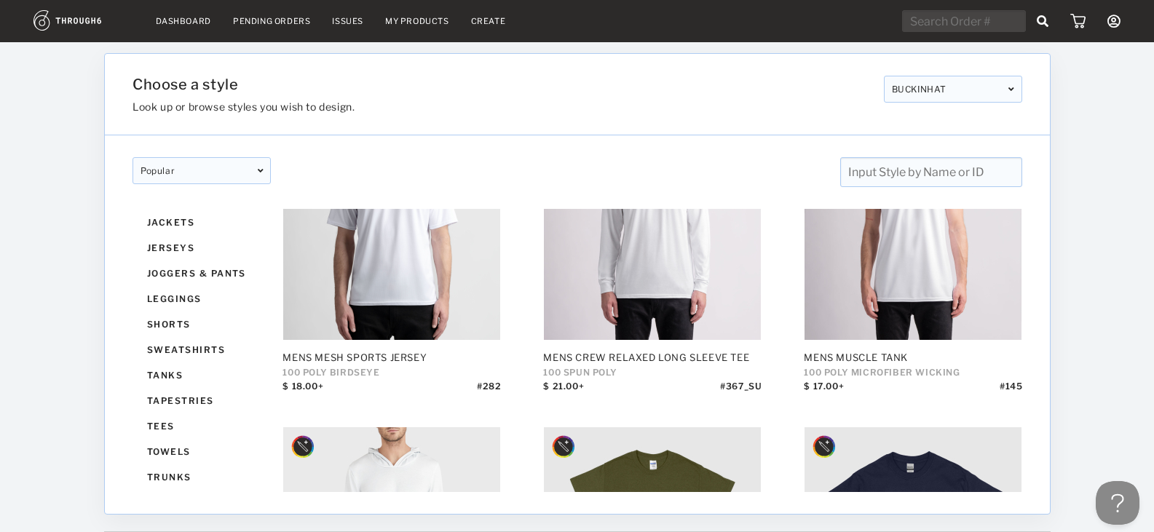
scroll to position [732, 0]
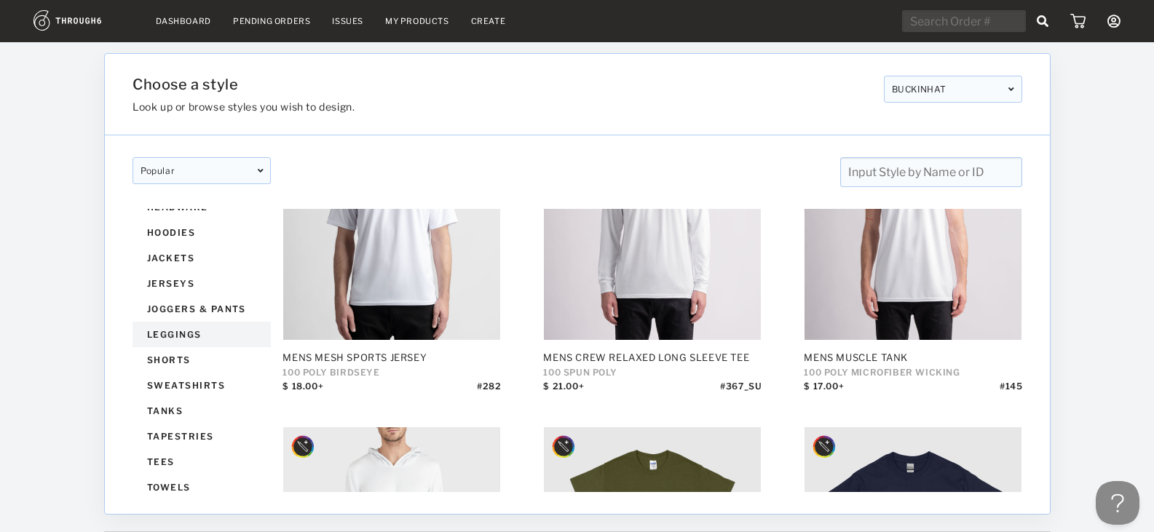
click at [180, 335] on div "leggings" at bounding box center [201, 334] width 138 height 25
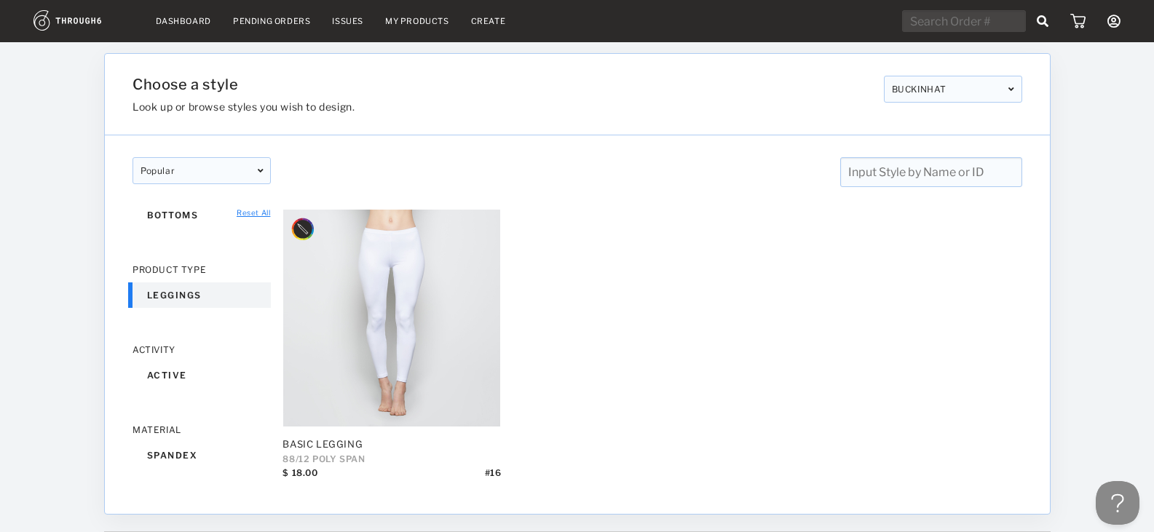
scroll to position [157, 0]
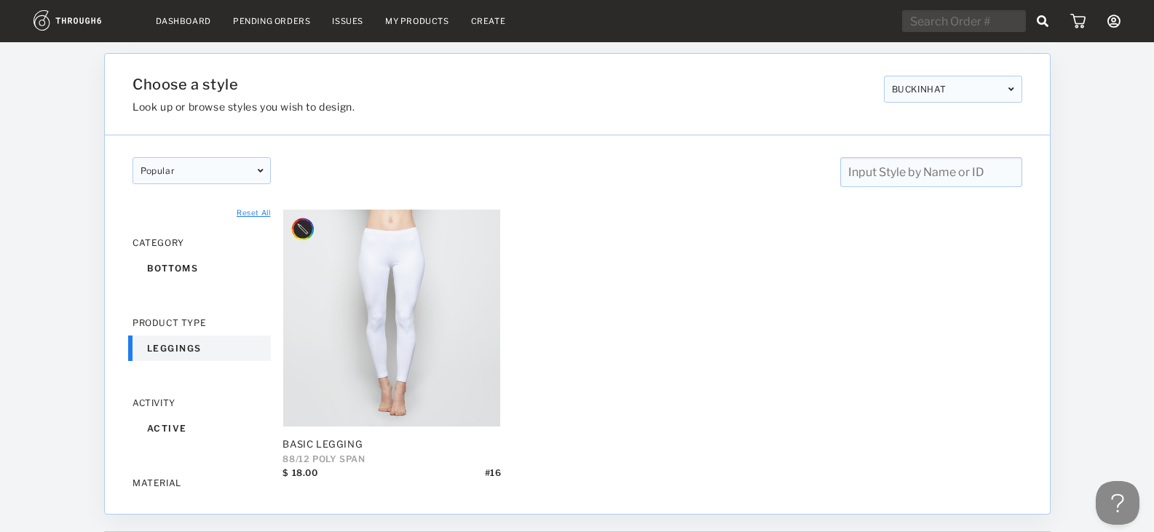
click at [186, 330] on div "PRODUCT TYPE leggings" at bounding box center [201, 339] width 138 height 44
click at [177, 349] on div "leggings" at bounding box center [201, 348] width 138 height 25
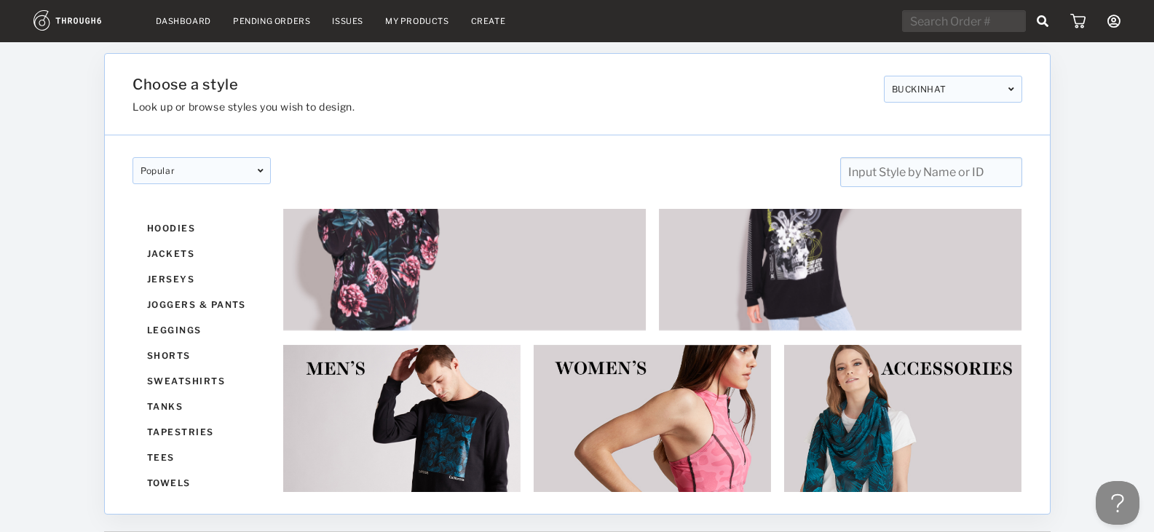
scroll to position [801, 0]
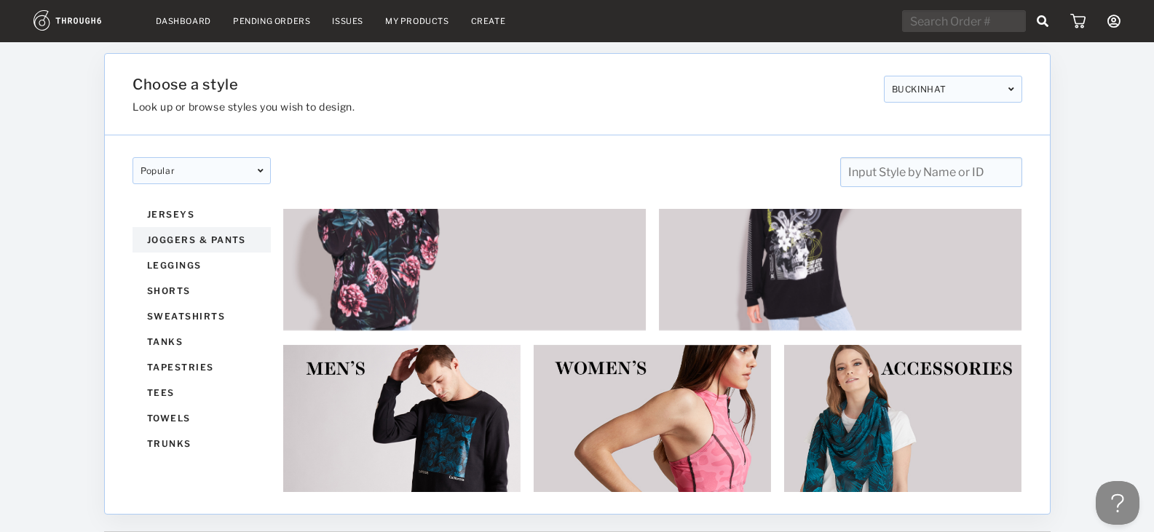
click at [213, 237] on div "joggers & pants" at bounding box center [201, 239] width 138 height 25
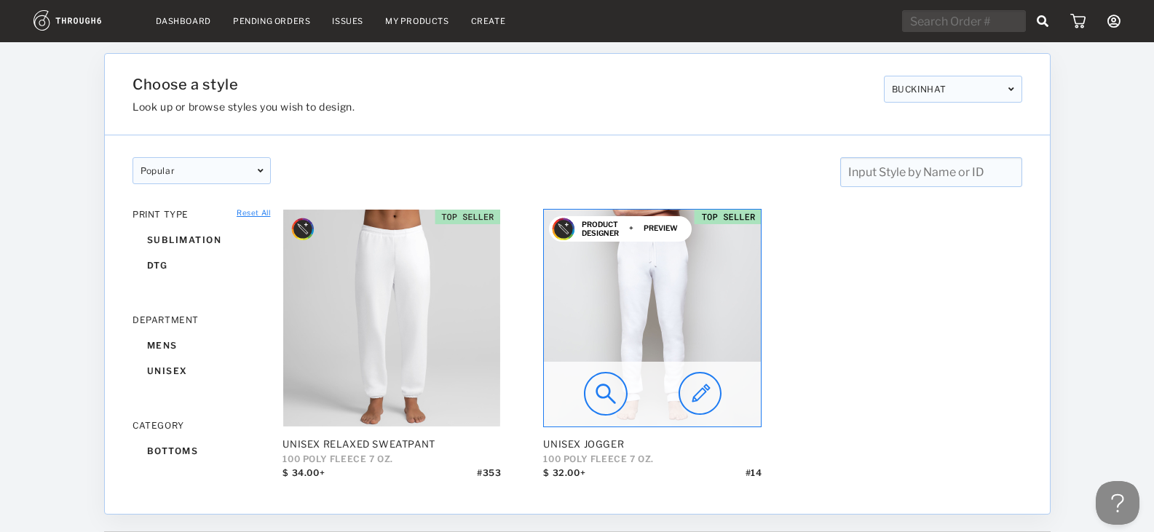
click at [703, 397] on img at bounding box center [699, 394] width 43 height 44
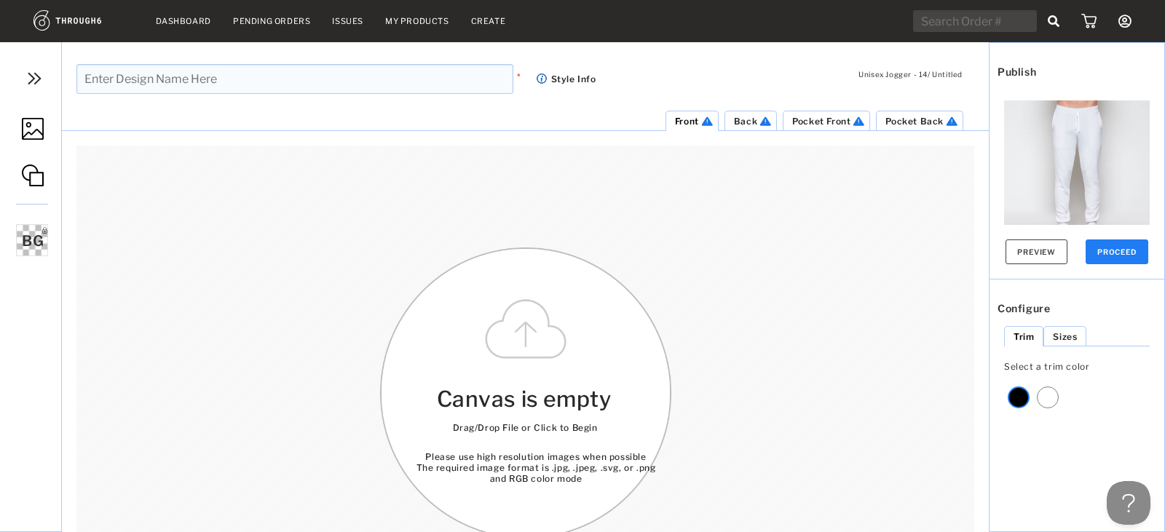
click at [34, 81] on img at bounding box center [34, 79] width 22 height 22
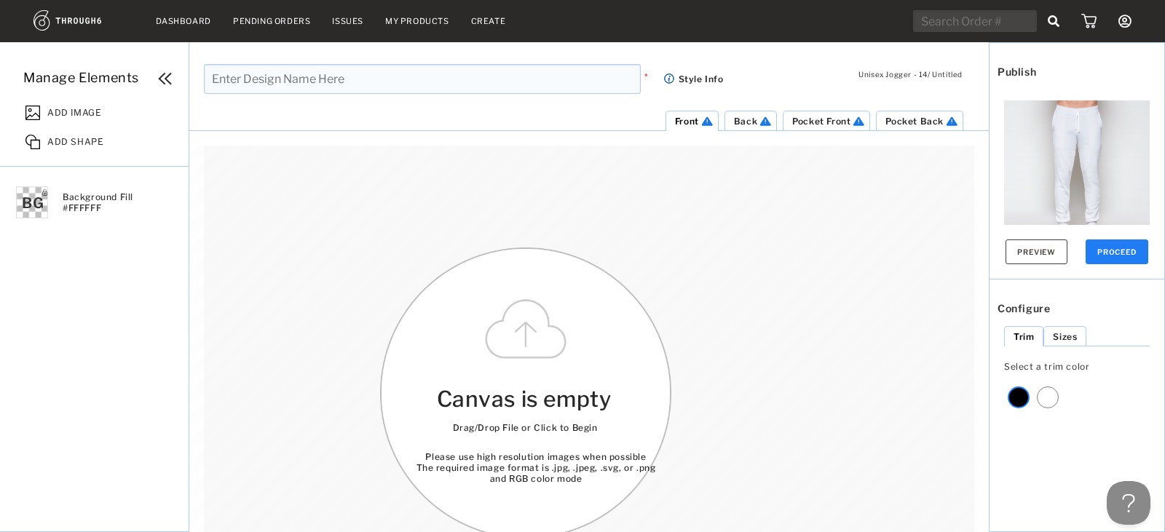
click at [60, 114] on span "ADD IMAGE" at bounding box center [74, 110] width 54 height 15
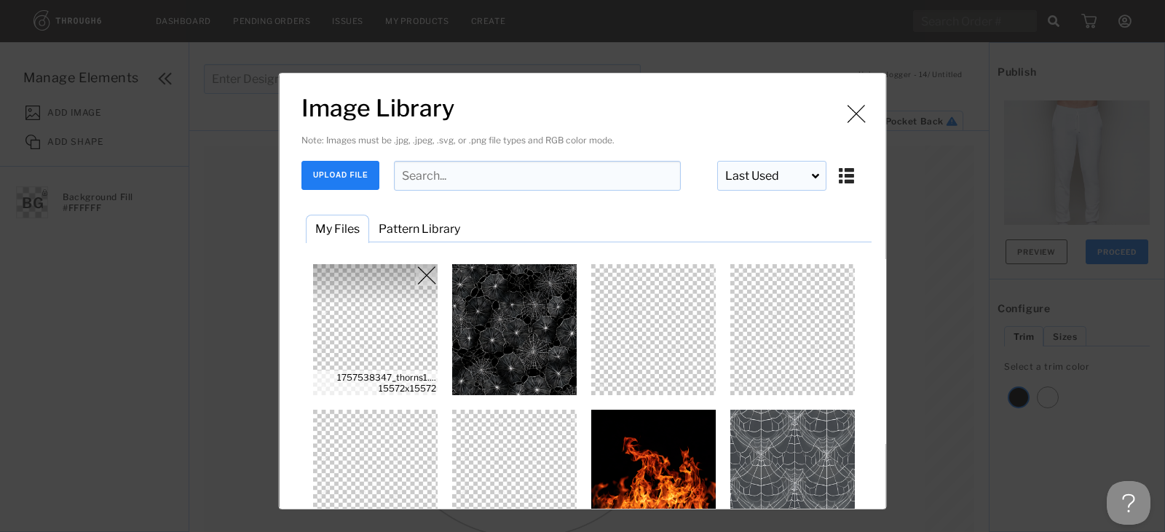
click at [371, 329] on img "Image Library" at bounding box center [375, 329] width 131 height 131
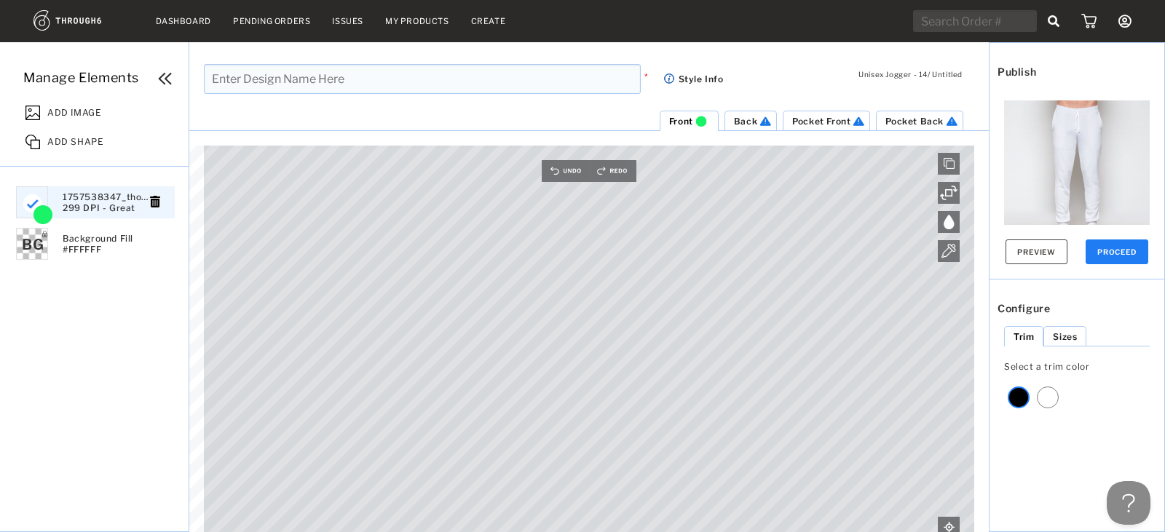
click at [738, 113] on li "Back" at bounding box center [750, 121] width 52 height 20
click at [70, 114] on span "ADD IMAGE" at bounding box center [74, 110] width 54 height 15
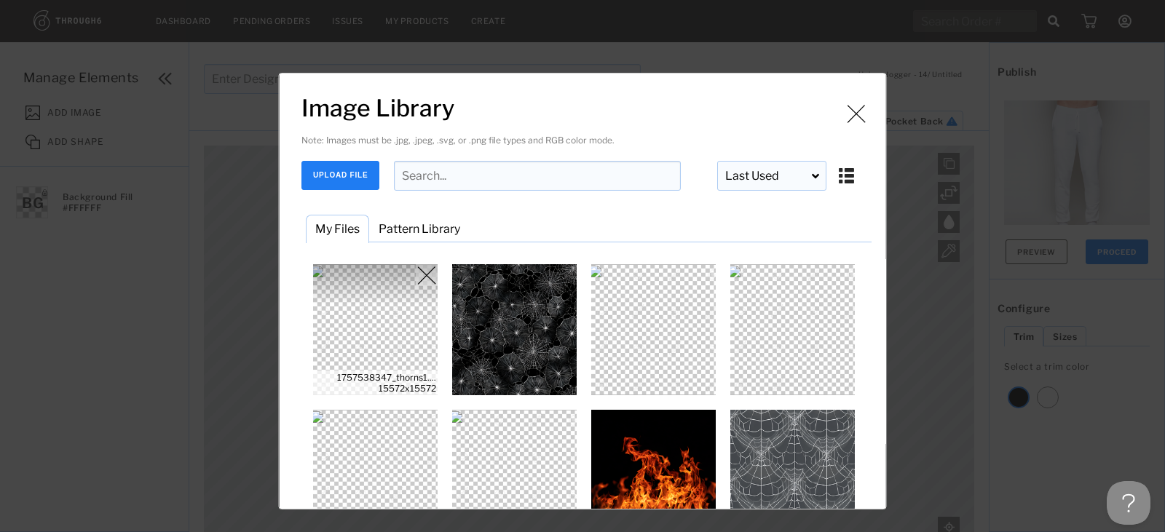
click at [392, 344] on img "Image Library" at bounding box center [375, 329] width 131 height 131
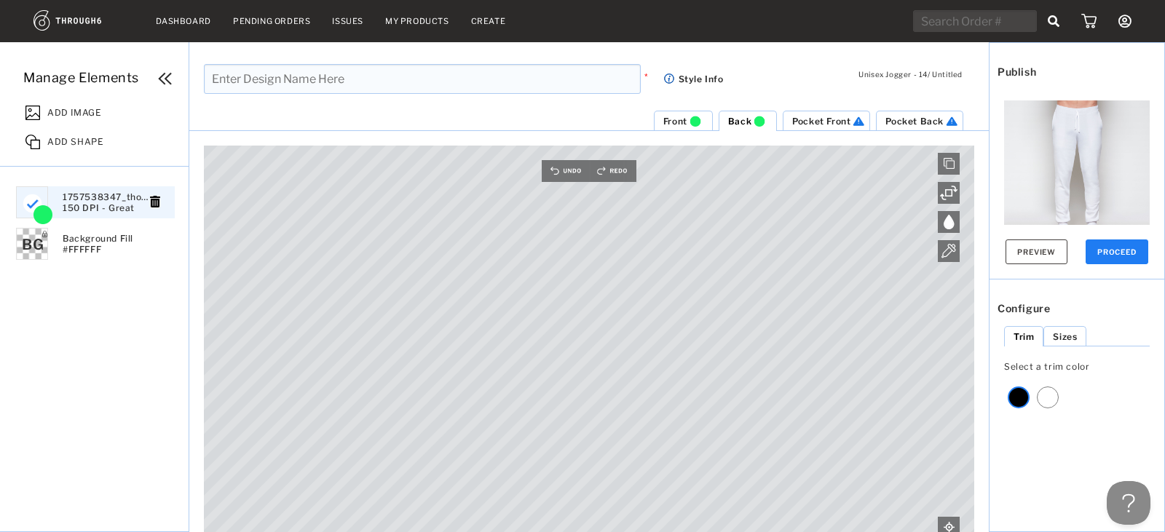
click at [897, 145] on div "Pocket Back Pocket Front Back Front Canvas is empty Drag/Drop File or Click to …" at bounding box center [588, 321] width 799 height 422
click at [466, 531] on html "Dashboard Pending Orders Issues My Products Create My Account Brands Create New…" at bounding box center [582, 266] width 1165 height 532
click at [825, 120] on span "Pocket Front" at bounding box center [821, 121] width 58 height 11
click at [79, 106] on span "ADD IMAGE" at bounding box center [74, 110] width 54 height 15
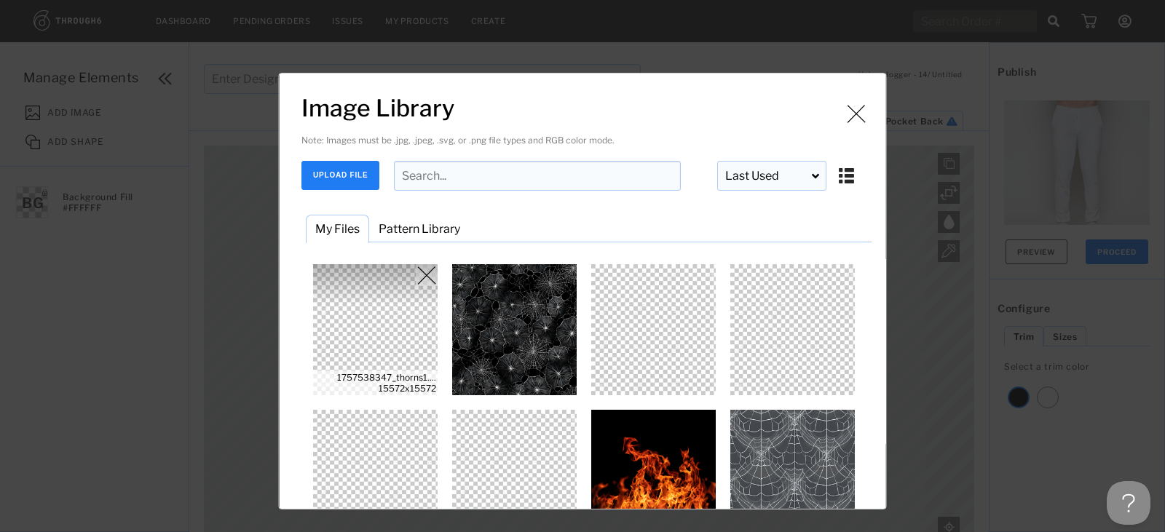
click at [373, 319] on img "Image Library" at bounding box center [375, 329] width 131 height 131
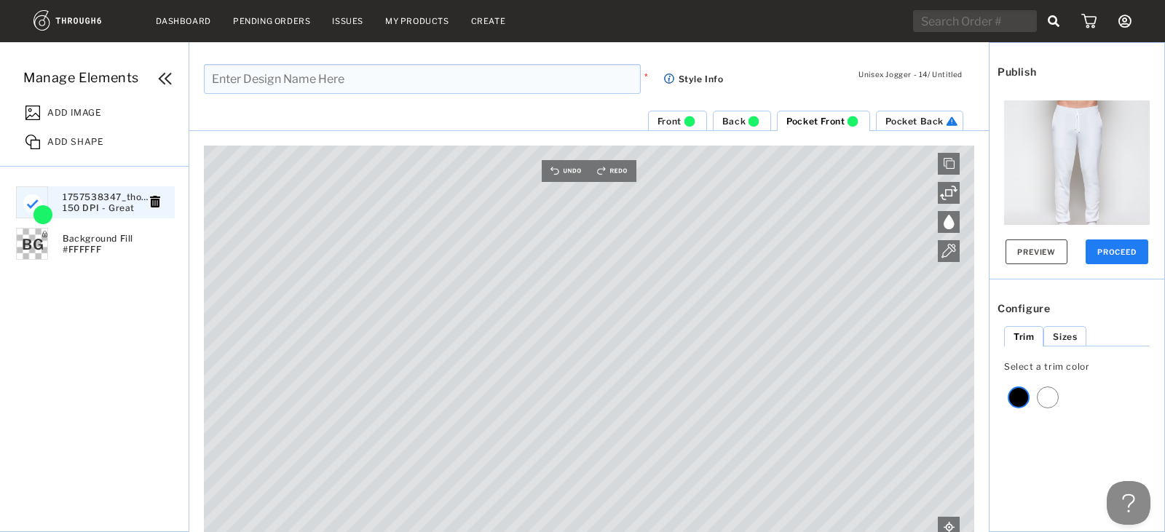
click at [602, 531] on html "Dashboard Pending Orders Issues My Products Create My Account Brands Create New…" at bounding box center [582, 266] width 1165 height 532
click at [629, 173] on div "Canvas is empty Drag/Drop File or Click to Begin Please use high resolution ima…" at bounding box center [589, 339] width 770 height 387
click at [887, 129] on li "Pocket Back" at bounding box center [919, 121] width 87 height 20
click at [57, 106] on span "ADD IMAGE" at bounding box center [74, 110] width 54 height 15
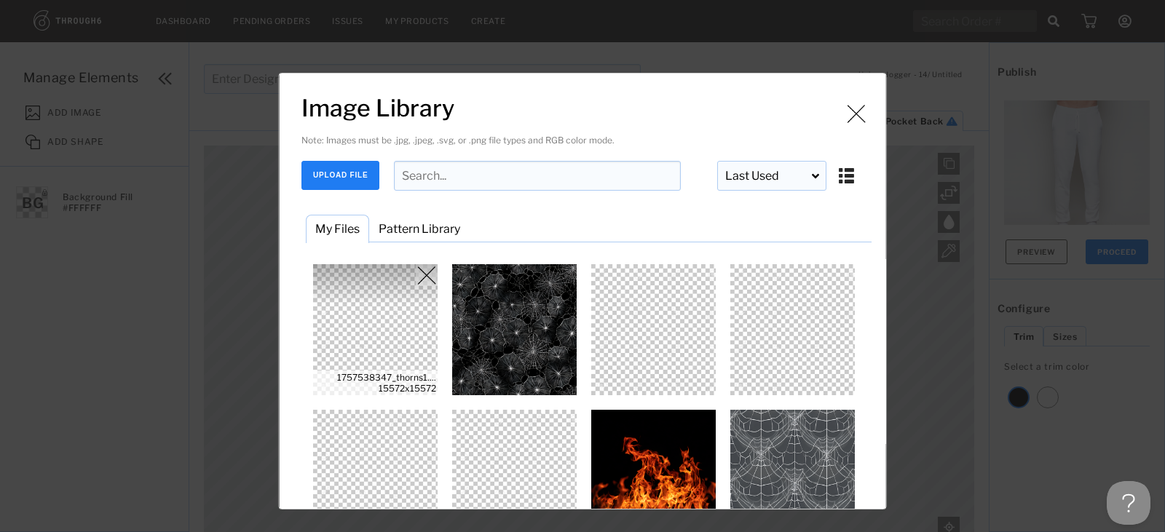
click at [395, 305] on img "Image Library" at bounding box center [375, 329] width 131 height 131
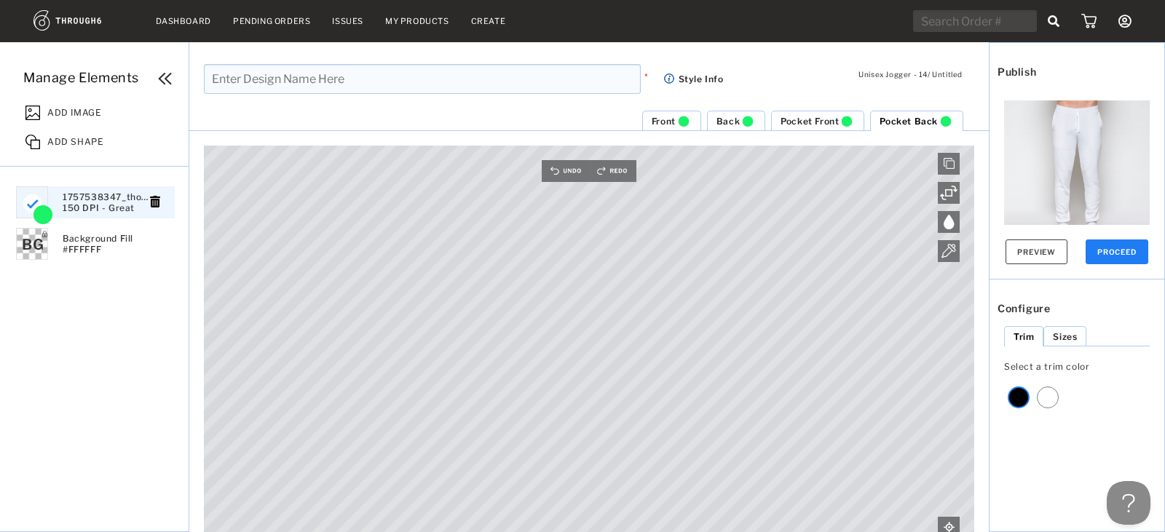
click at [1055, 33] on div "Dashboard Pending Orders Issues My Products Create My Account Brands Create New…" at bounding box center [582, 271] width 1165 height 543
click at [587, 531] on html "Dashboard Pending Orders Issues My Products Create My Account Brands Create New…" at bounding box center [582, 266] width 1165 height 532
click at [1029, 242] on button "Preview" at bounding box center [1036, 251] width 62 height 25
